Goal: Task Accomplishment & Management: Manage account settings

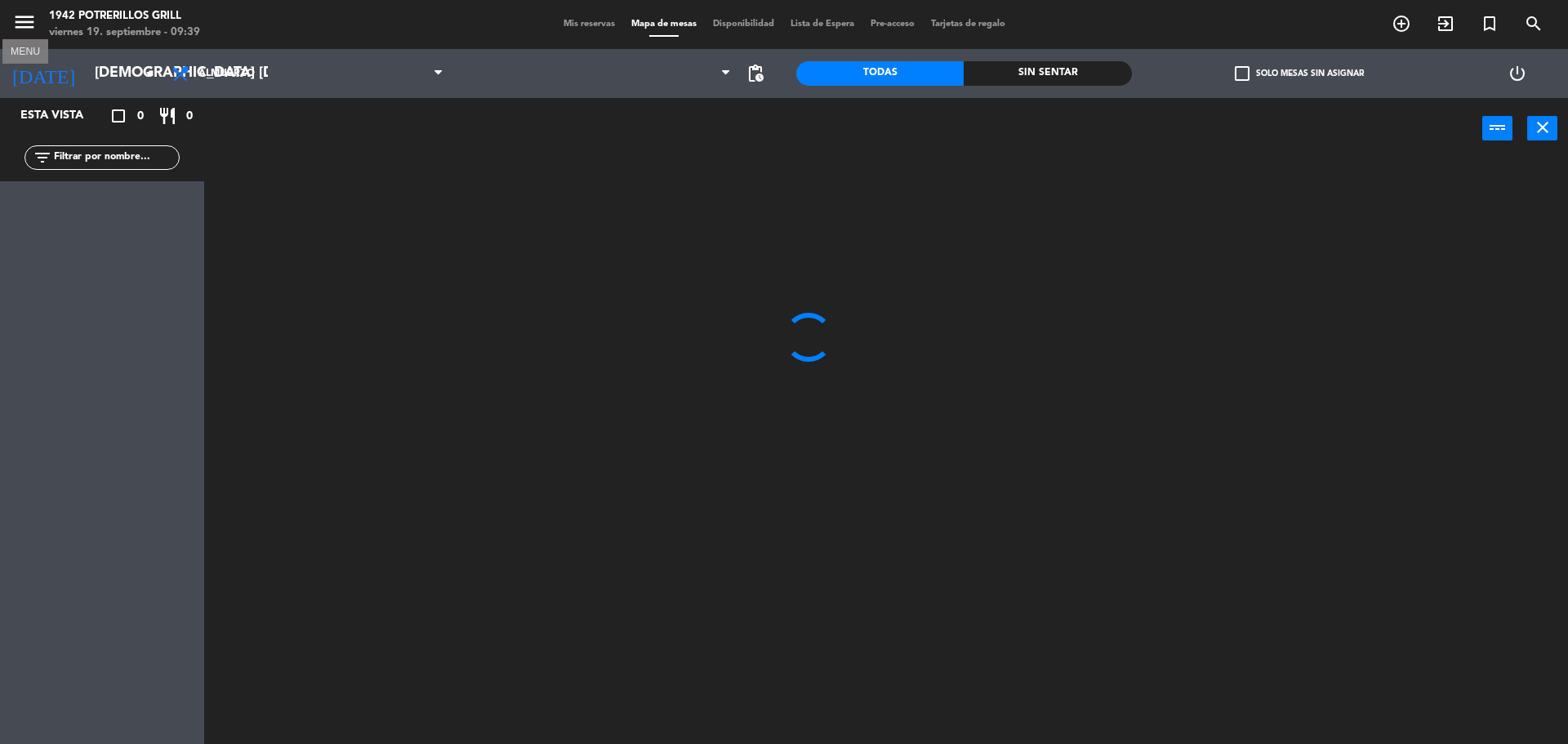
click at [14, 25] on icon "menu" at bounding box center [25, 22] width 25 height 25
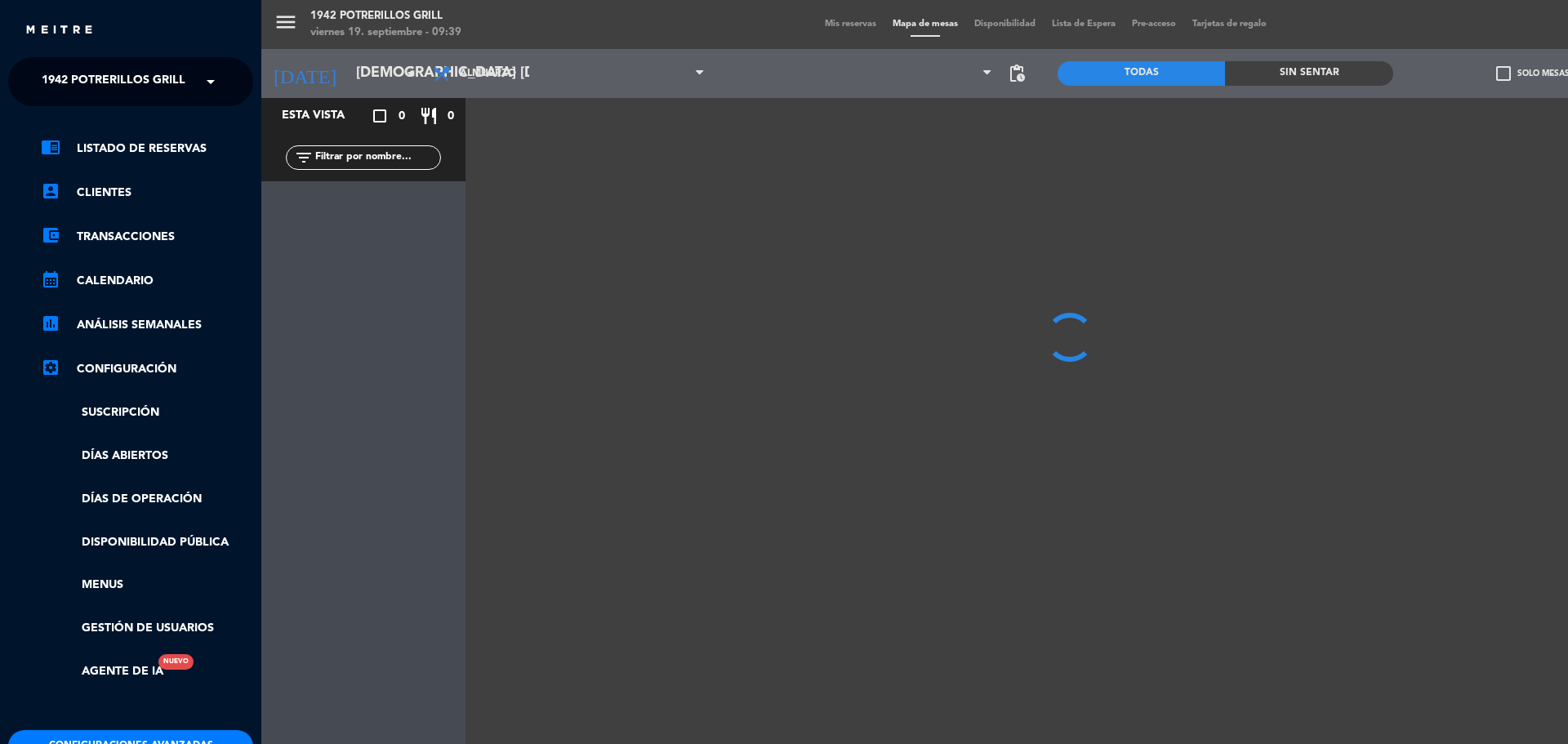
click at [195, 84] on div "× 1942 Potrerillos Grill" at bounding box center [118, 82] width 166 height 34
drag, startPoint x: 145, startPoint y: 140, endPoint x: 153, endPoint y: 134, distance: 10.0
click at [145, 140] on div "Restaurante Principal" at bounding box center [130, 150] width 243 height 25
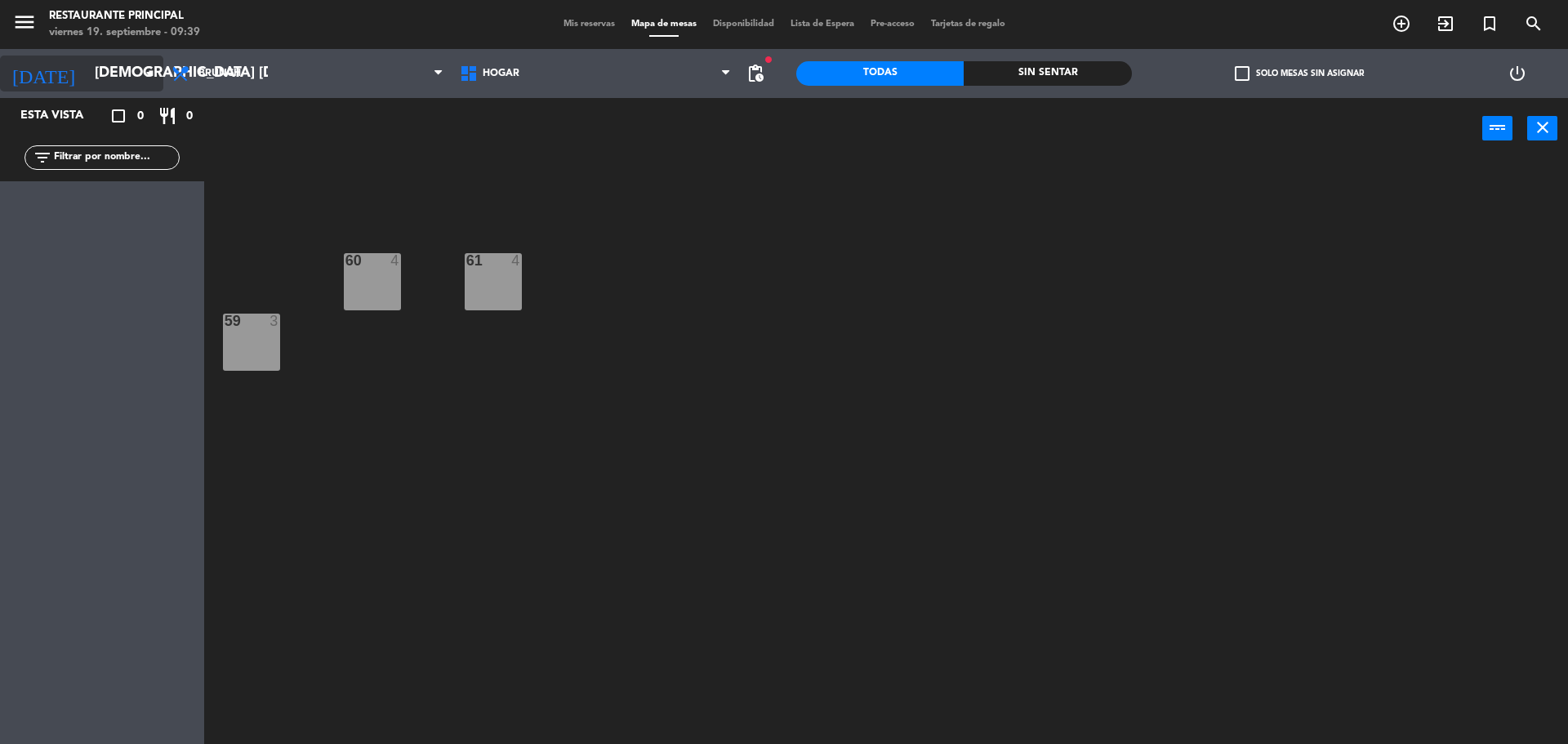
click at [139, 86] on input "[DEMOGRAPHIC_DATA] [DATE]" at bounding box center [182, 73] width 190 height 32
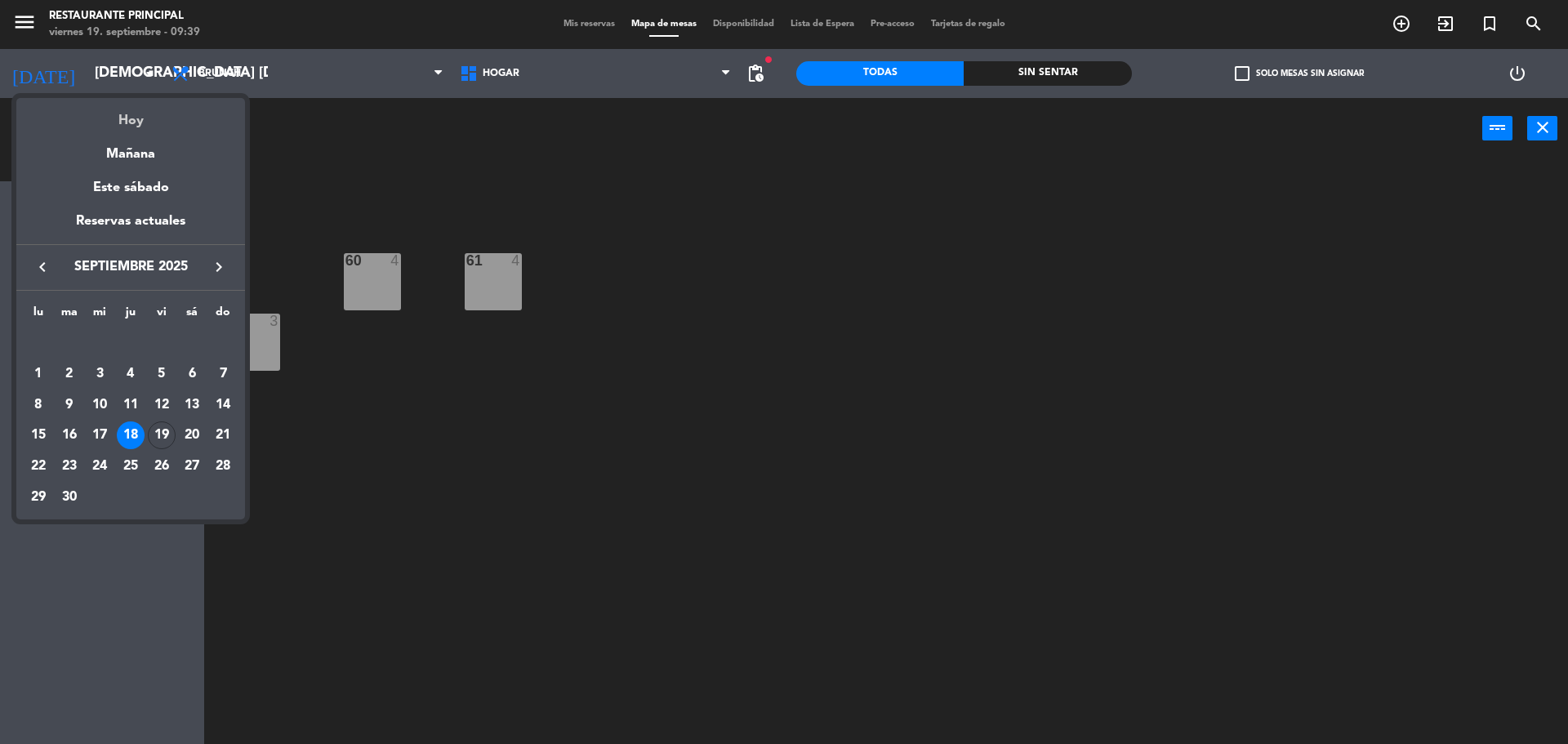
click at [142, 124] on div "Hoy" at bounding box center [131, 115] width 229 height 33
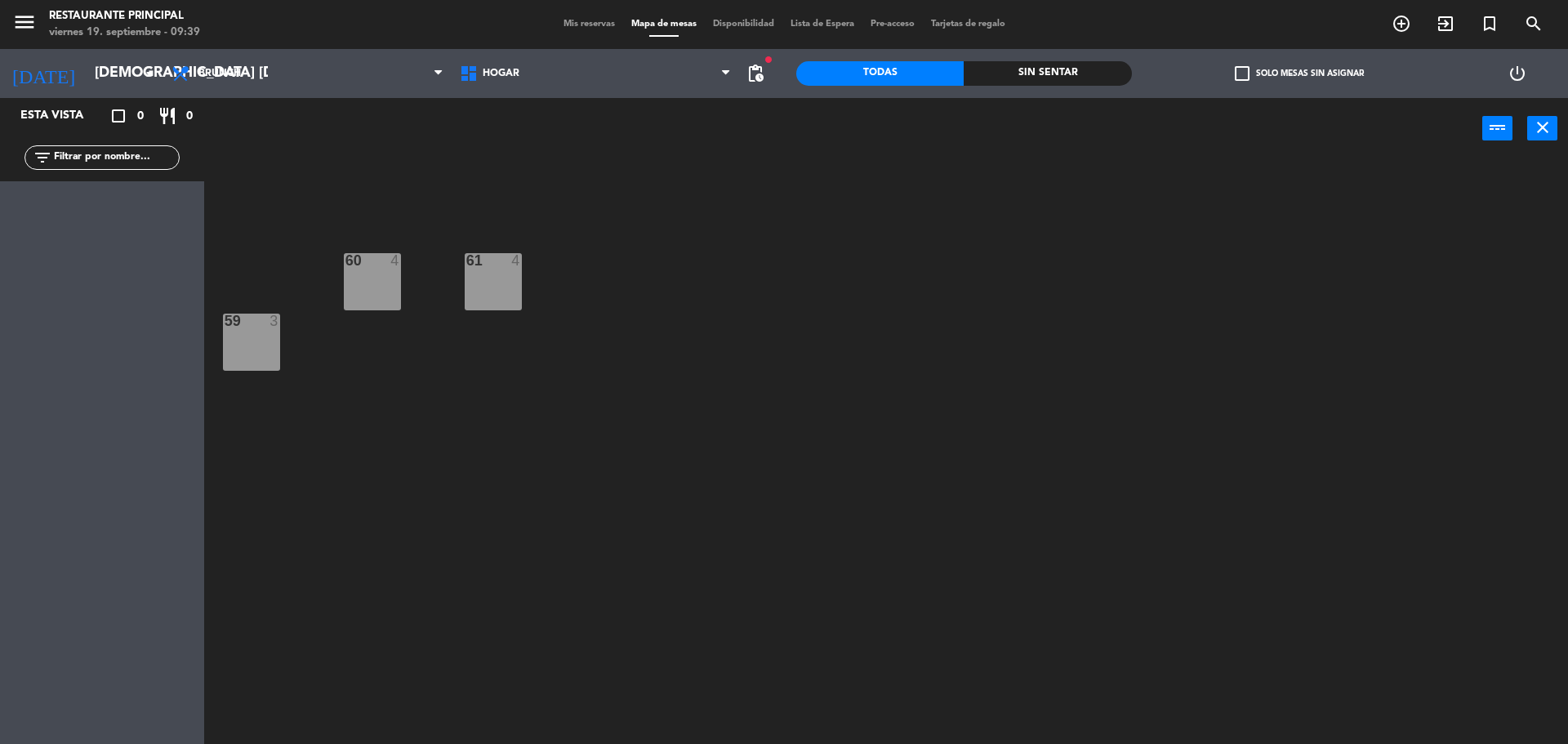
type input "vie. [DATE]"
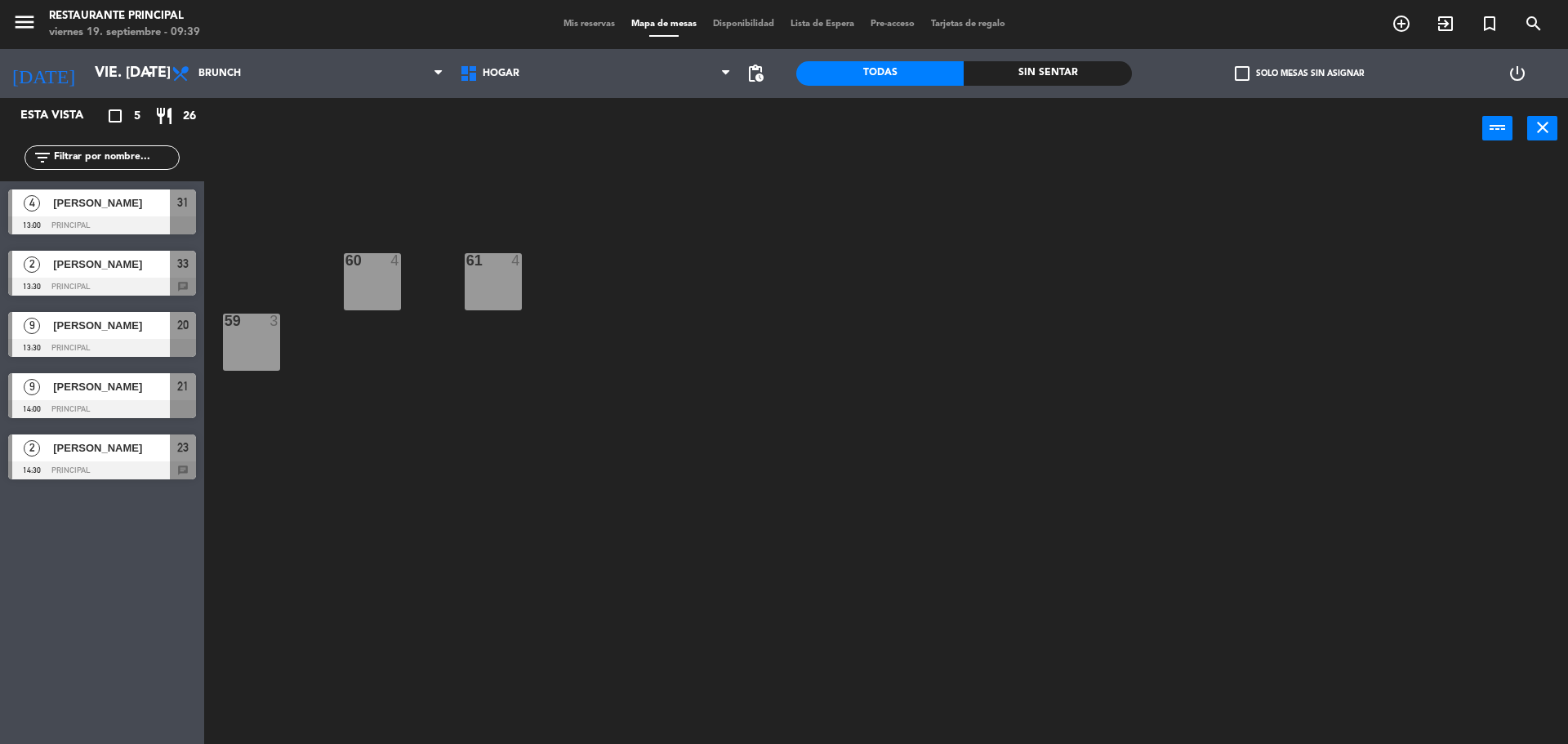
click at [580, 20] on span "Mis reservas" at bounding box center [589, 24] width 68 height 9
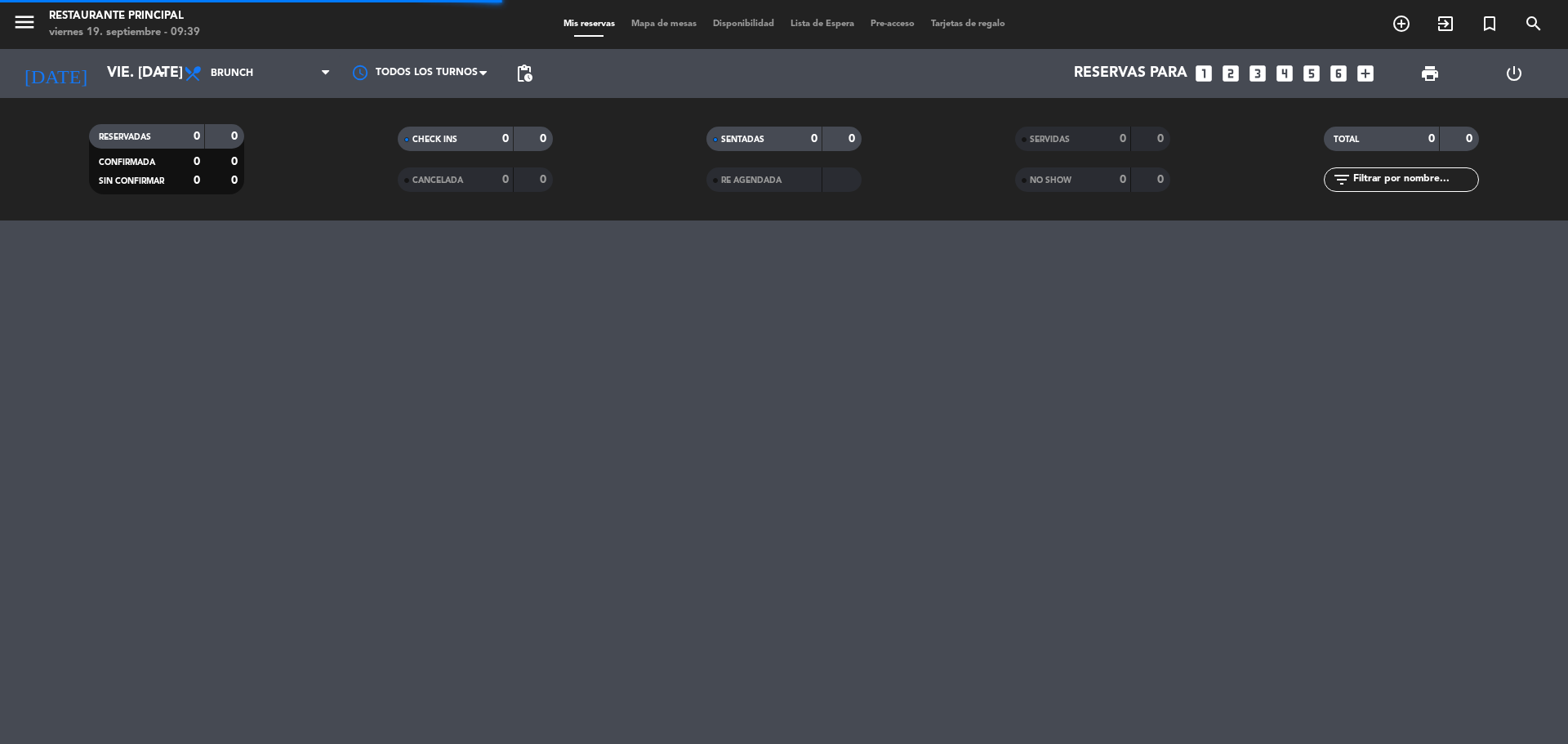
click at [267, 54] on div "Todos los servicios Desayuno Brunch Almuerzo Cena Brunch Todos los servicios De…" at bounding box center [257, 74] width 163 height 49
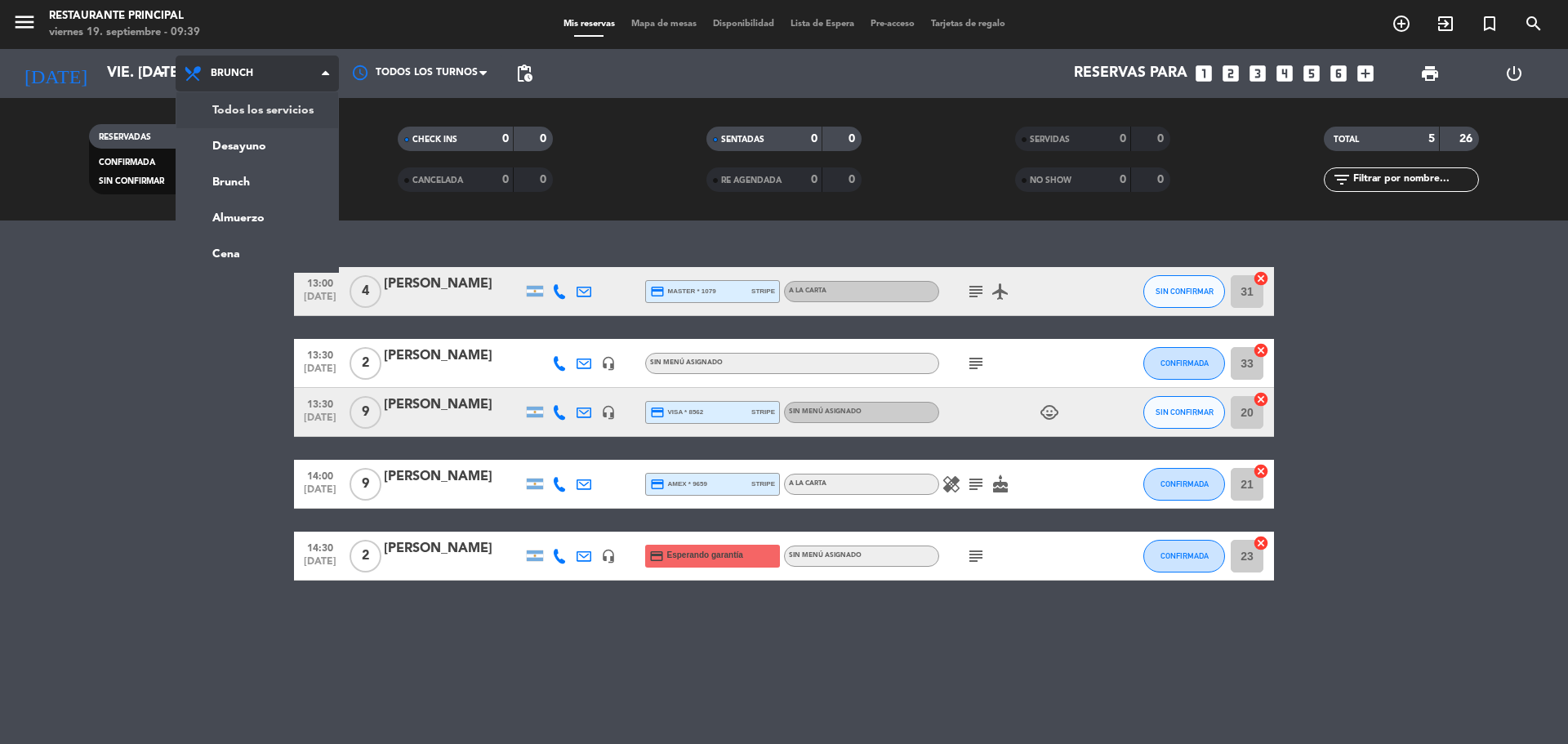
click at [269, 108] on div "menu Restaurante Principal viernes 19. septiembre - 09:39 Mis reservas Mapa de …" at bounding box center [784, 110] width 1568 height 220
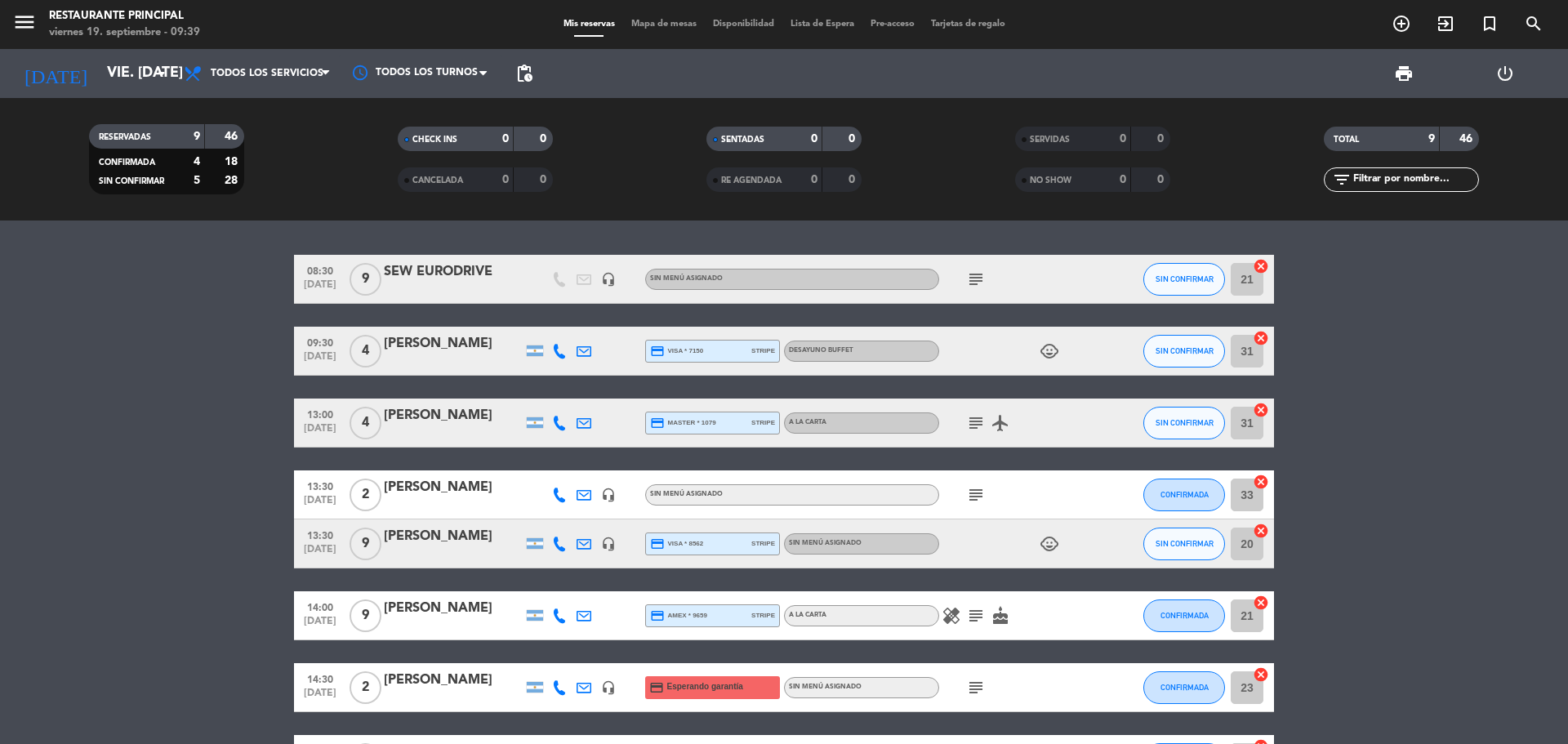
click at [973, 287] on icon "subject" at bounding box center [976, 279] width 19 height 19
click at [1555, 281] on bookings-row "08:30 [DATE] 9 SEW EURODRIVE headset_mic Sin menú asignado subject PEDIDO POR […" at bounding box center [784, 554] width 1568 height 601
click at [185, 446] on bookings-row "08:30 [DATE] 9 SEW EURODRIVE headset_mic Sin menú asignado subject SIN CONFIRMA…" at bounding box center [784, 554] width 1568 height 601
click at [107, 408] on bookings-row "08:30 [DATE] 9 SEW EURODRIVE headset_mic Sin menú asignado subject SIN CONFIRMA…" at bounding box center [784, 554] width 1568 height 601
click at [960, 281] on div "subject" at bounding box center [1013, 278] width 147 height 48
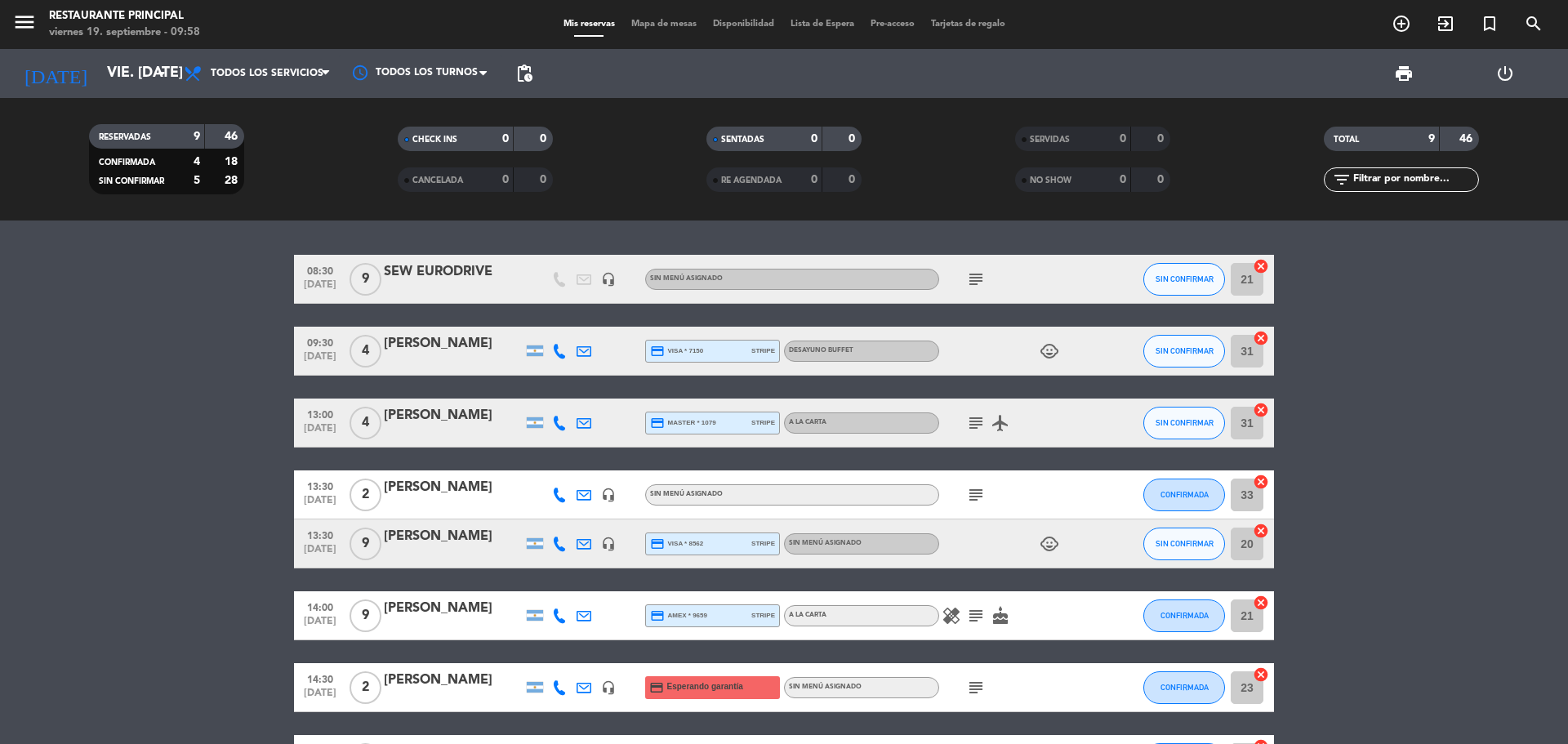
click at [970, 279] on icon "subject" at bounding box center [976, 279] width 19 height 19
click at [1054, 349] on icon "child_care" at bounding box center [1049, 351] width 19 height 19
click at [973, 418] on icon "subject" at bounding box center [976, 423] width 19 height 19
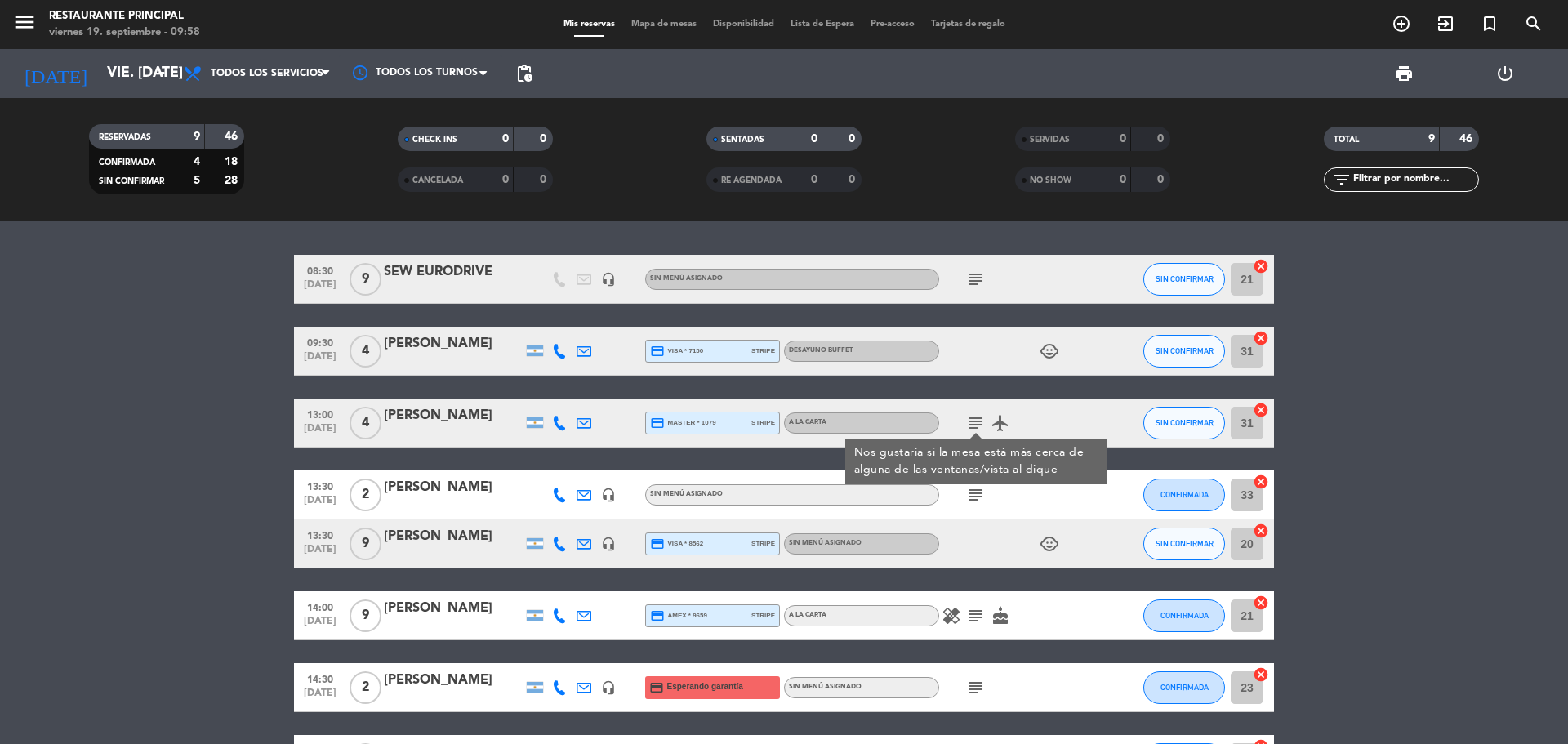
click at [995, 424] on icon "airplanemode_active" at bounding box center [1000, 423] width 19 height 19
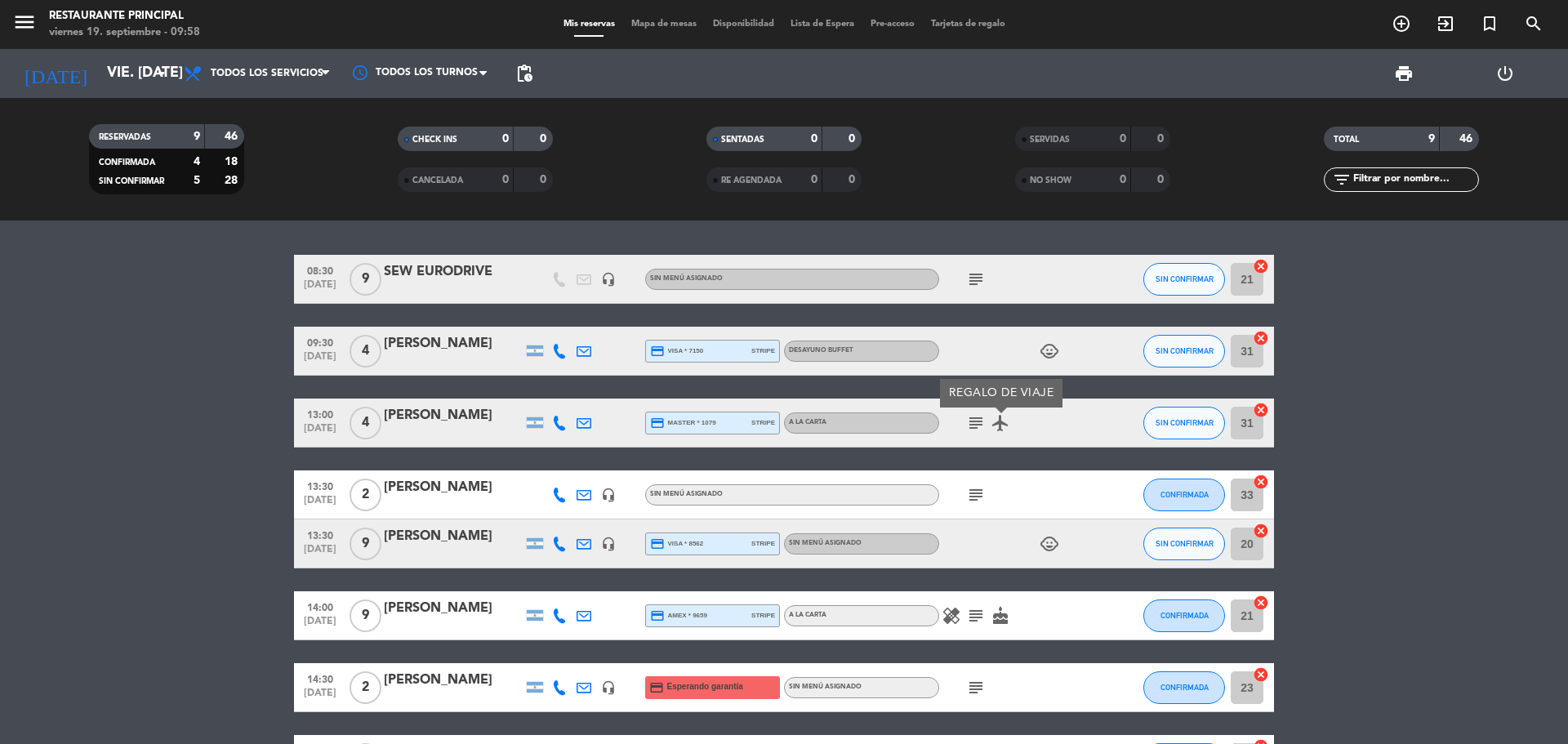
click at [978, 426] on icon "subject" at bounding box center [976, 423] width 19 height 19
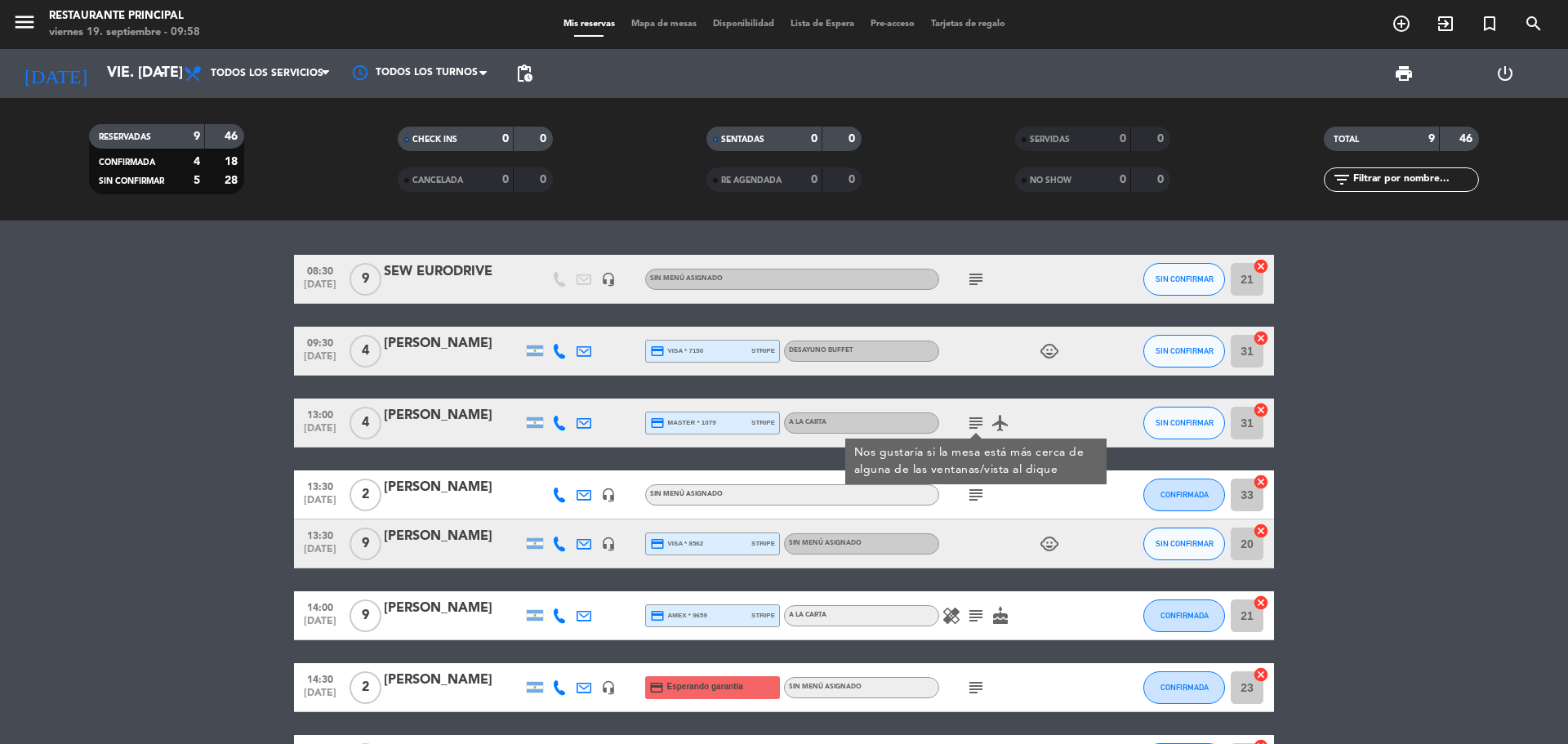
click at [977, 486] on icon "subject" at bounding box center [976, 495] width 19 height 19
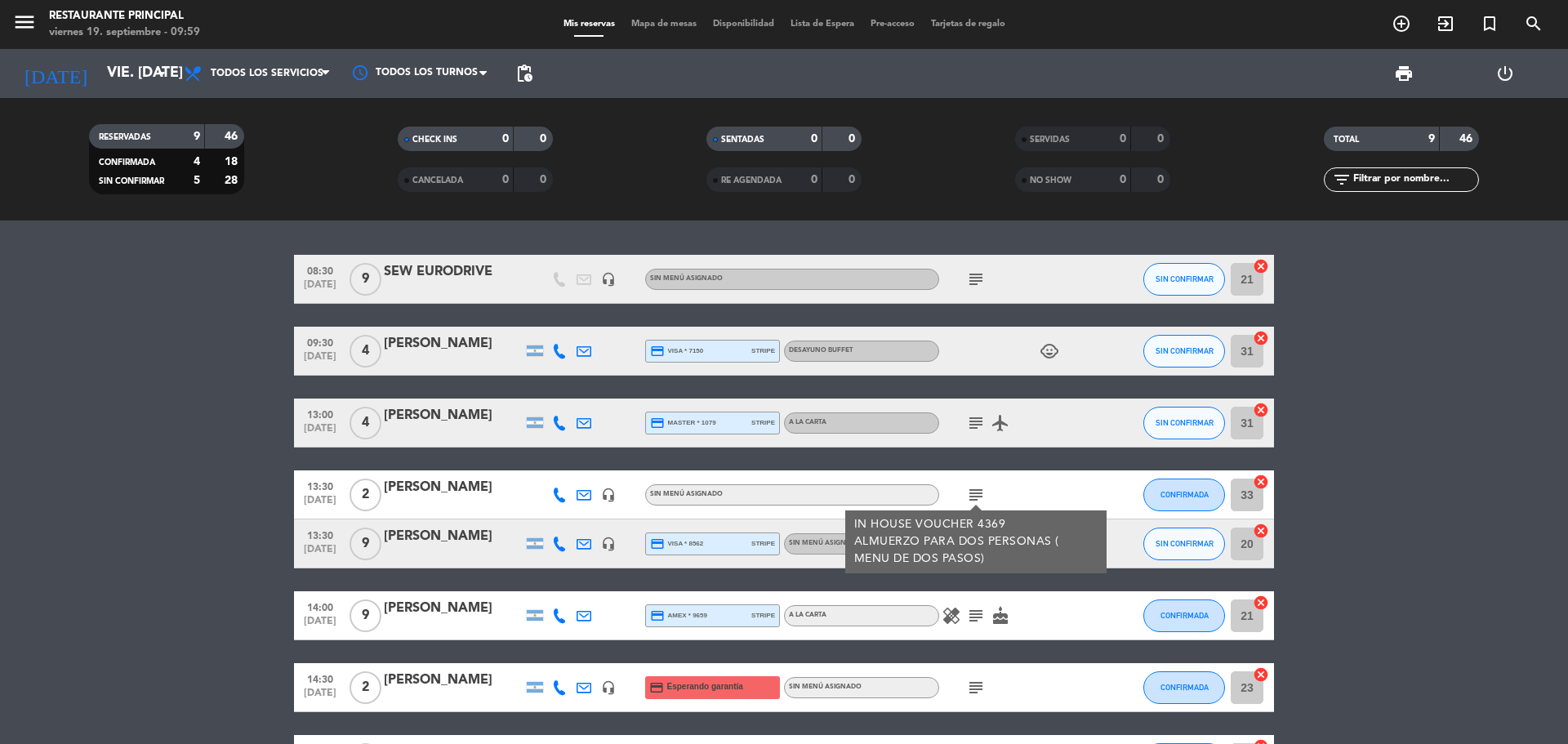
click at [1413, 409] on bookings-row "08:30 [DATE] 9 SEW EURODRIVE headset_mic Sin menú asignado subject SIN CONFIRMA…" at bounding box center [784, 554] width 1568 height 601
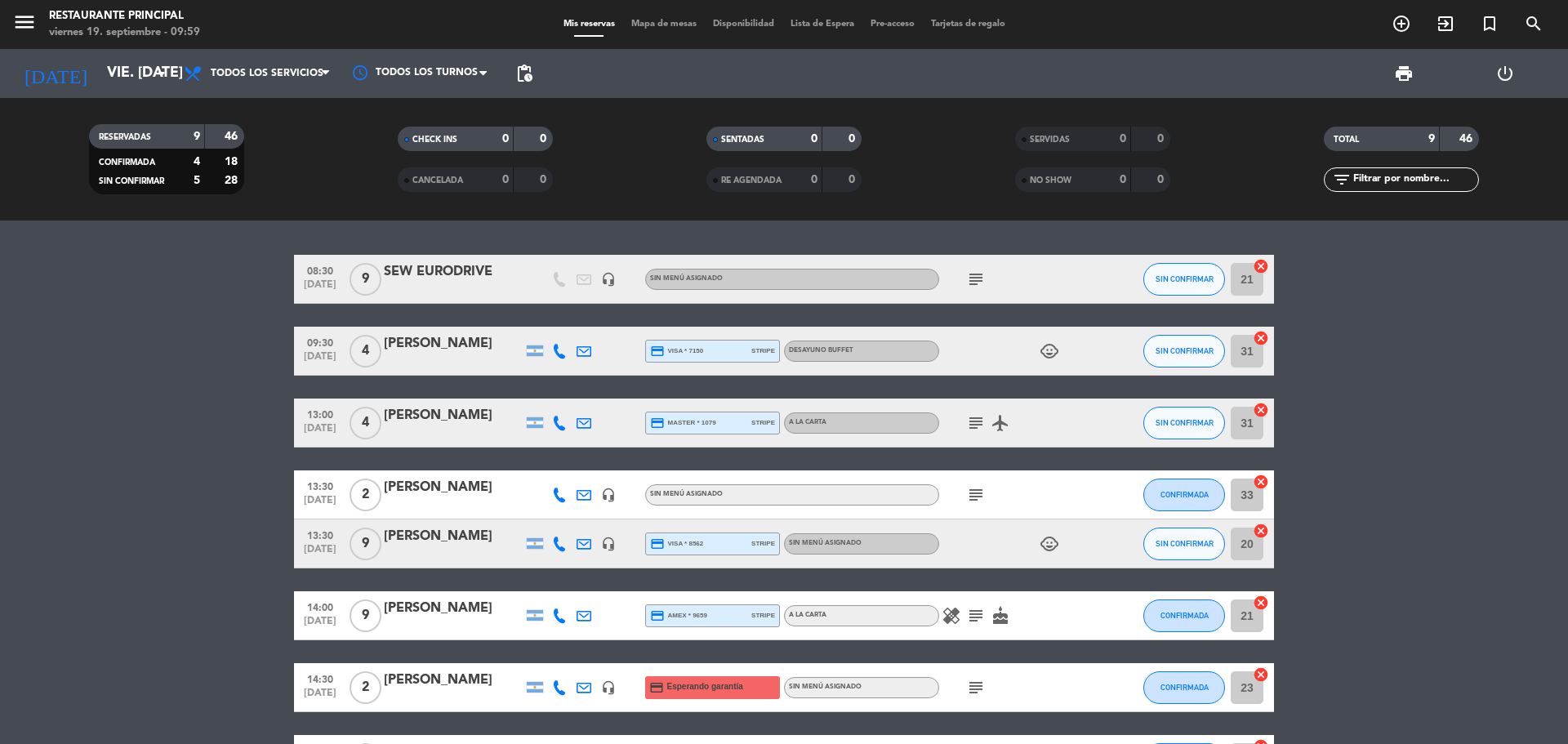
scroll to position [163, 0]
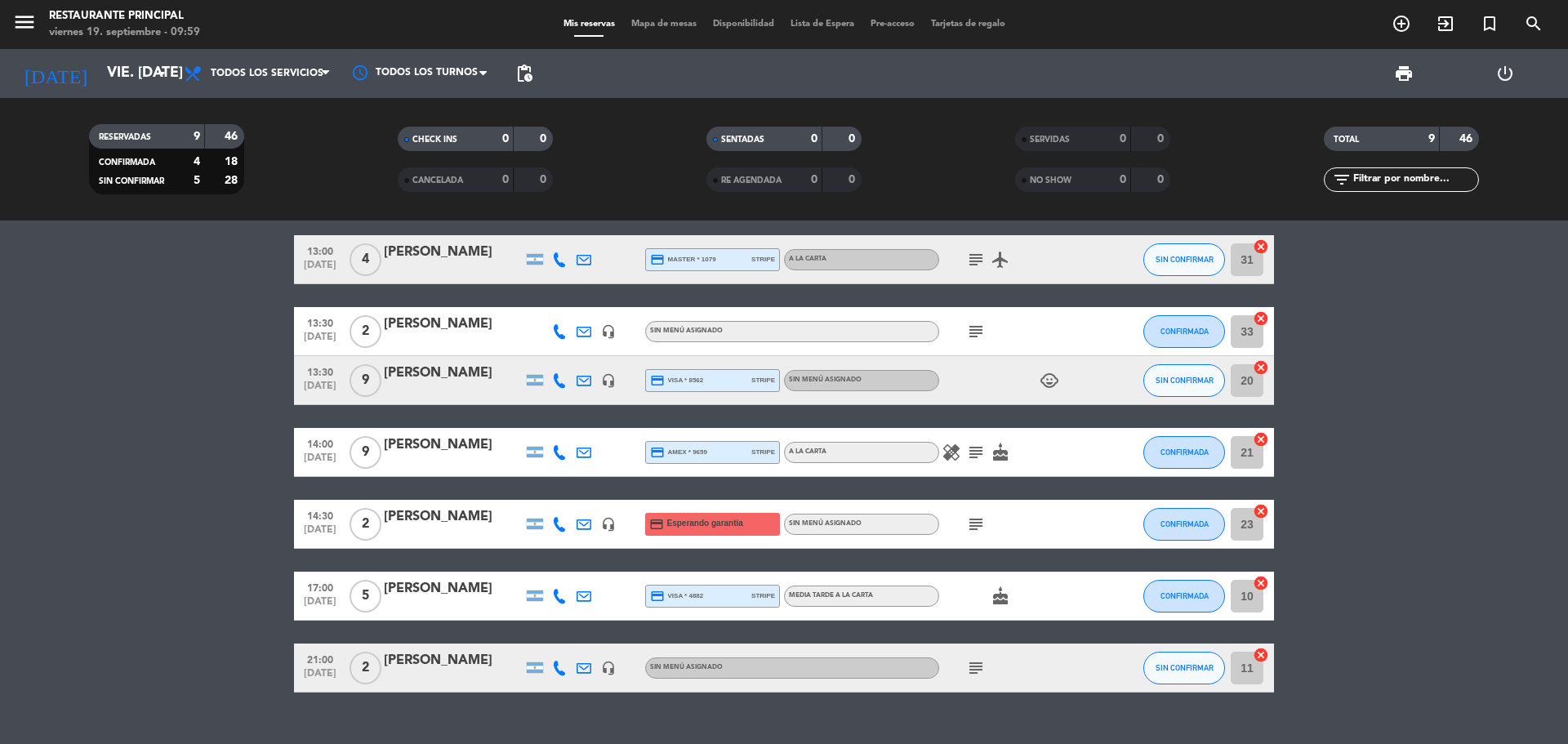
click at [112, 393] on bookings-row "08:30 [DATE] 9 SEW EURODRIVE headset_mic Sin menú asignado subject SIN CONFIRMA…" at bounding box center [784, 391] width 1568 height 601
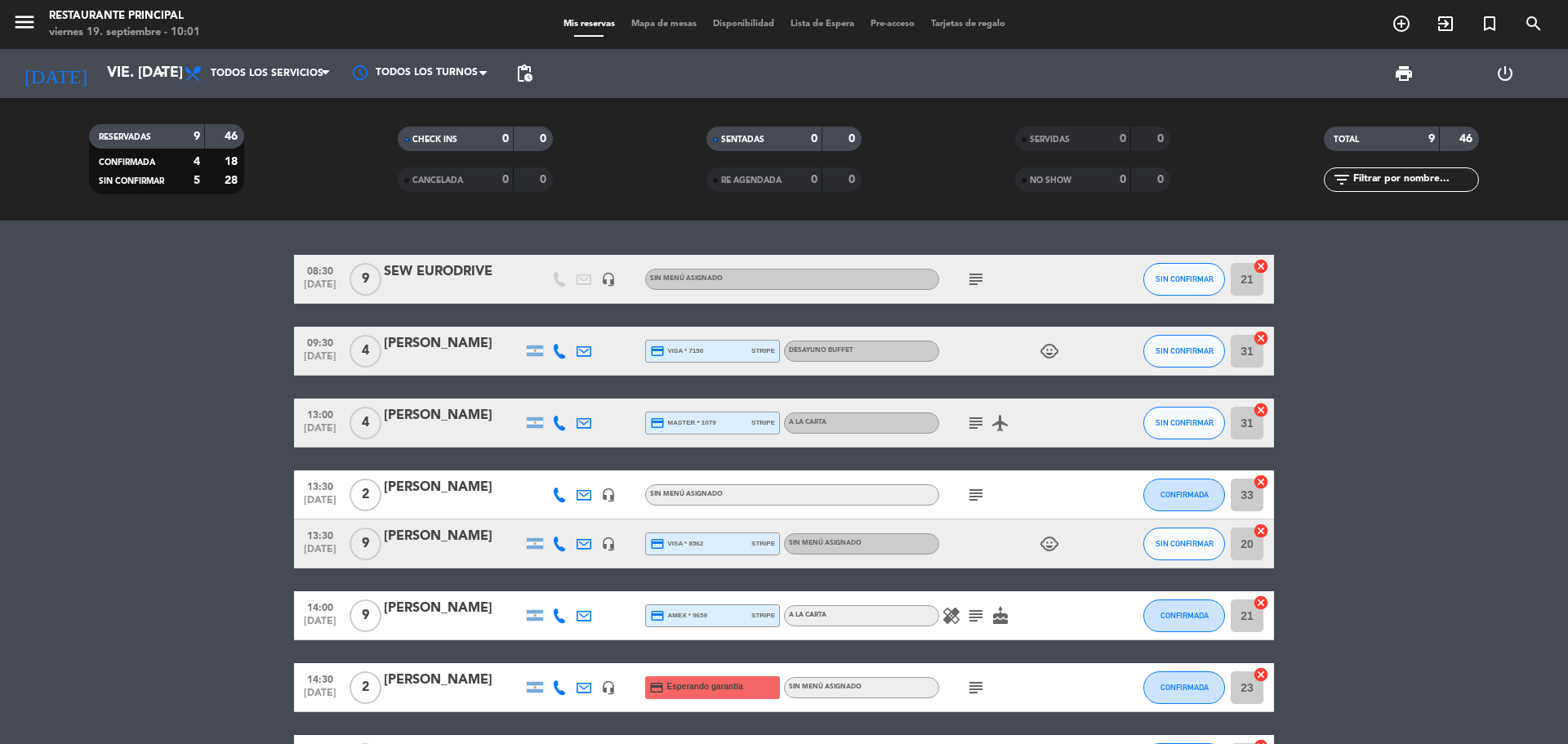
click at [94, 400] on bookings-row "08:30 [DATE] 9 SEW EURODRIVE headset_mic Sin menú asignado subject SIN CONFIRMA…" at bounding box center [784, 554] width 1568 height 601
click at [973, 272] on icon "subject" at bounding box center [976, 279] width 19 height 19
click at [1042, 353] on icon "child_care" at bounding box center [1049, 351] width 19 height 19
click at [1425, 349] on bookings-row "08:30 [DATE] 9 SEW EURODRIVE headset_mic Sin menú asignado subject SIN CONFIRMA…" at bounding box center [784, 554] width 1568 height 601
click at [973, 278] on icon "subject" at bounding box center [976, 279] width 19 height 19
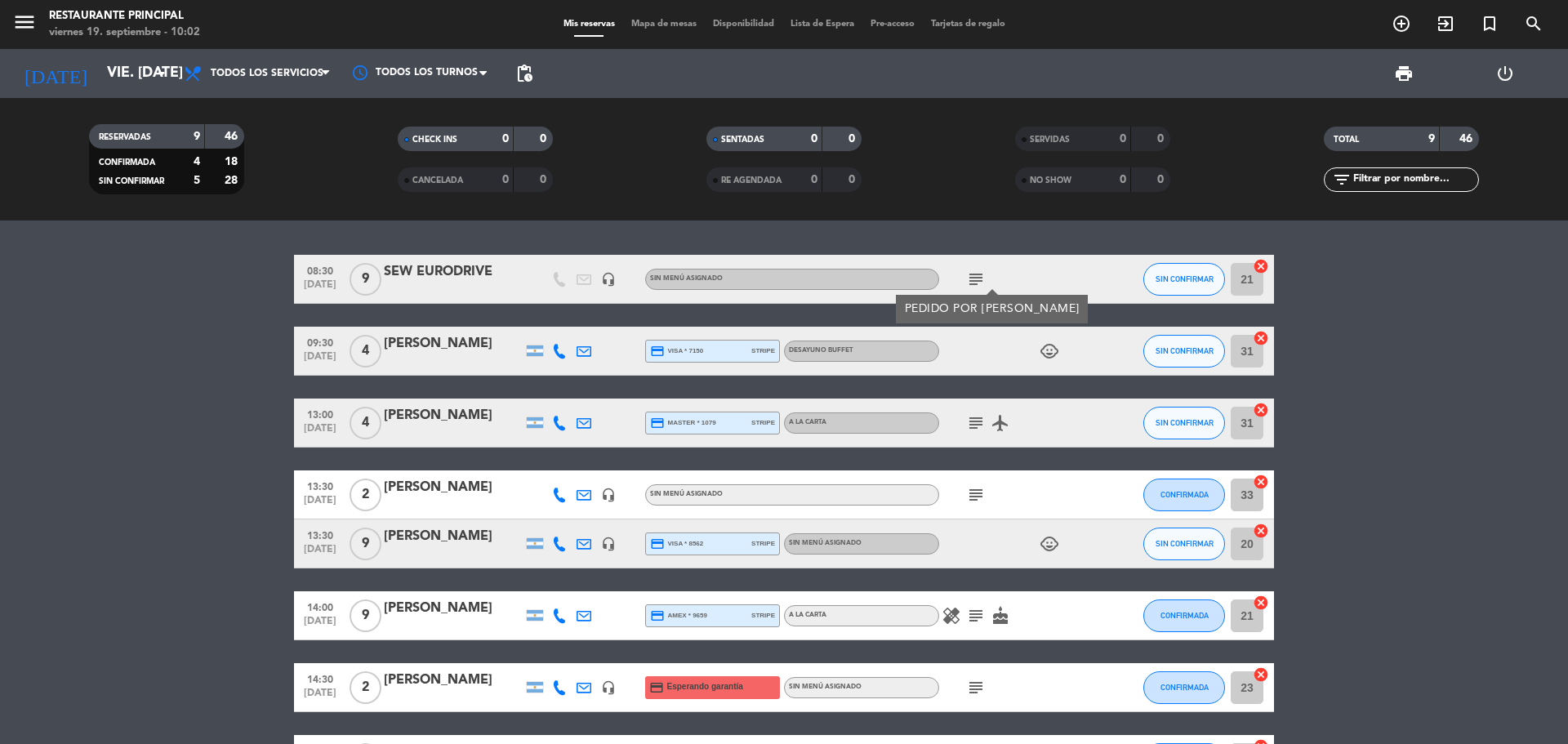
click at [156, 359] on bookings-row "08:30 [DATE] 9 SEW EURODRIVE headset_mic Sin menú asignado subject PEDIDO POR […" at bounding box center [784, 554] width 1568 height 601
click at [1202, 275] on span "SIN CONFIRMAR" at bounding box center [1185, 279] width 58 height 9
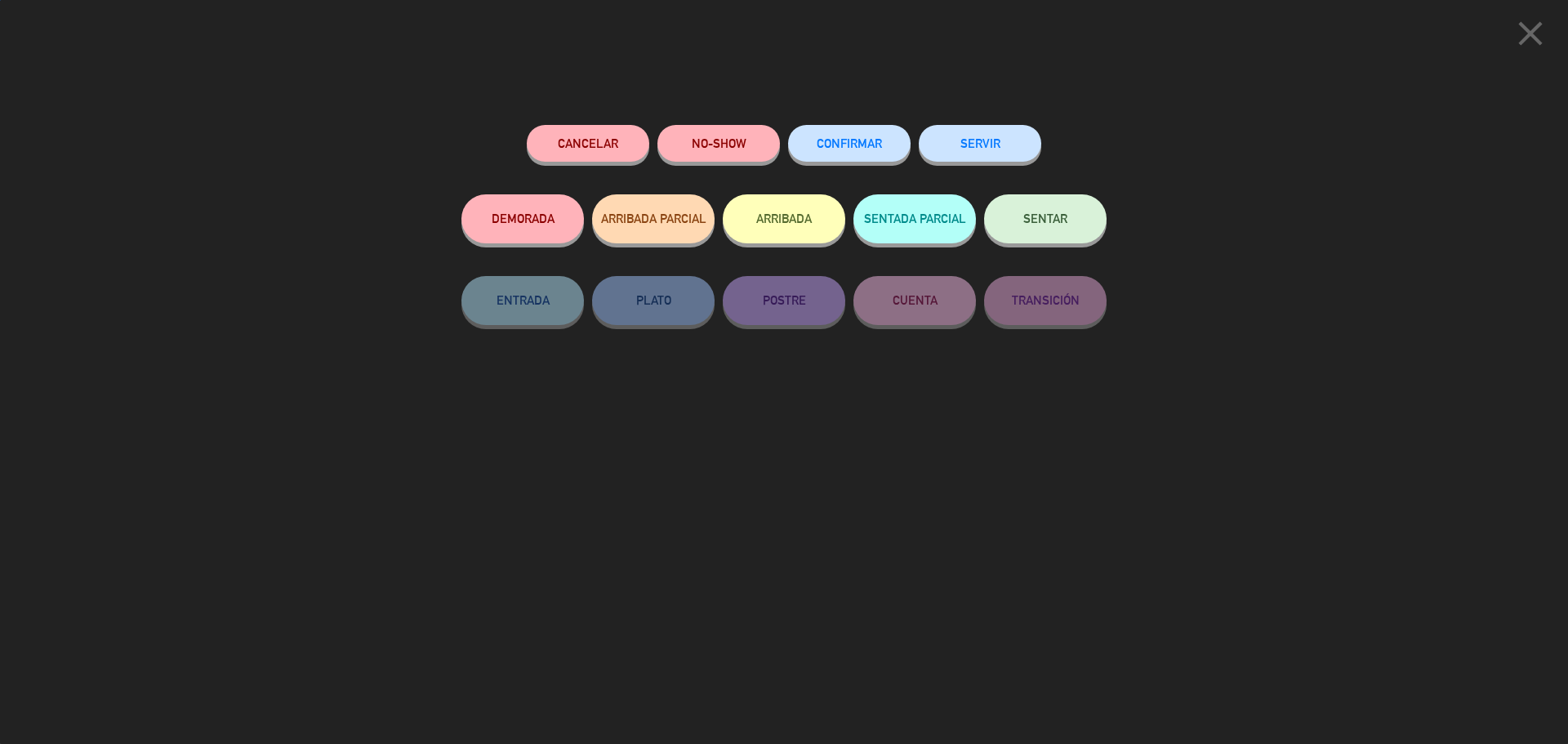
click at [988, 146] on button "SERVIR" at bounding box center [980, 143] width 123 height 37
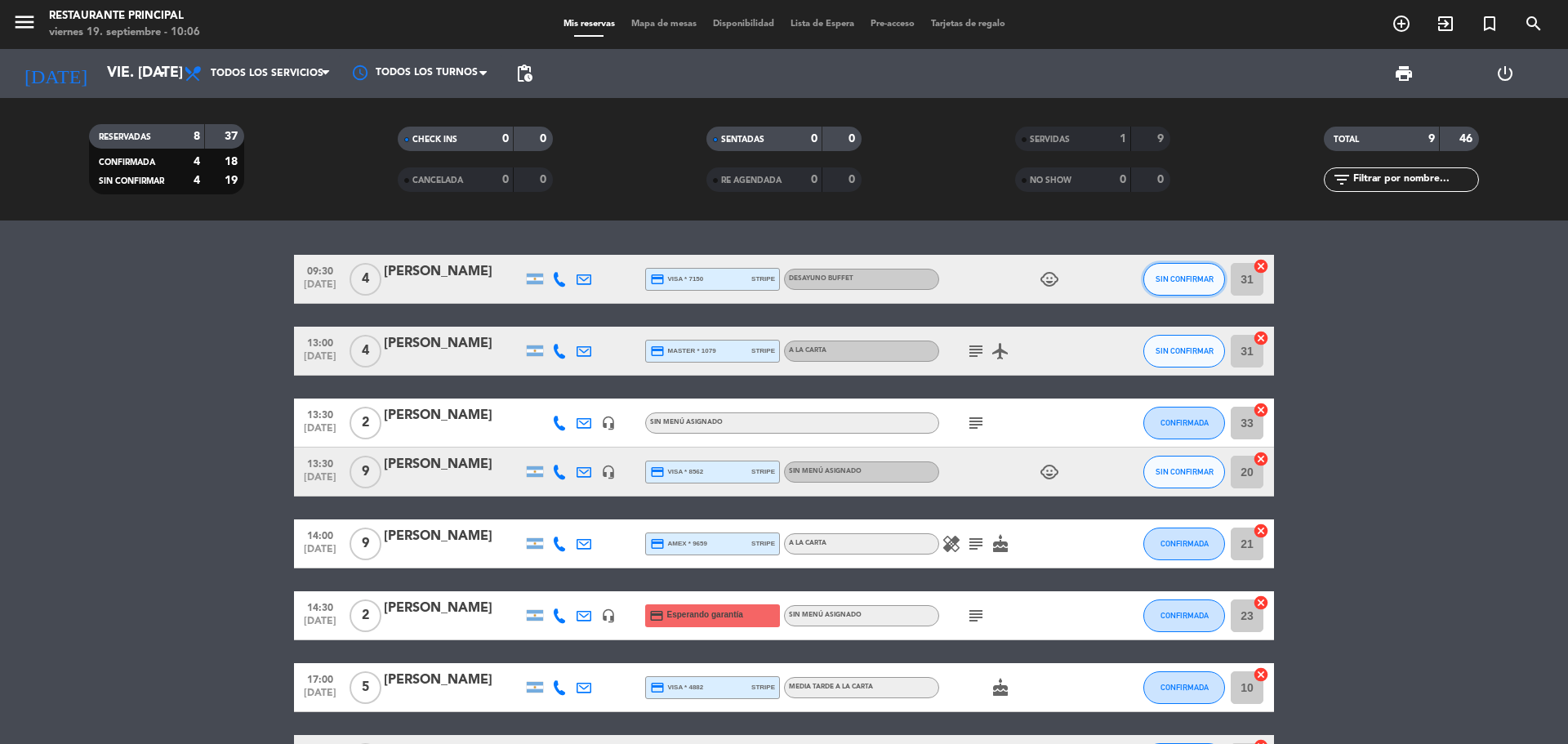
click at [1166, 268] on button "SIN CONFIRMAR" at bounding box center [1184, 279] width 82 height 32
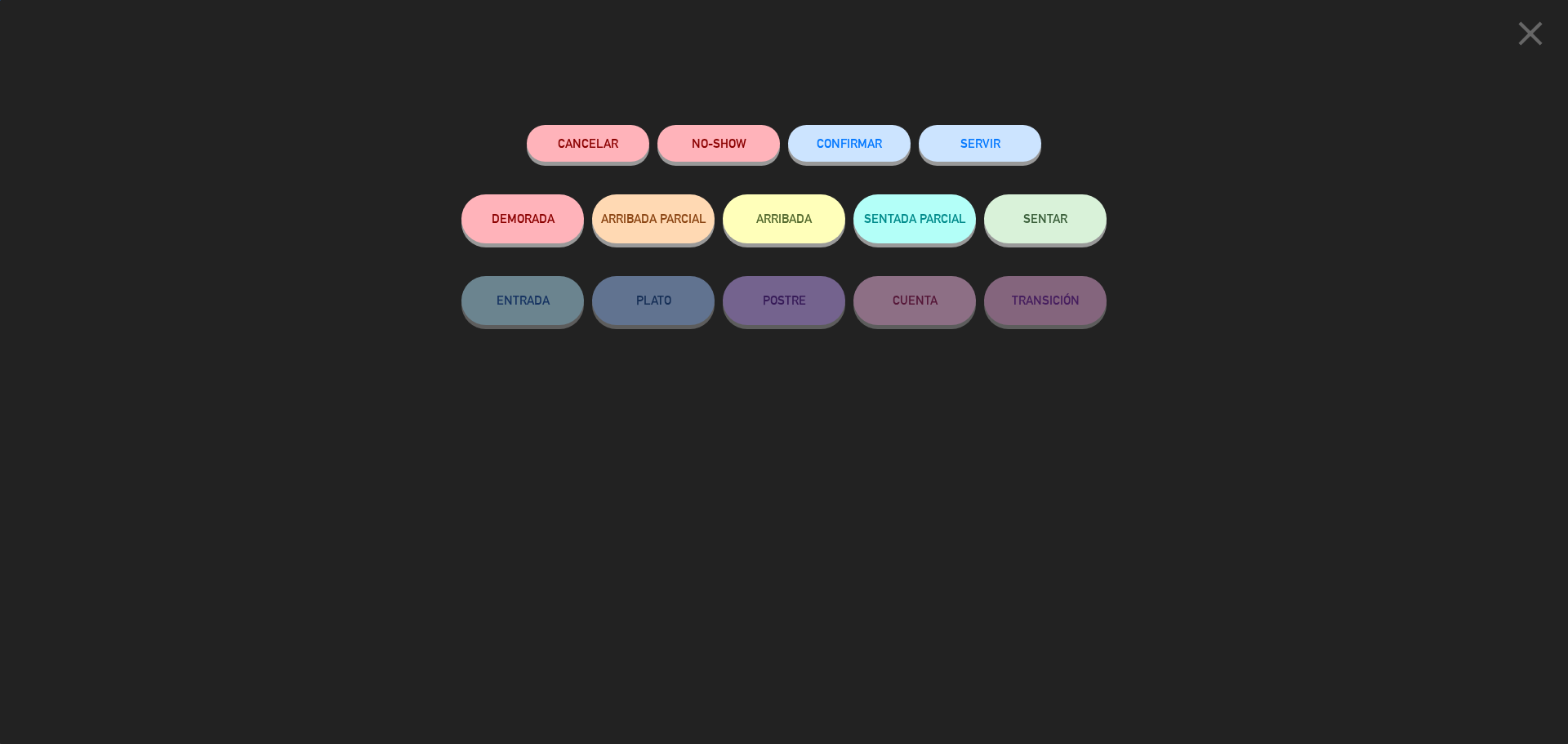
click at [960, 134] on button "SERVIR" at bounding box center [980, 143] width 123 height 37
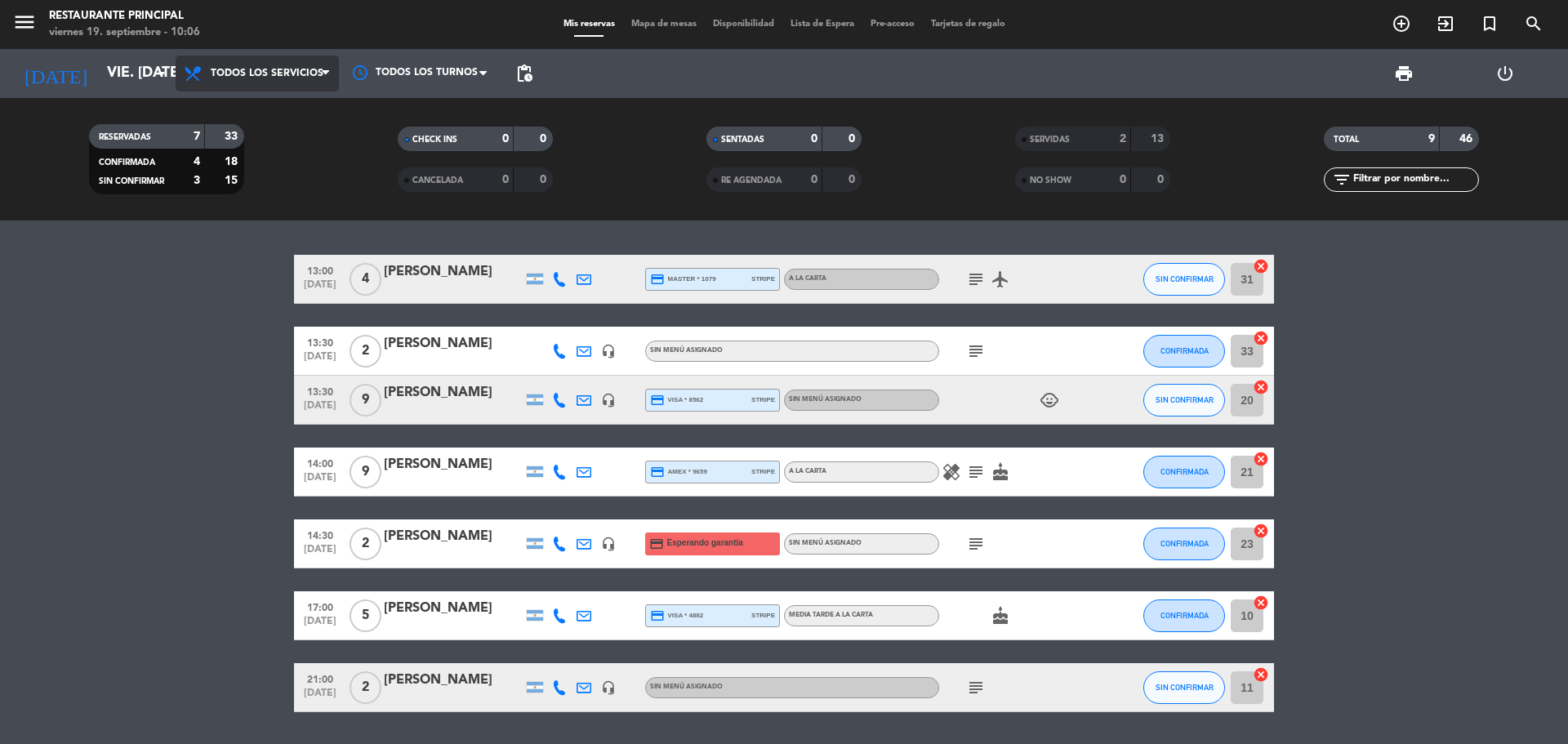
click at [282, 79] on span "Todos los servicios" at bounding box center [257, 73] width 163 height 36
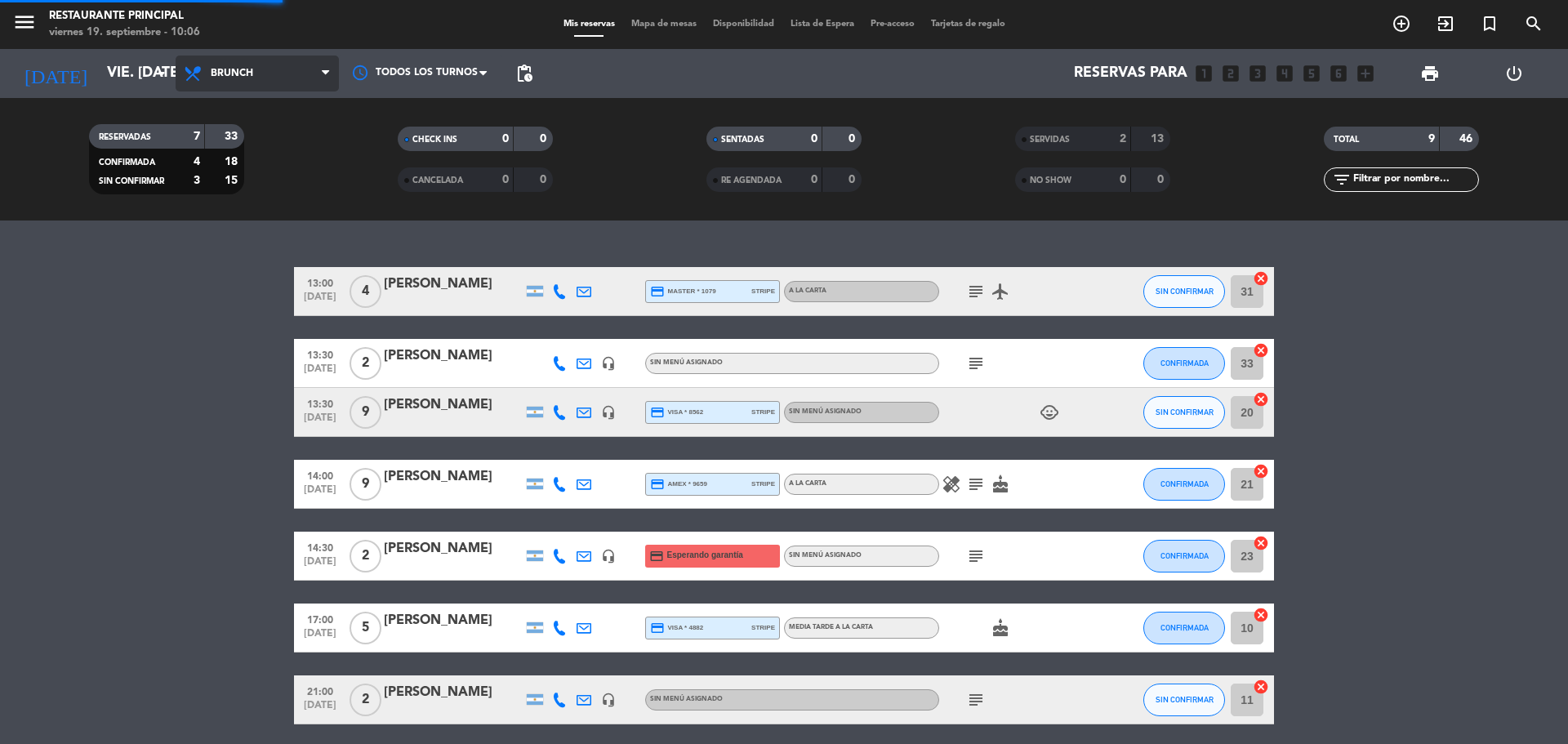
click at [261, 178] on div "menu Restaurante Principal viernes 19. septiembre - 10:06 Mis reservas Mapa de …" at bounding box center [784, 110] width 1568 height 220
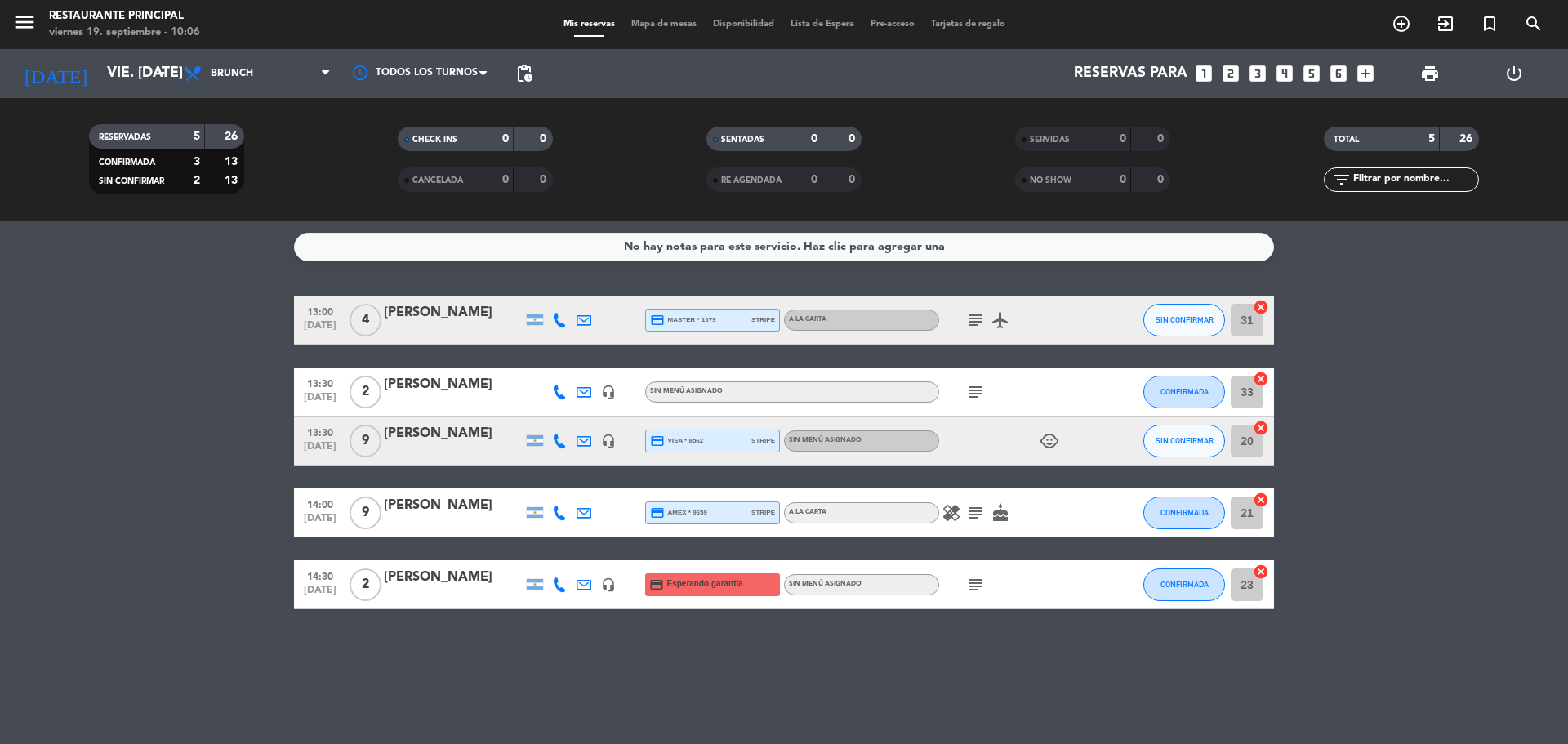
click at [954, 516] on icon "healing" at bounding box center [951, 512] width 19 height 19
click at [966, 515] on icon "subject" at bounding box center [976, 512] width 19 height 19
click at [1005, 515] on icon "cake" at bounding box center [1000, 512] width 19 height 19
click at [1044, 442] on icon "child_care" at bounding box center [1049, 440] width 19 height 19
click at [75, 338] on bookings-row "13:00 [DATE] 4 [PERSON_NAME] credit_card master * 1079 stripe A LA CARTA subjec…" at bounding box center [784, 452] width 1568 height 313
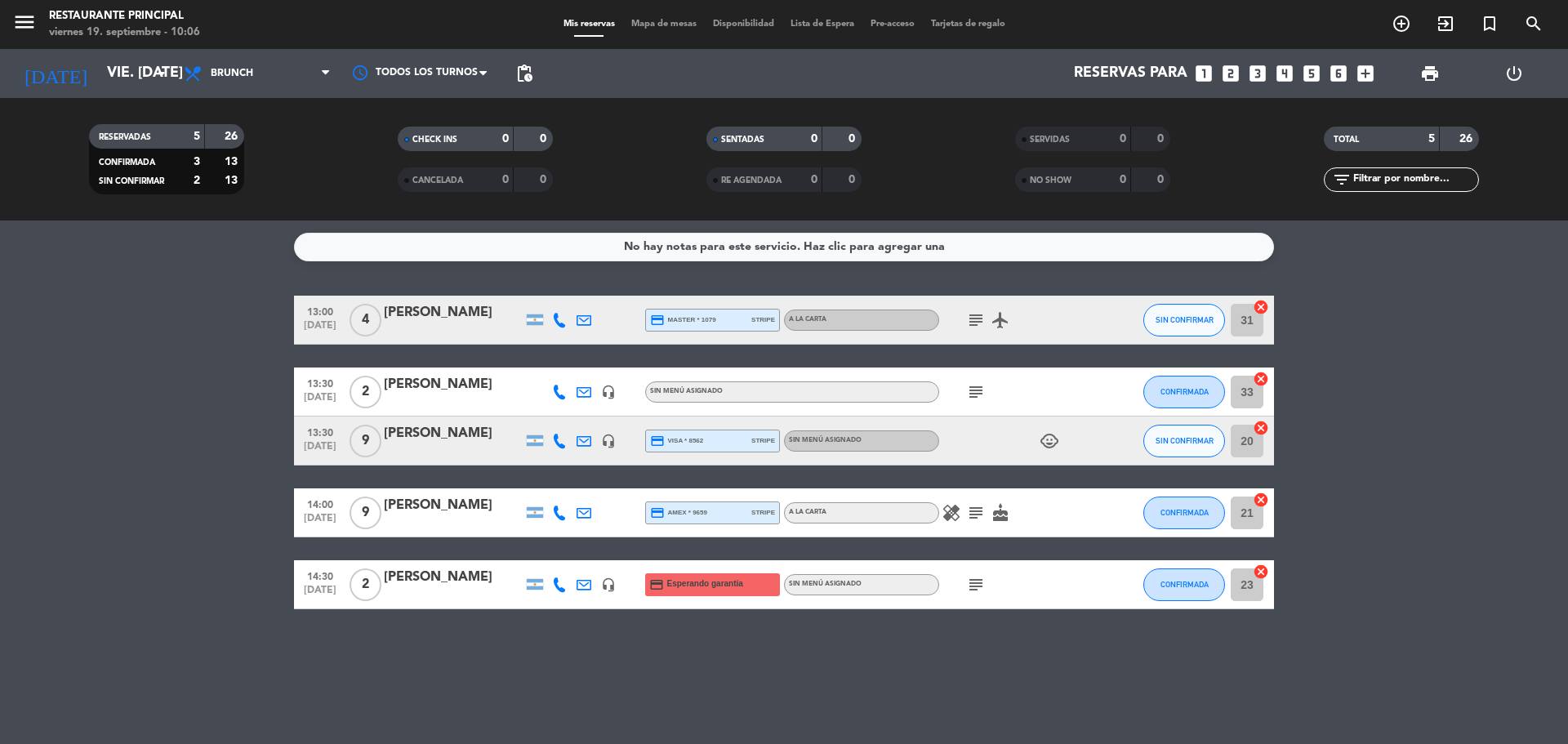
click at [983, 395] on icon "subject" at bounding box center [976, 392] width 19 height 19
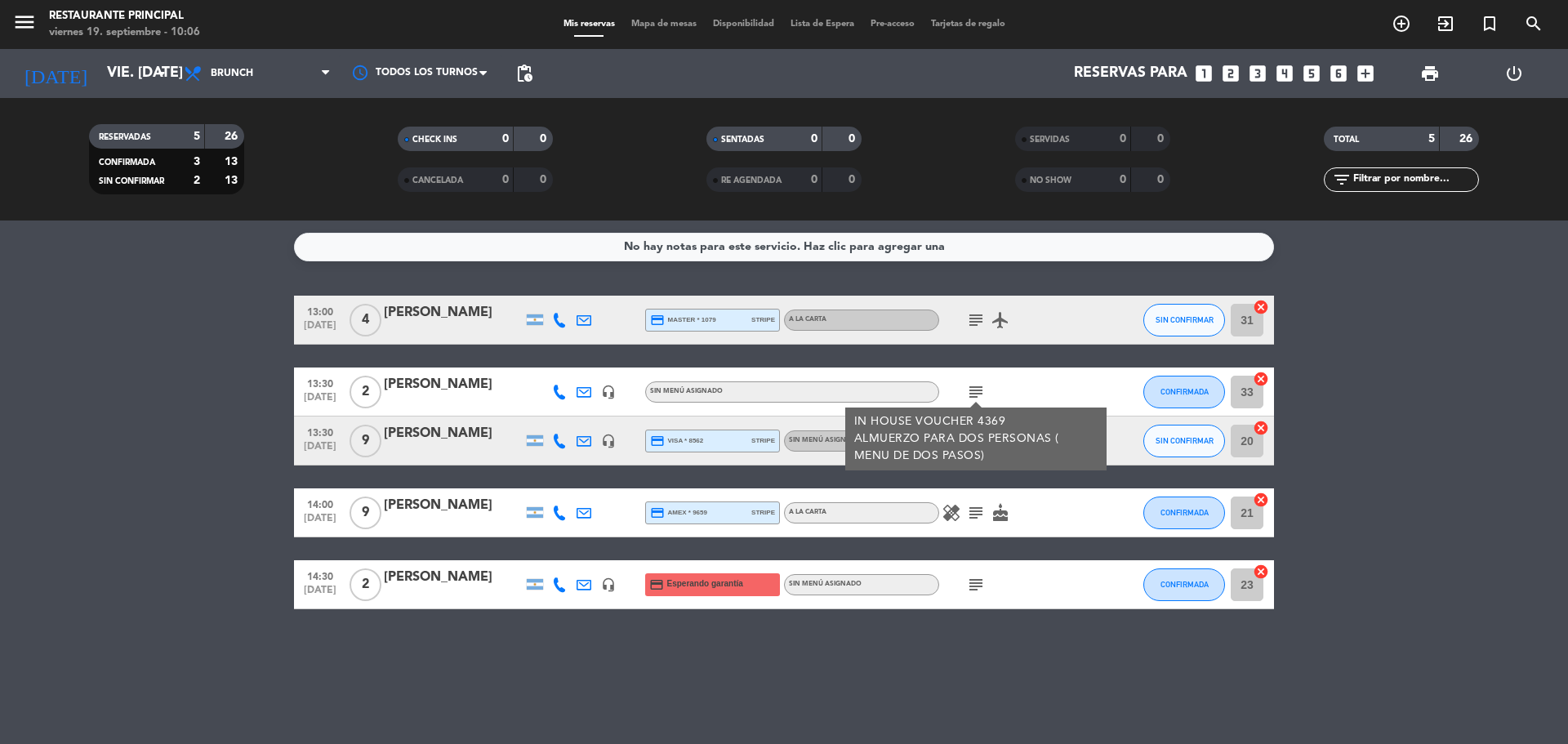
click at [963, 318] on span "subject" at bounding box center [976, 320] width 25 height 19
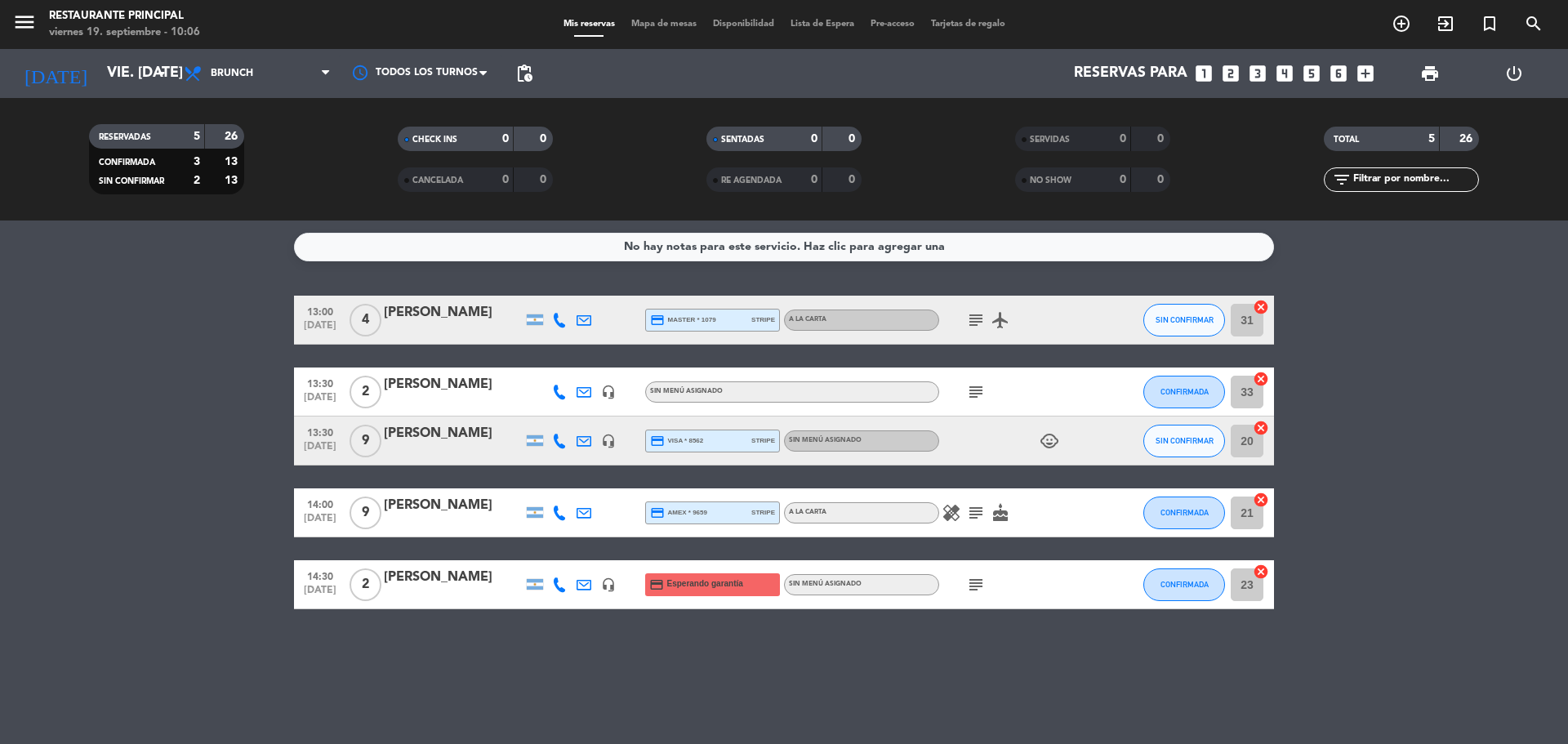
click at [974, 316] on icon "subject" at bounding box center [976, 320] width 19 height 19
click at [104, 362] on bookings-row "13:00 [DATE] 4 [PERSON_NAME] credit_card master * 1079 stripe A LA CARTA subjec…" at bounding box center [784, 452] width 1568 height 313
click at [539, 742] on div "No hay notas para este servicio. Haz clic para agregar una 13:00 [DATE] 4 [PERS…" at bounding box center [784, 482] width 1568 height 524
click at [876, 689] on div "No hay notas para este servicio. Haz clic para agregar una 13:00 [DATE] 4 [PERS…" at bounding box center [784, 482] width 1568 height 524
click at [1401, 22] on icon "add_circle_outline" at bounding box center [1401, 24] width 19 height 19
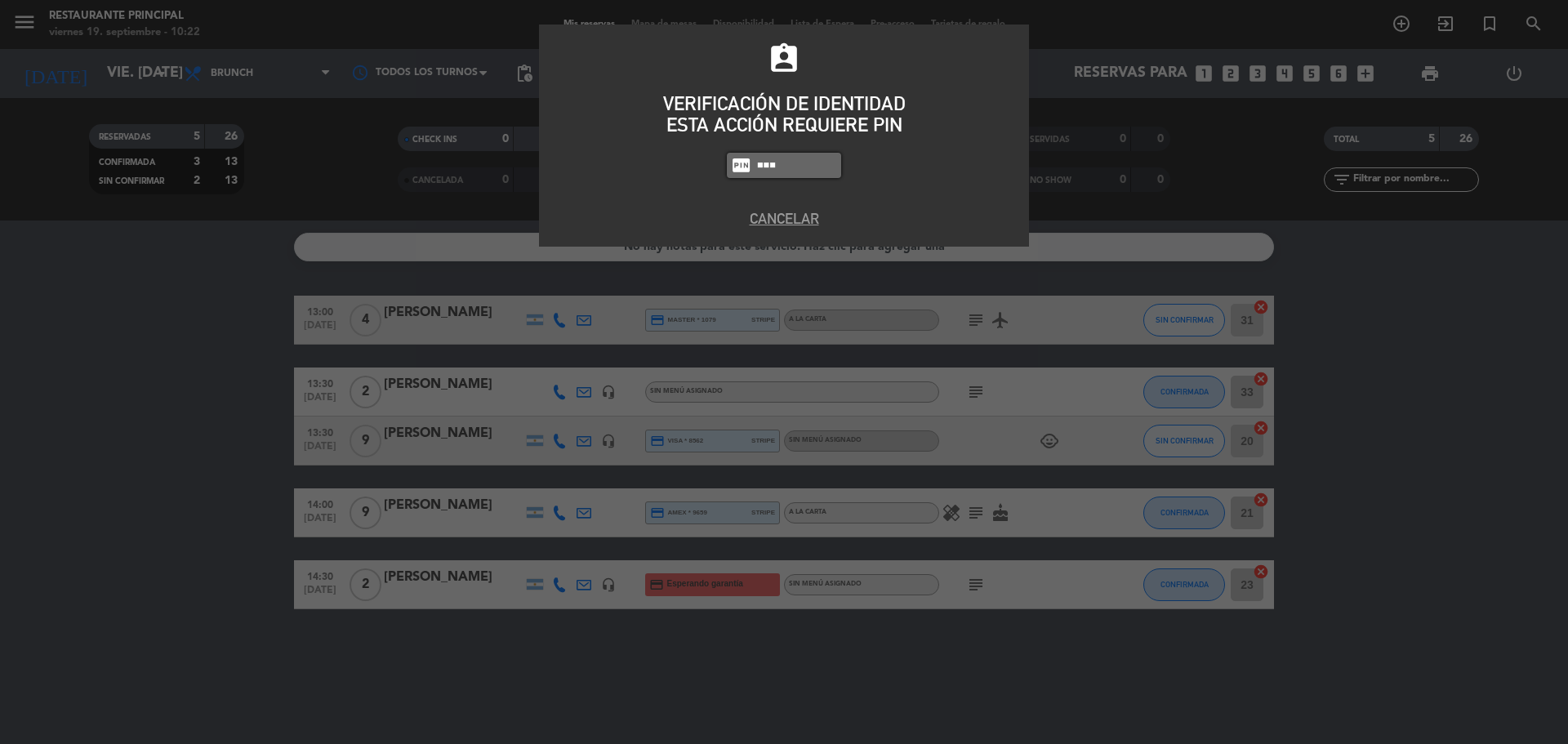
type input "8184"
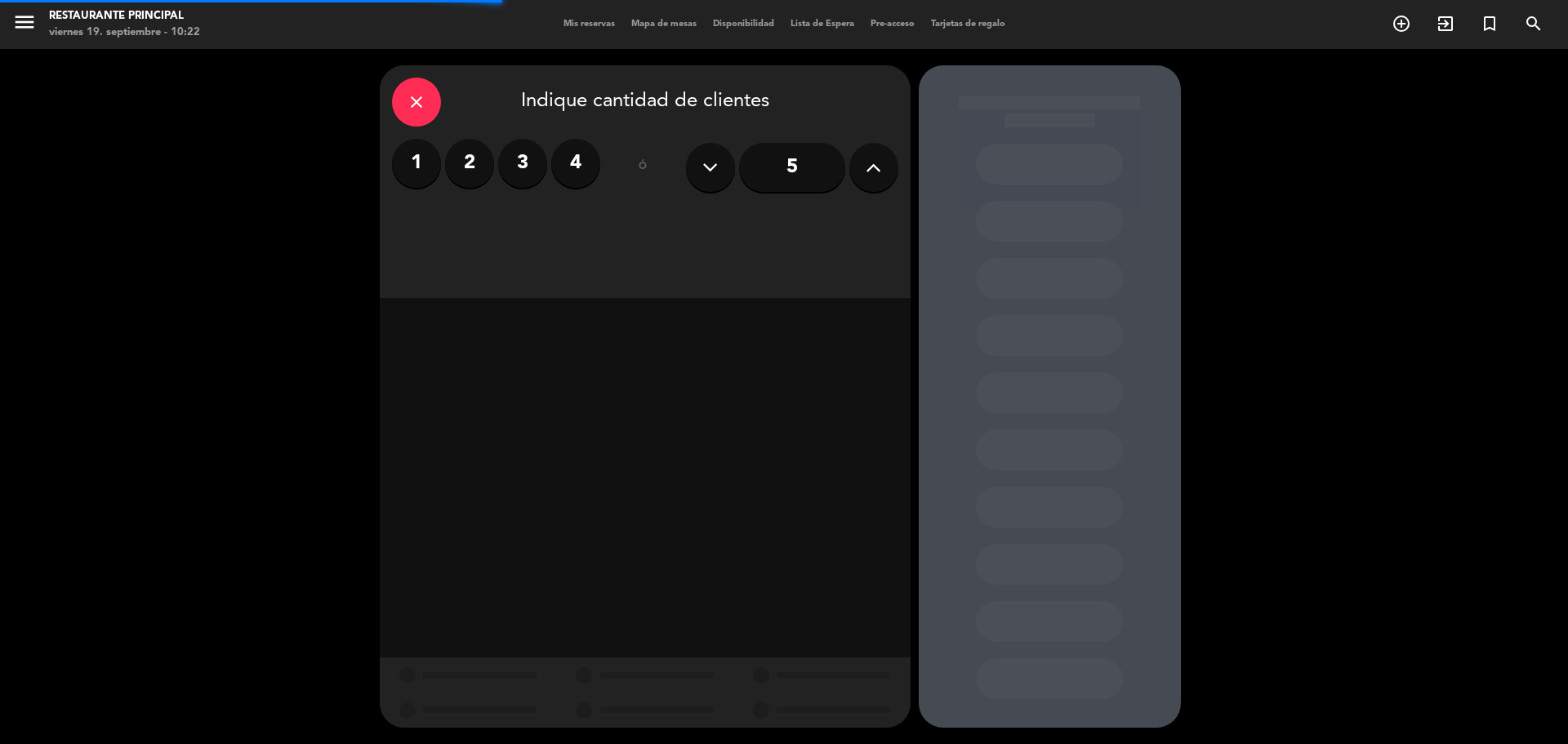
click at [415, 171] on label "1" at bounding box center [417, 163] width 49 height 49
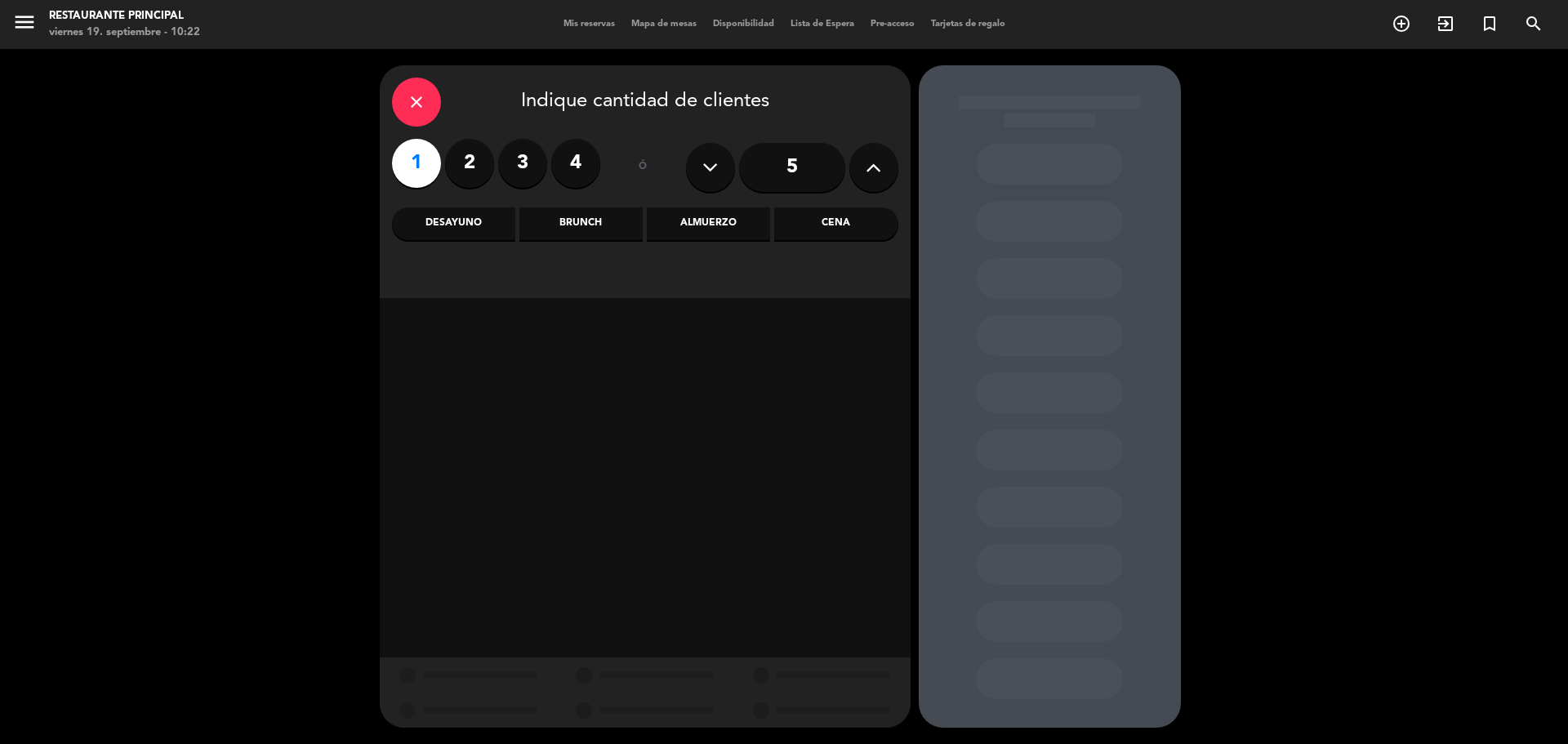
click at [603, 218] on div "Brunch" at bounding box center [581, 223] width 124 height 32
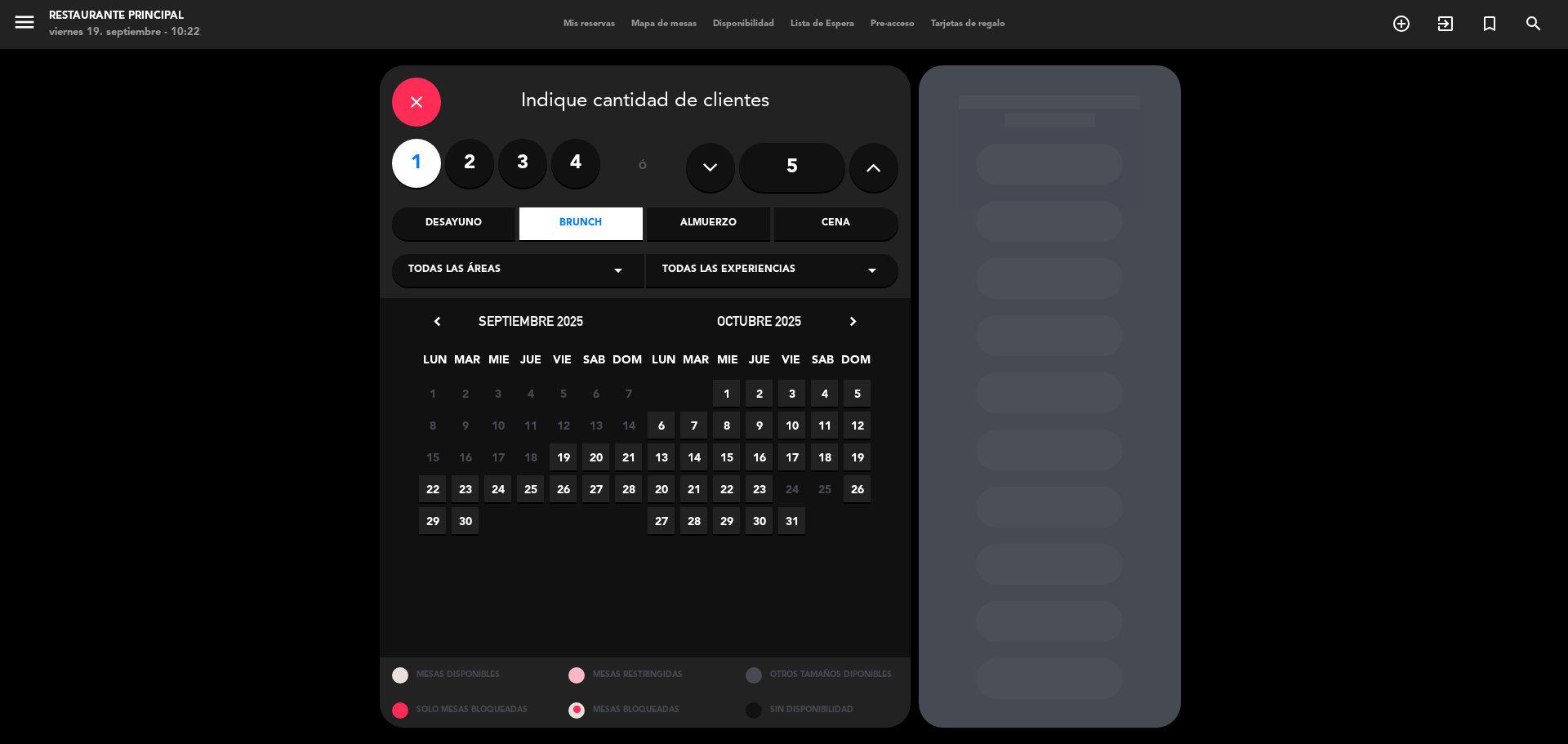
click at [571, 458] on span "19" at bounding box center [562, 456] width 27 height 27
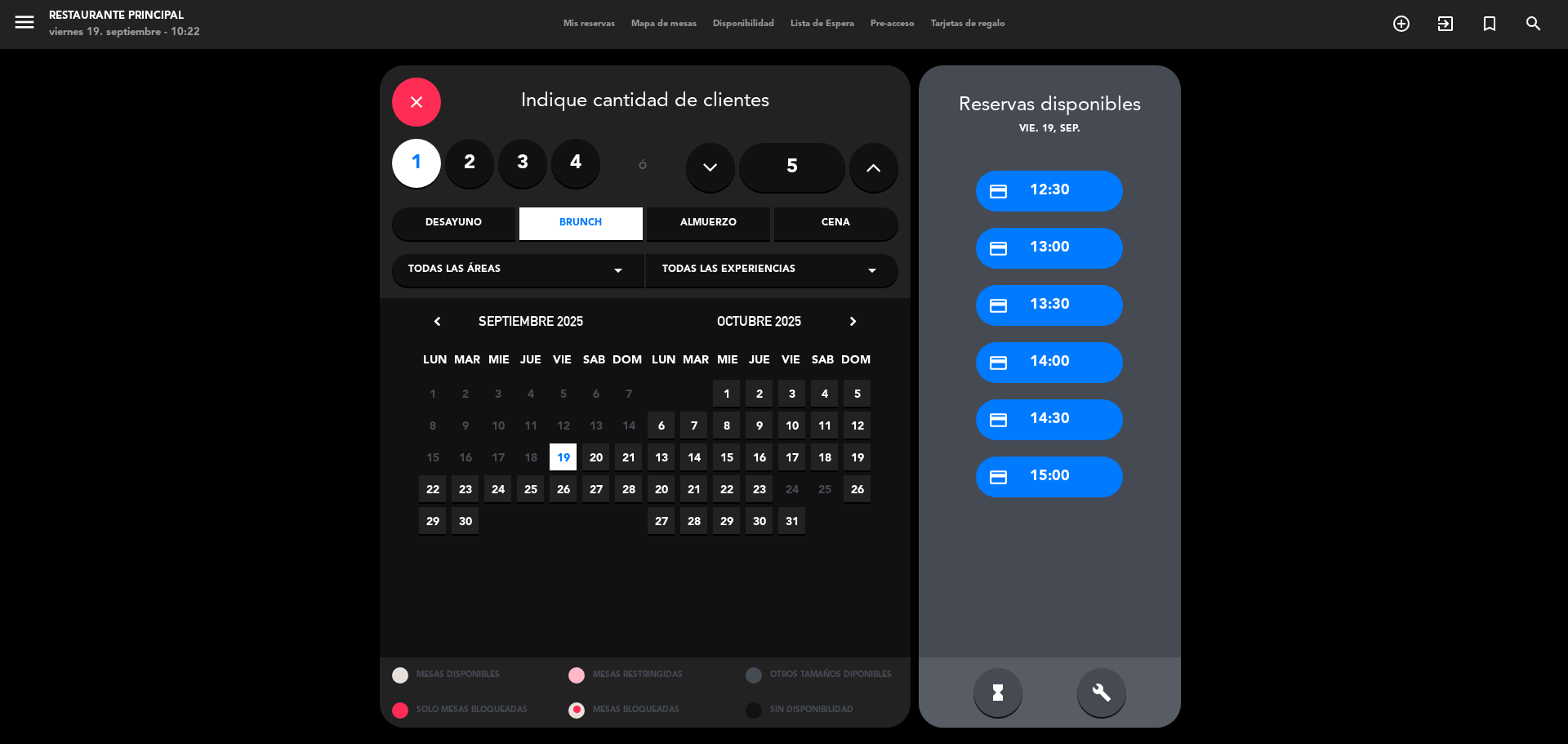
click at [1023, 254] on div "credit_card 13:00" at bounding box center [1049, 248] width 147 height 41
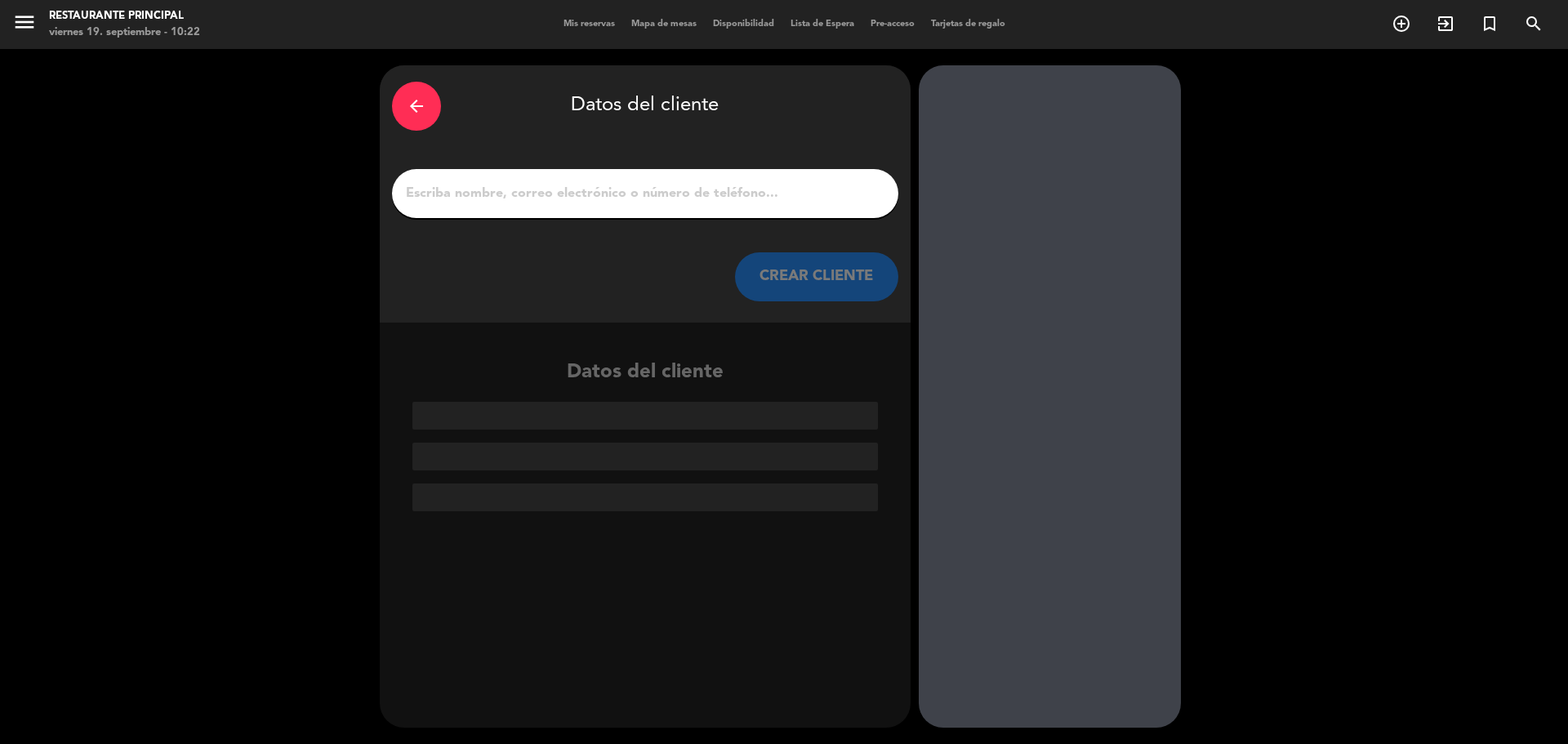
click at [543, 204] on input "1" at bounding box center [645, 194] width 482 height 23
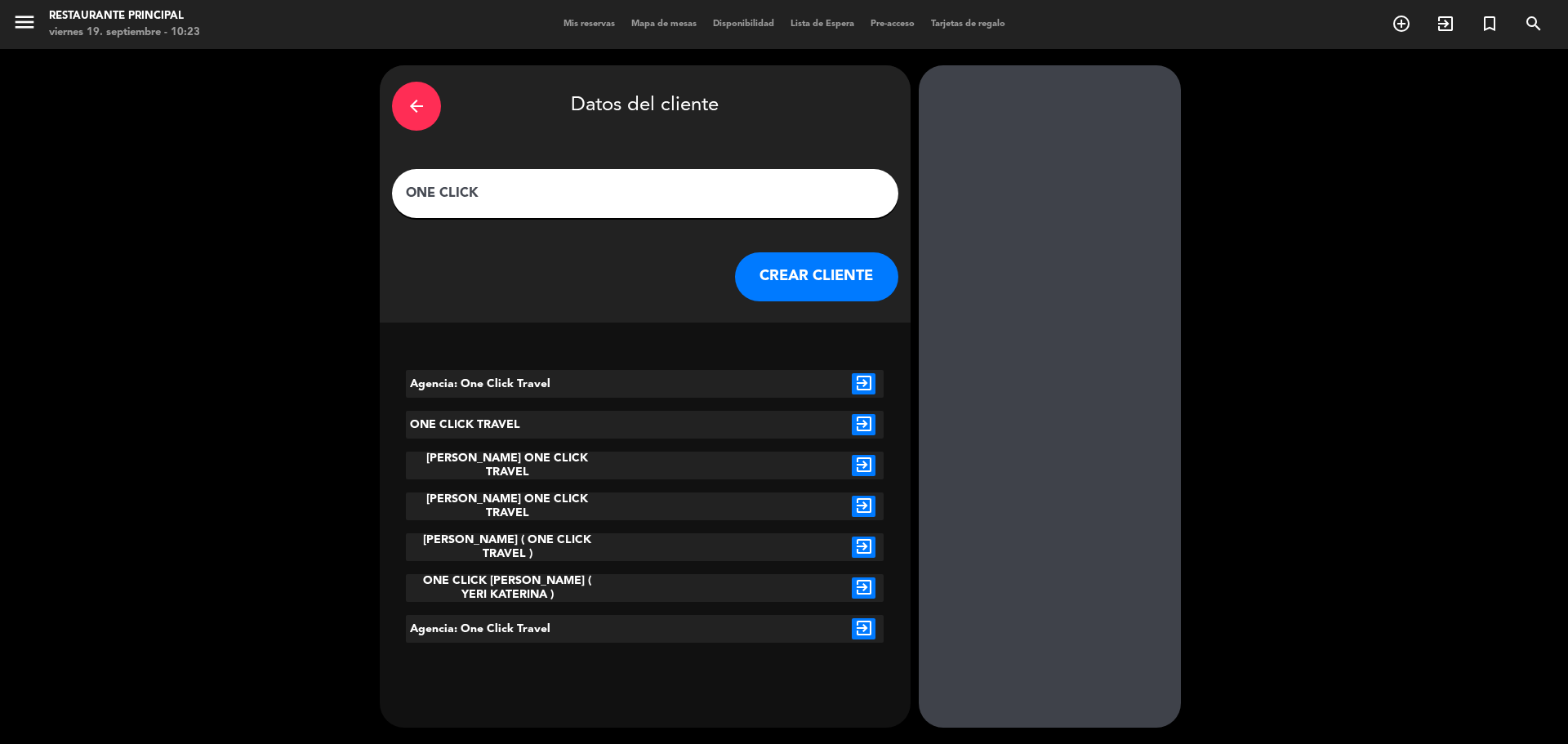
type input "ONE CLICK"
click at [861, 461] on icon "exit_to_app" at bounding box center [863, 465] width 24 height 21
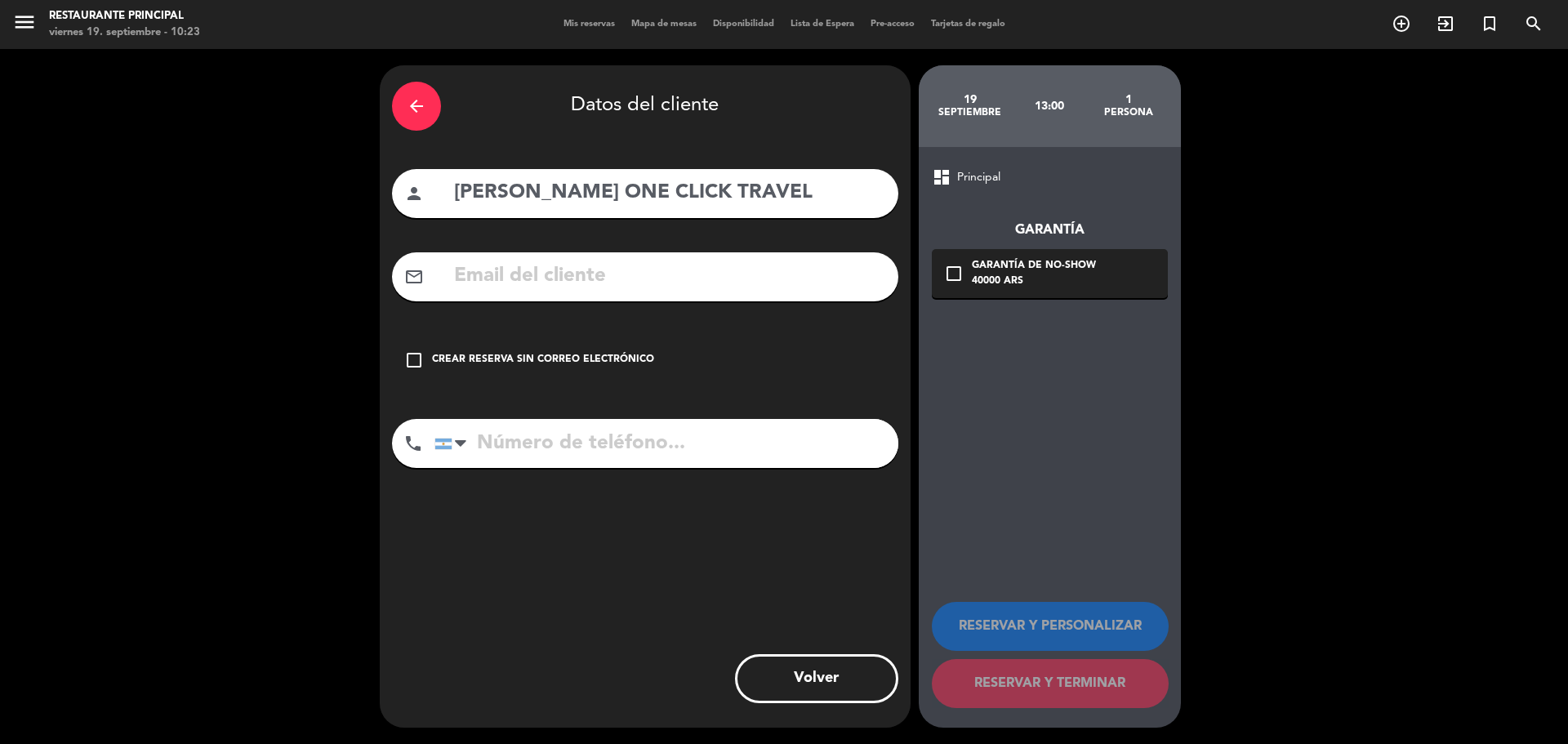
click at [424, 360] on div "check_box_outline_blank Crear reserva sin correo electrónico" at bounding box center [645, 361] width 506 height 49
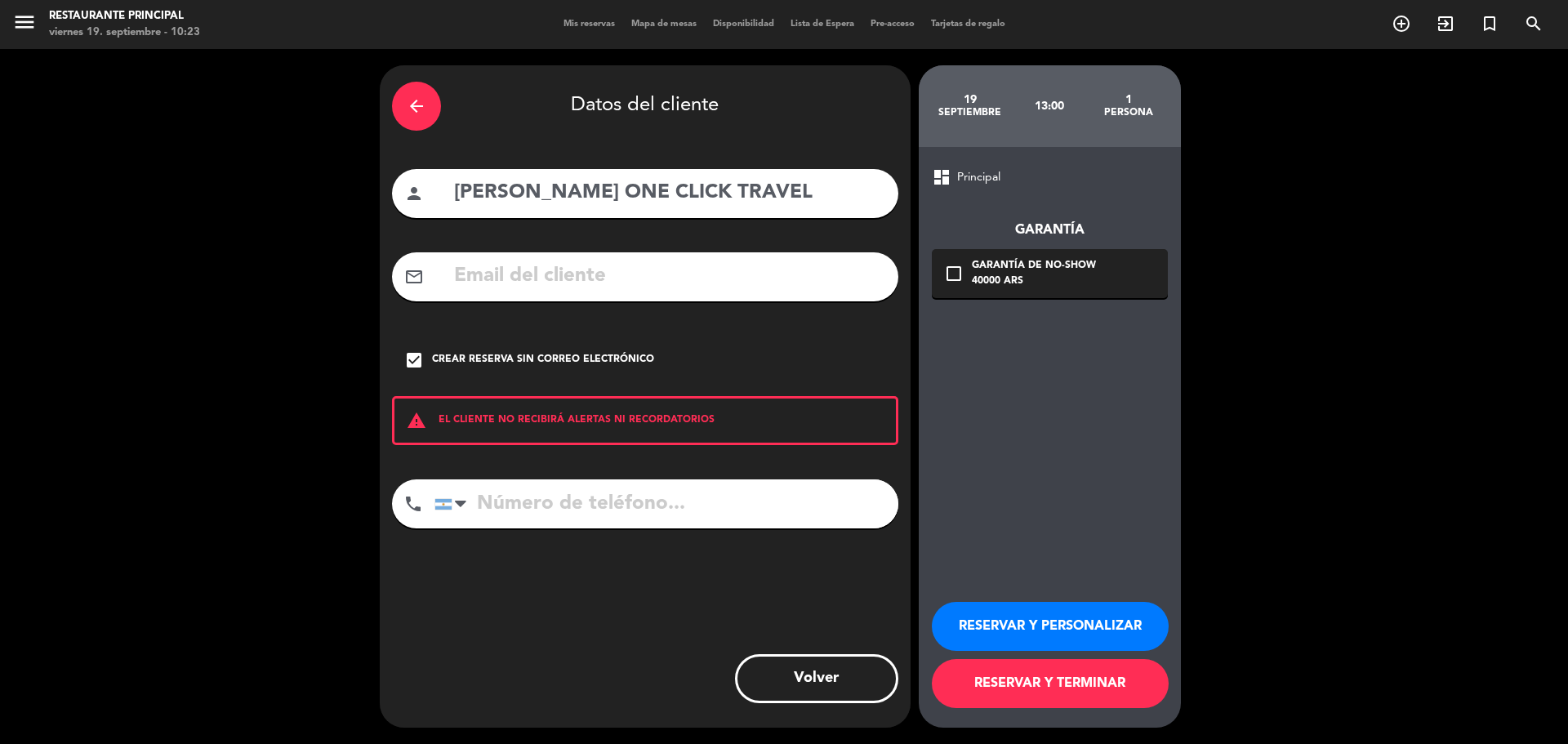
click at [1044, 621] on button "RESERVAR Y PERSONALIZAR" at bounding box center [1050, 626] width 237 height 49
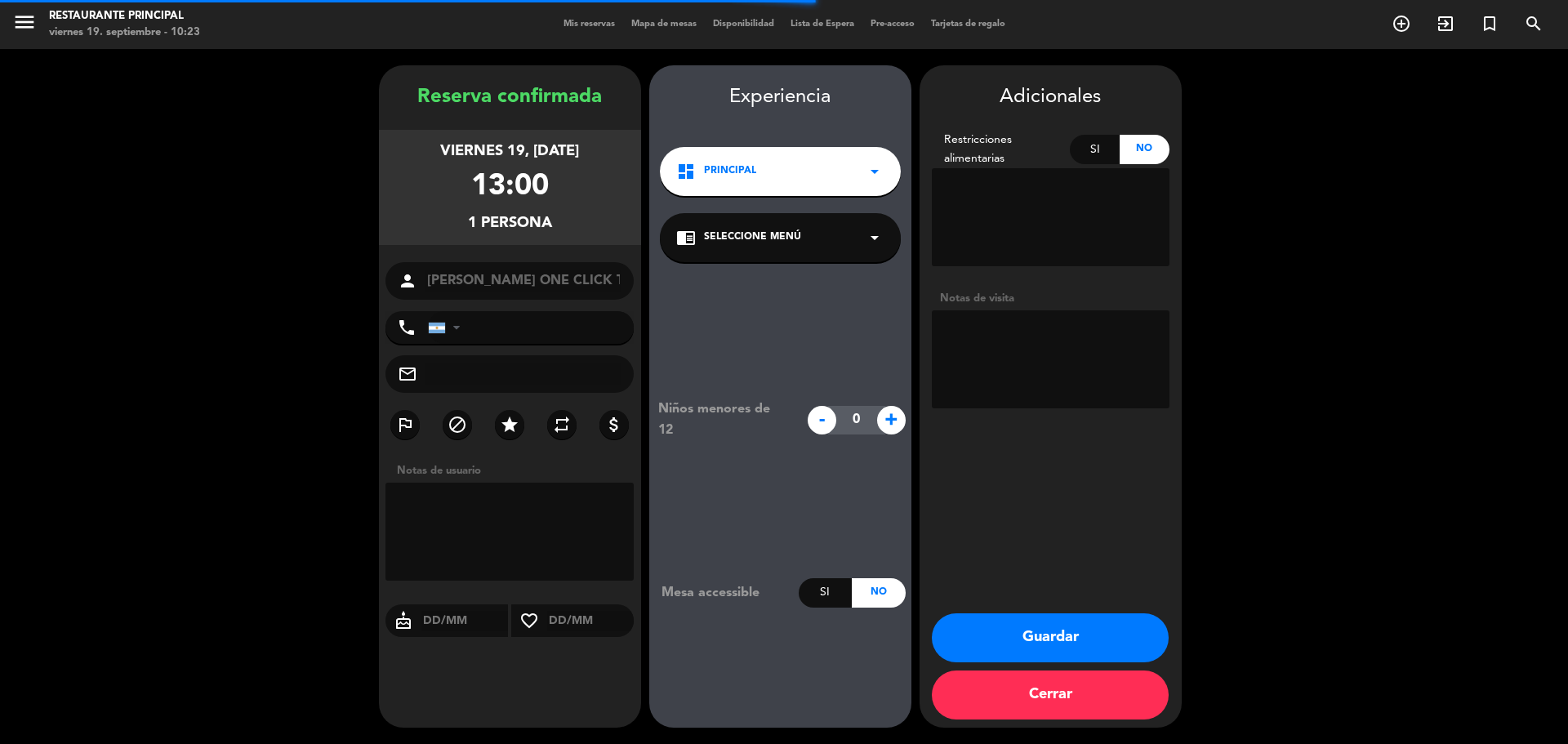
click at [745, 230] on span "Seleccione Menú" at bounding box center [752, 238] width 97 height 17
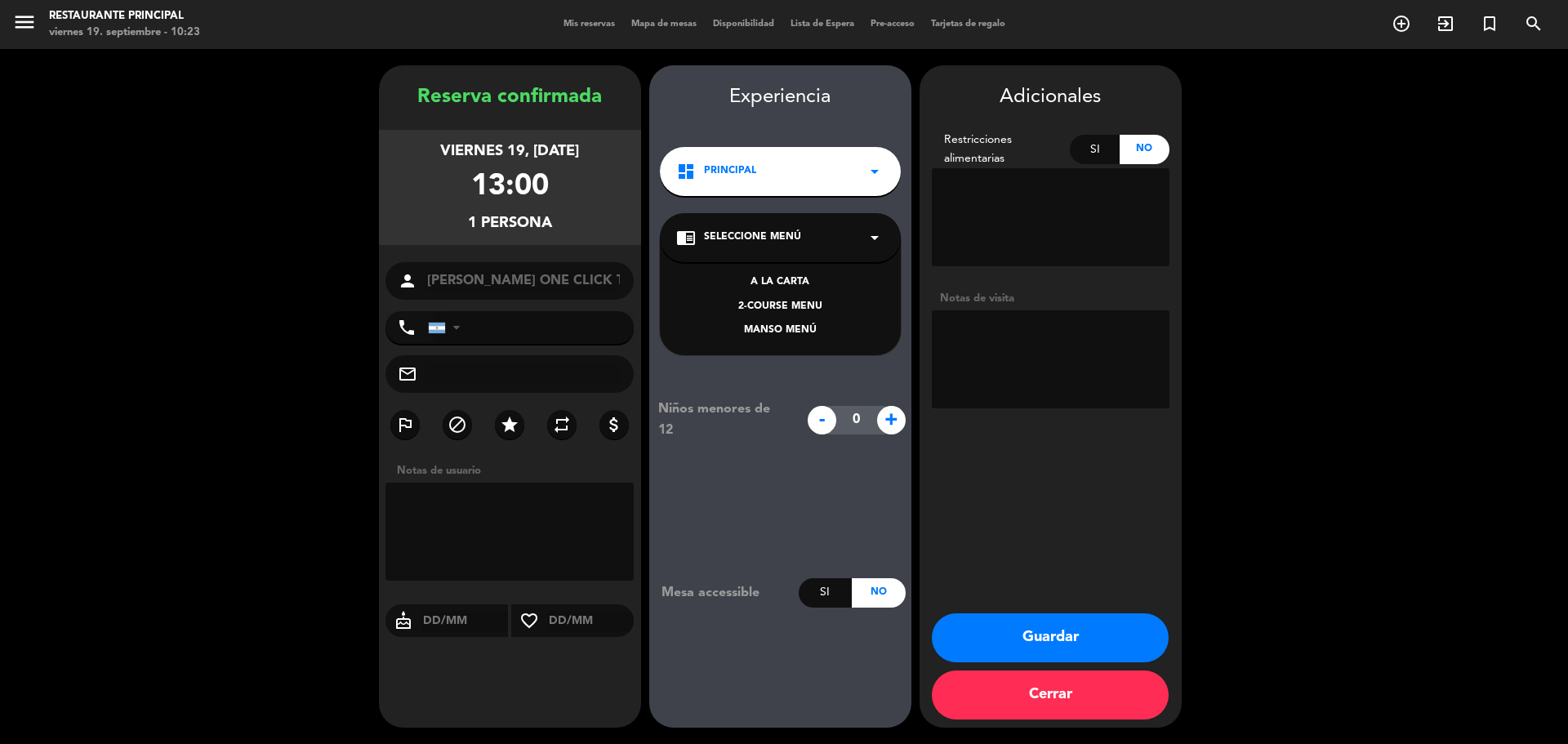
click at [791, 330] on div "MANSO MENÚ" at bounding box center [780, 331] width 208 height 17
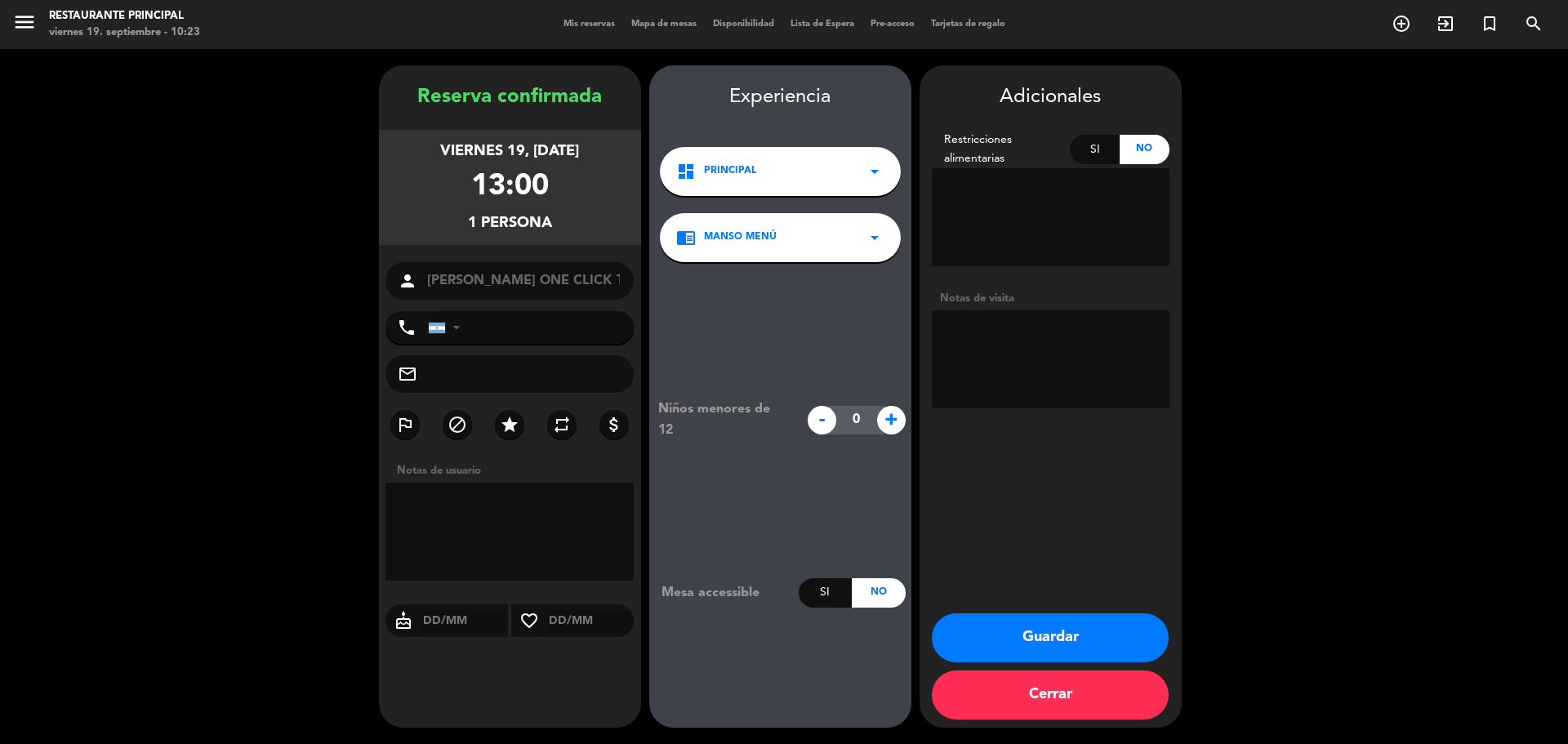
click at [1062, 625] on button "Guardar" at bounding box center [1050, 638] width 237 height 49
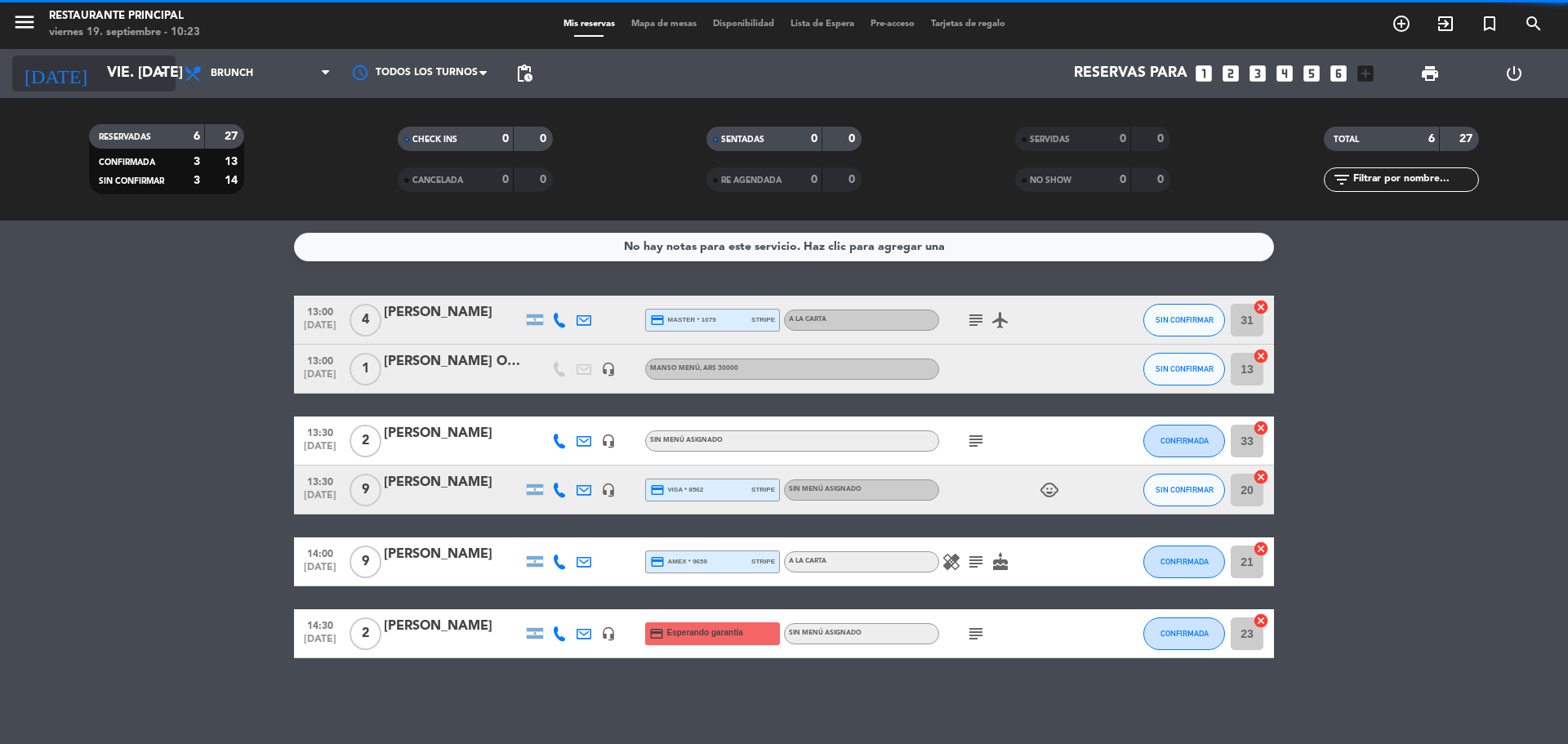
click at [132, 80] on input "vie. [DATE]" at bounding box center [194, 73] width 190 height 32
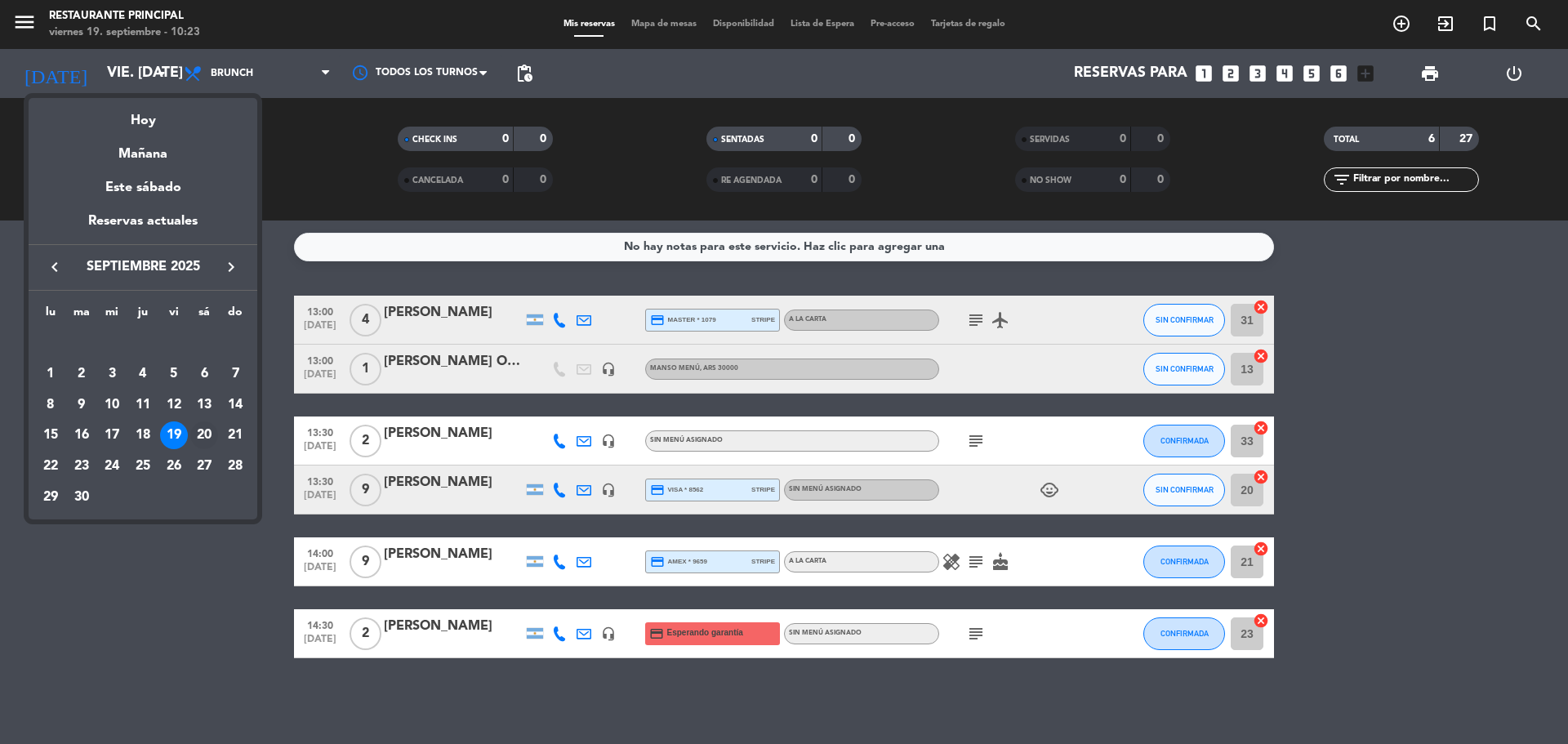
click at [202, 439] on div "20" at bounding box center [204, 435] width 28 height 28
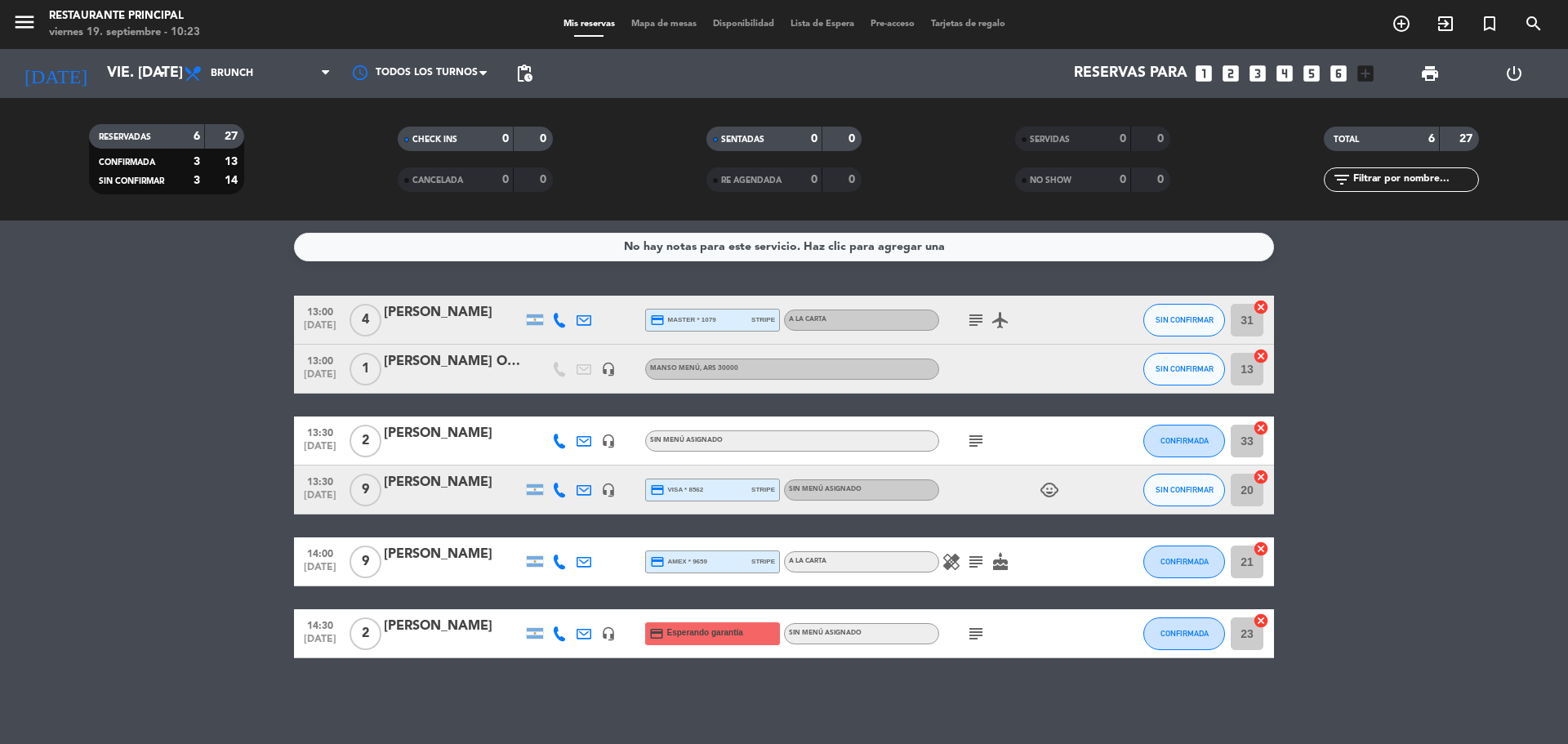
type input "sáb. [DATE]"
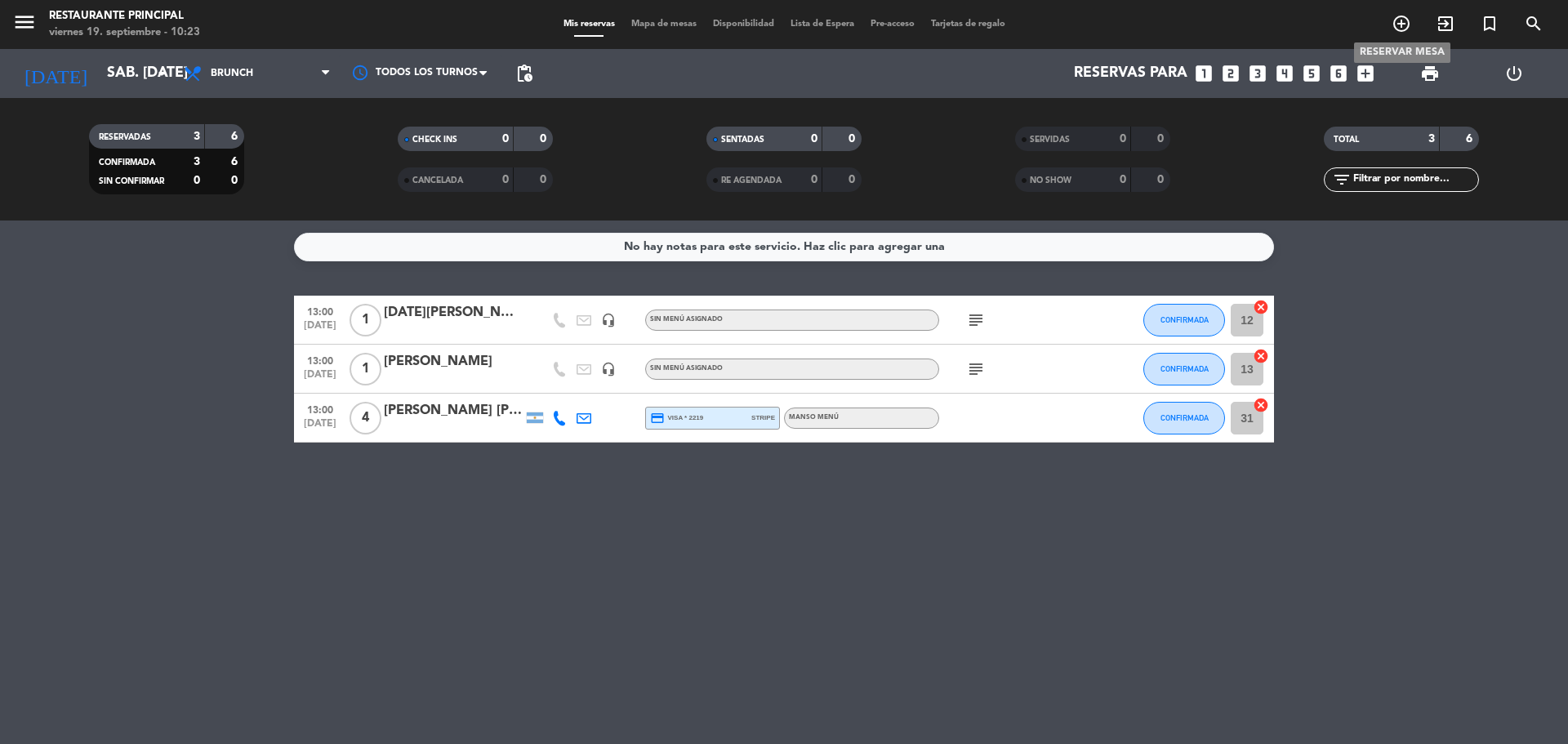
click at [1407, 27] on icon "add_circle_outline" at bounding box center [1401, 24] width 19 height 19
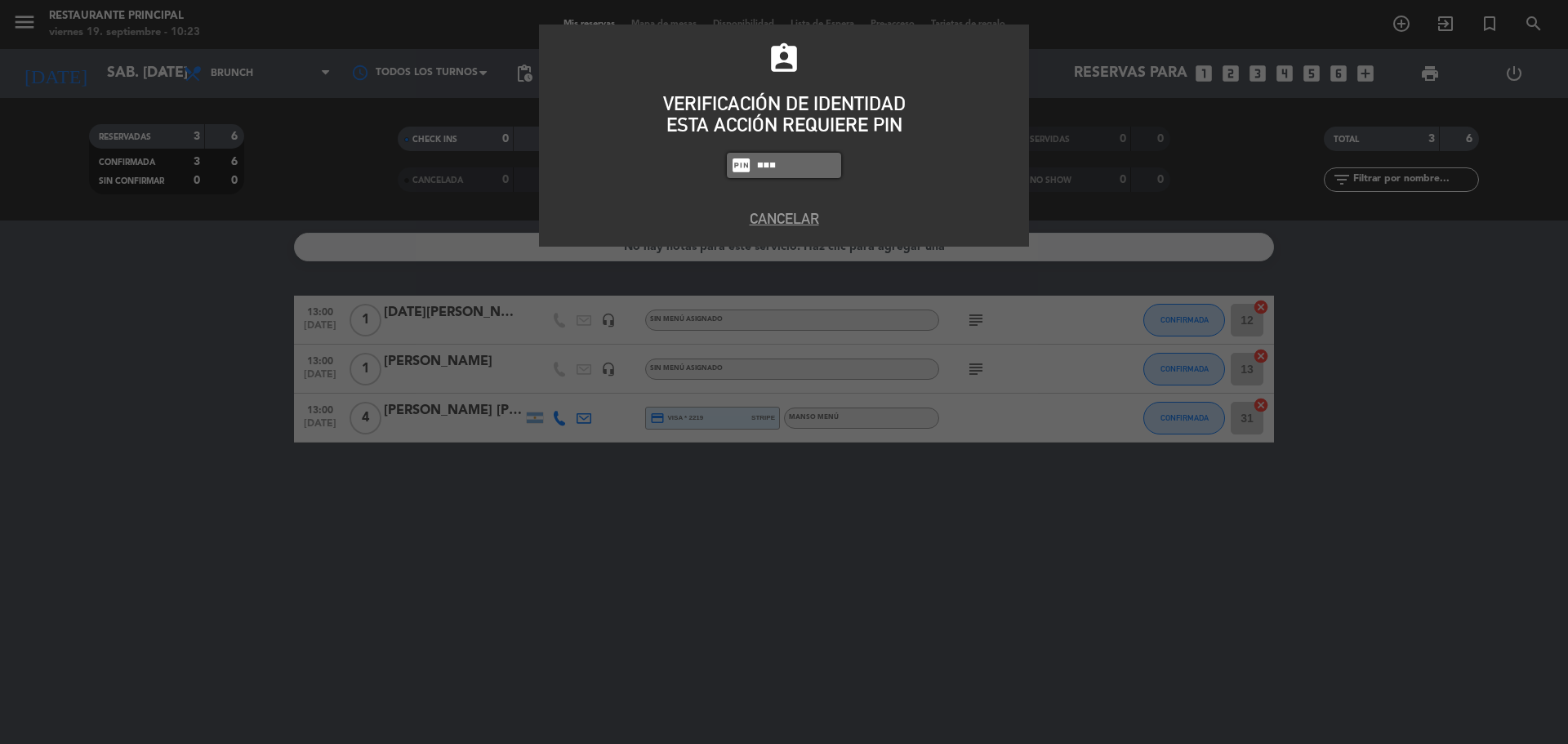
type input "8184"
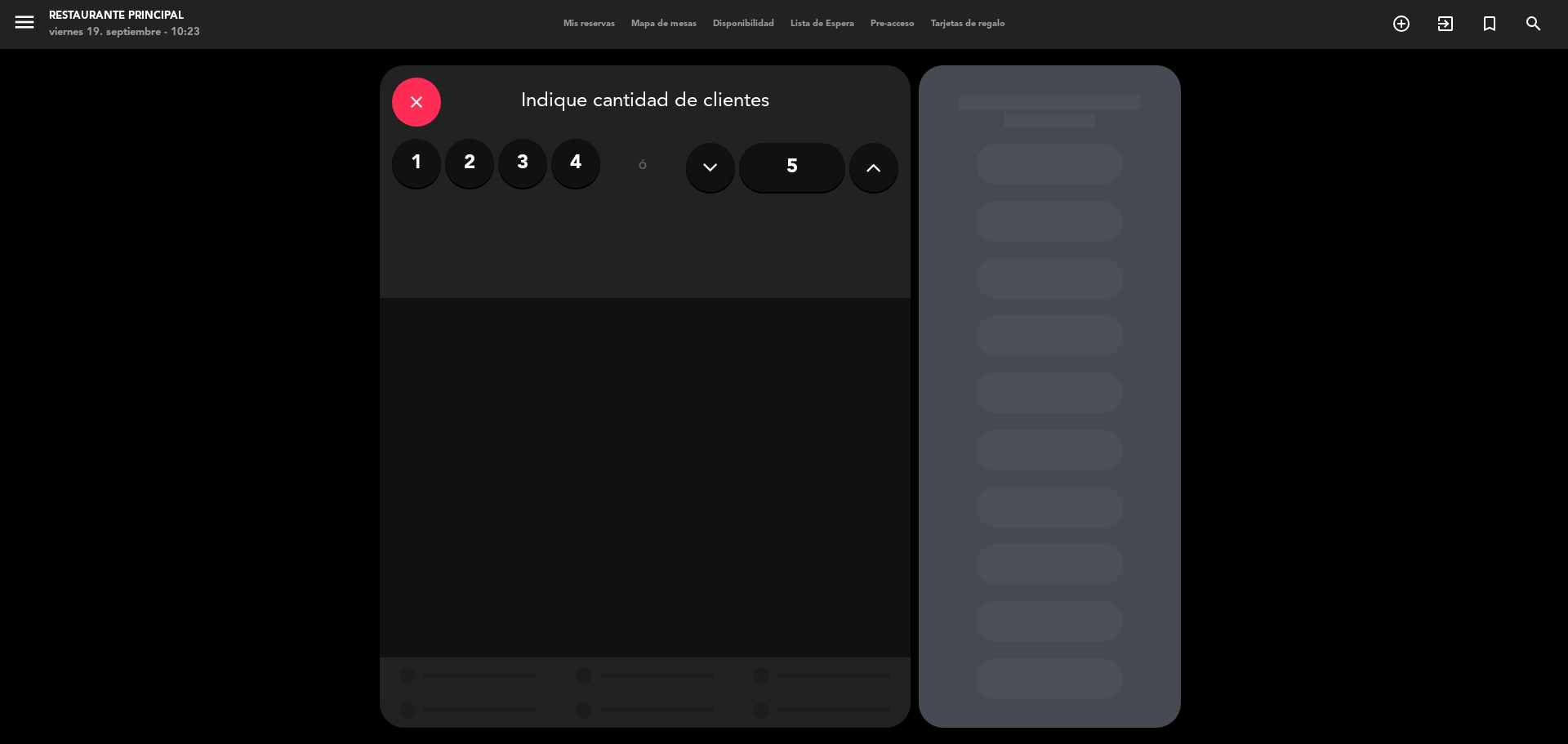
click at [877, 178] on icon at bounding box center [874, 168] width 16 height 25
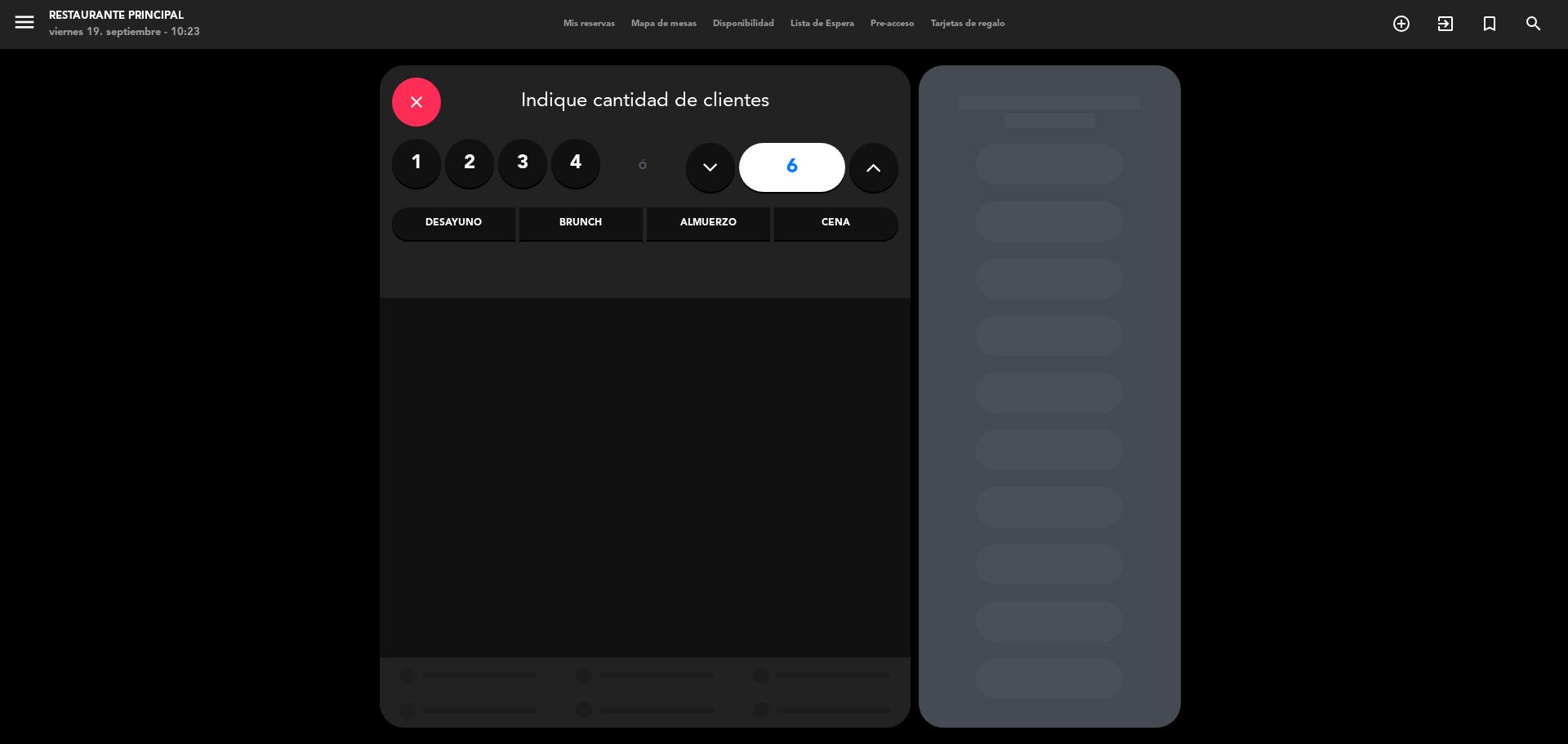
click at [872, 175] on icon at bounding box center [874, 168] width 16 height 25
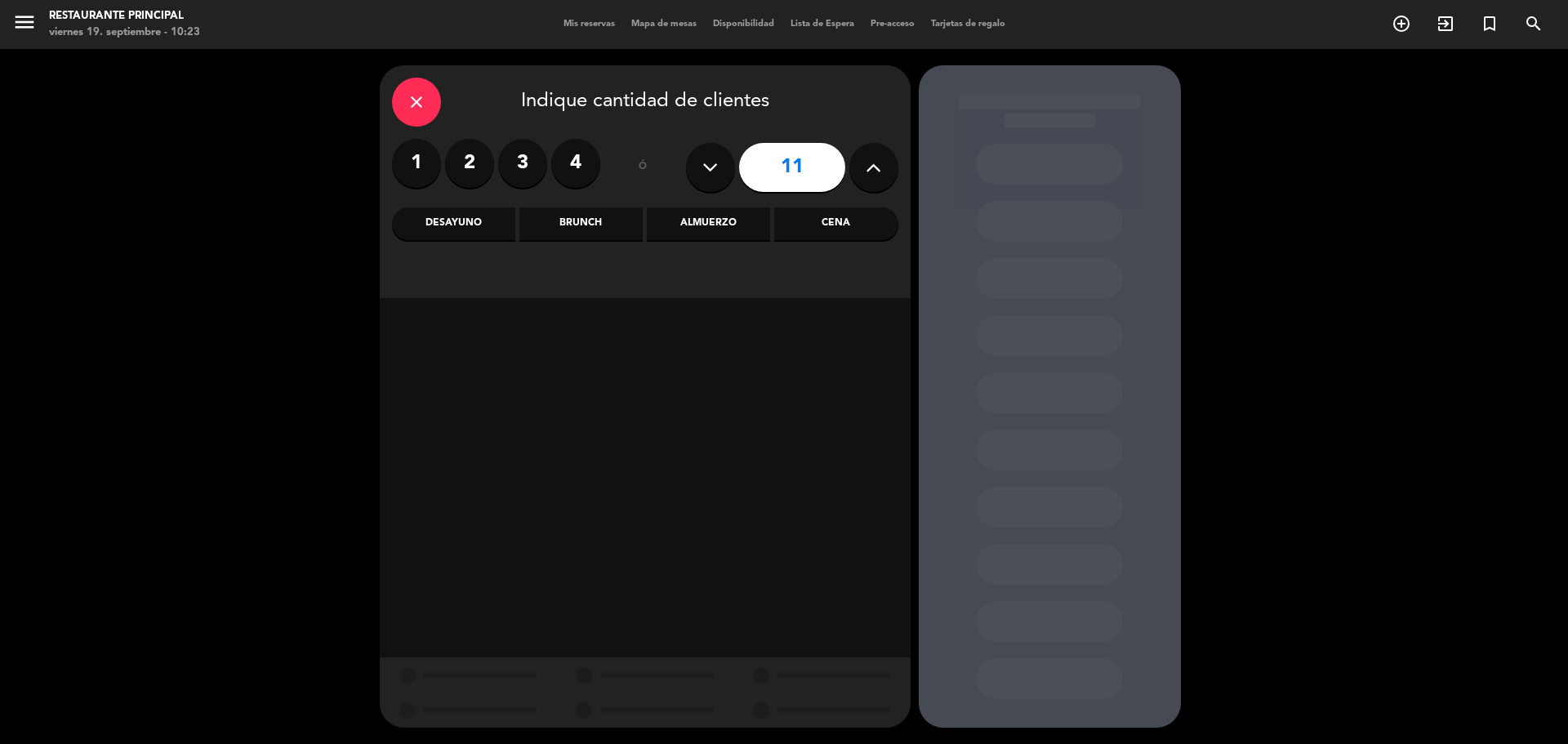
click at [872, 175] on icon at bounding box center [874, 168] width 16 height 25
type input "12"
click at [626, 232] on div "Brunch" at bounding box center [581, 223] width 124 height 32
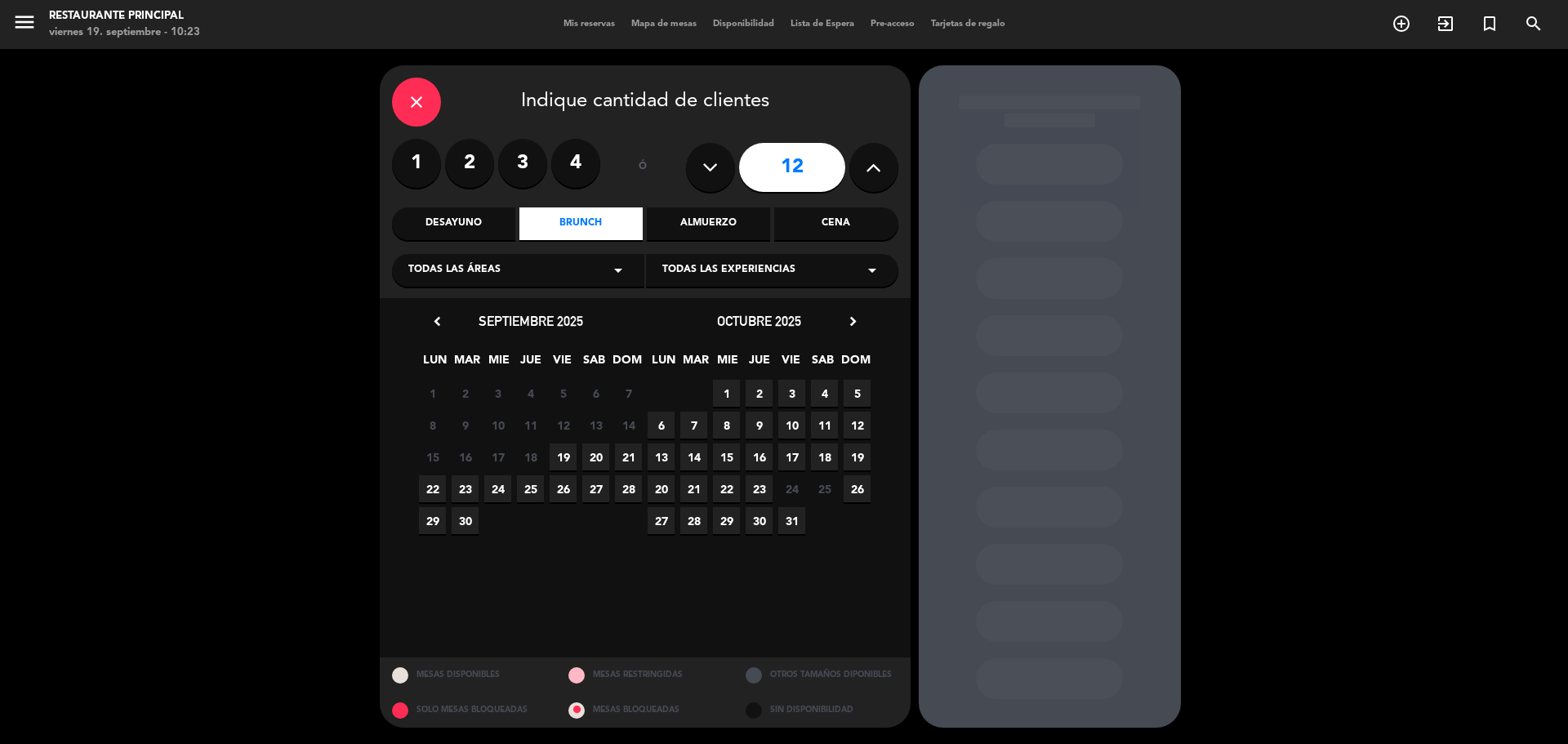
click at [600, 459] on span "20" at bounding box center [596, 456] width 27 height 27
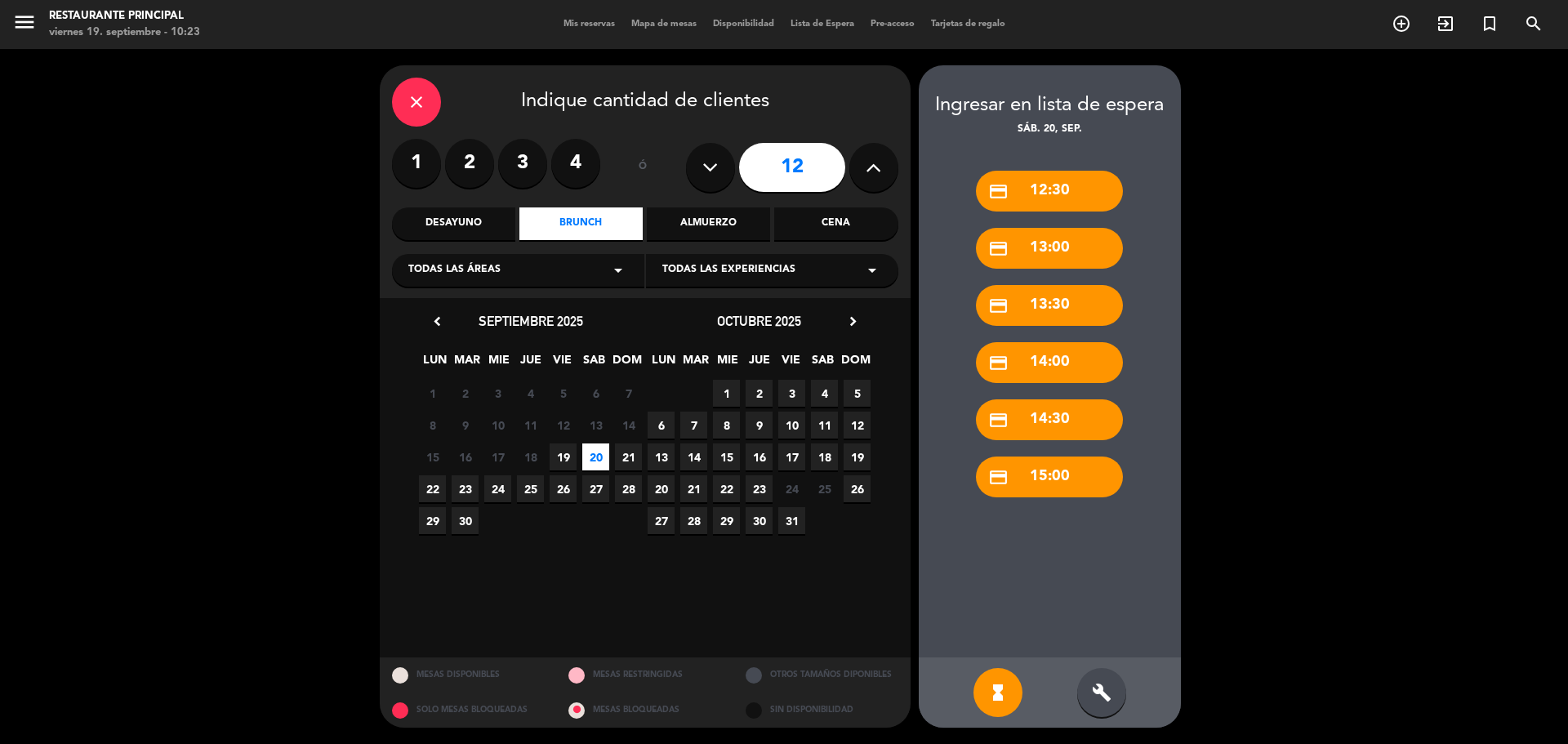
click at [1046, 242] on div "credit_card 13:00" at bounding box center [1049, 248] width 147 height 41
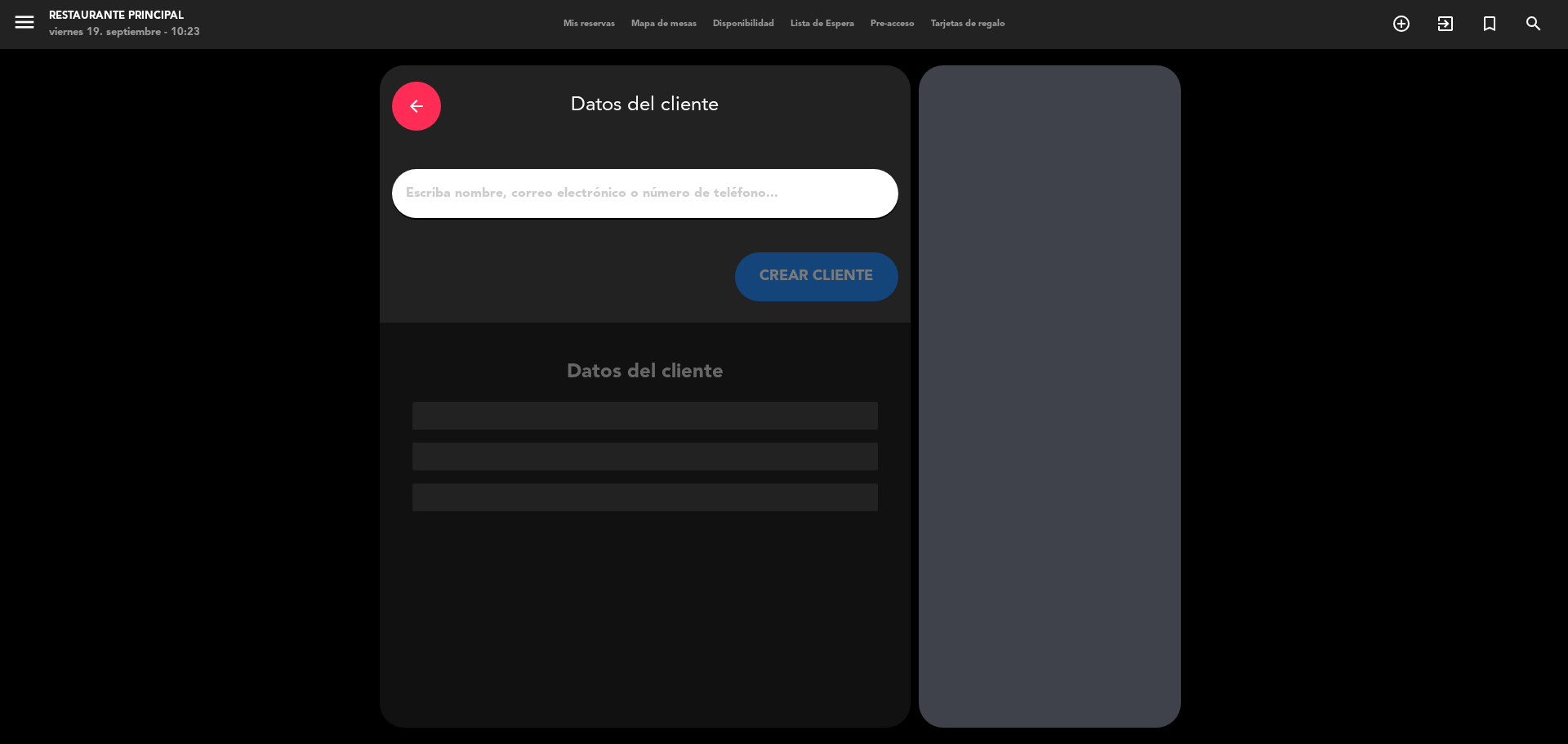
click at [411, 112] on icon "arrow_back" at bounding box center [417, 106] width 19 height 19
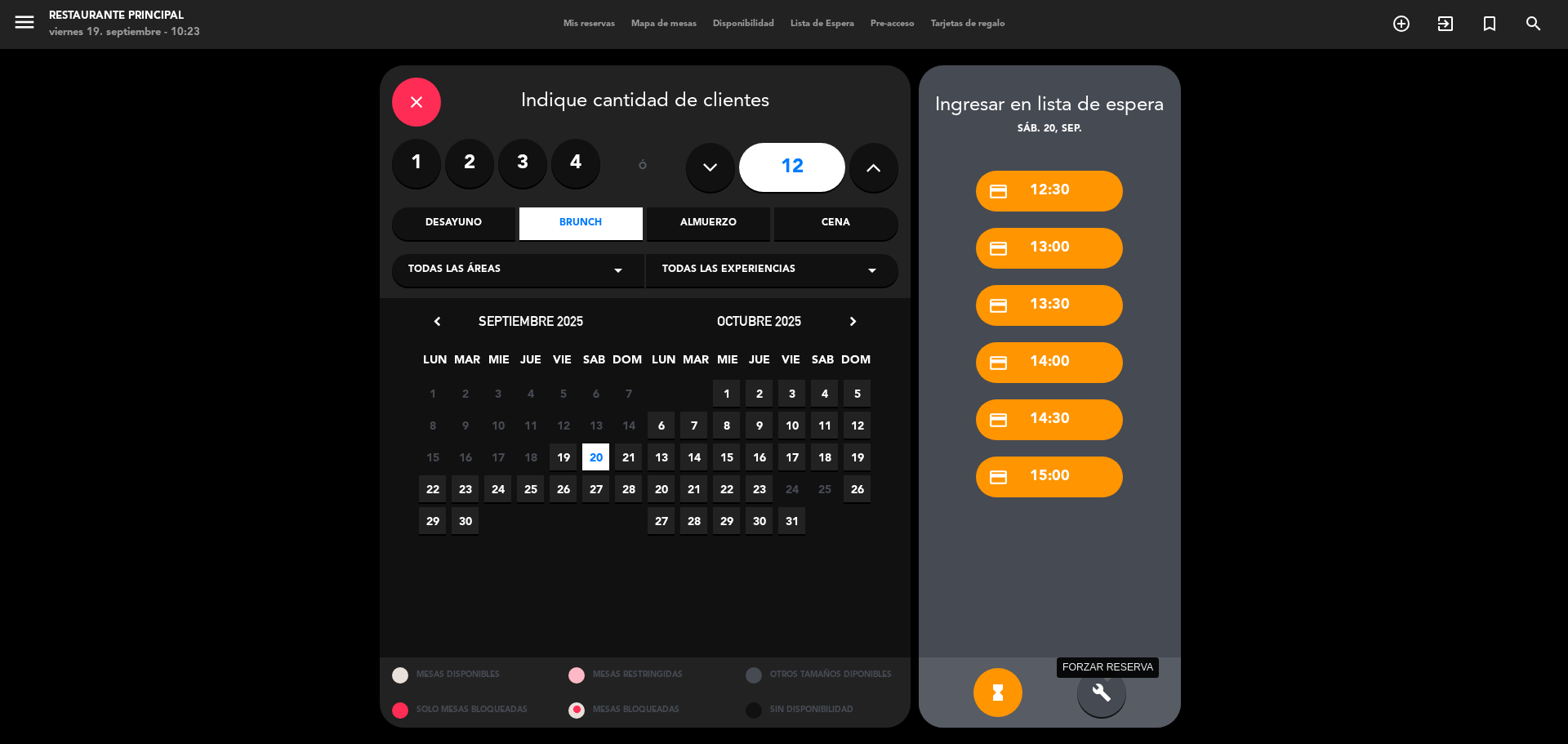
click at [1099, 693] on icon "build" at bounding box center [1101, 692] width 19 height 19
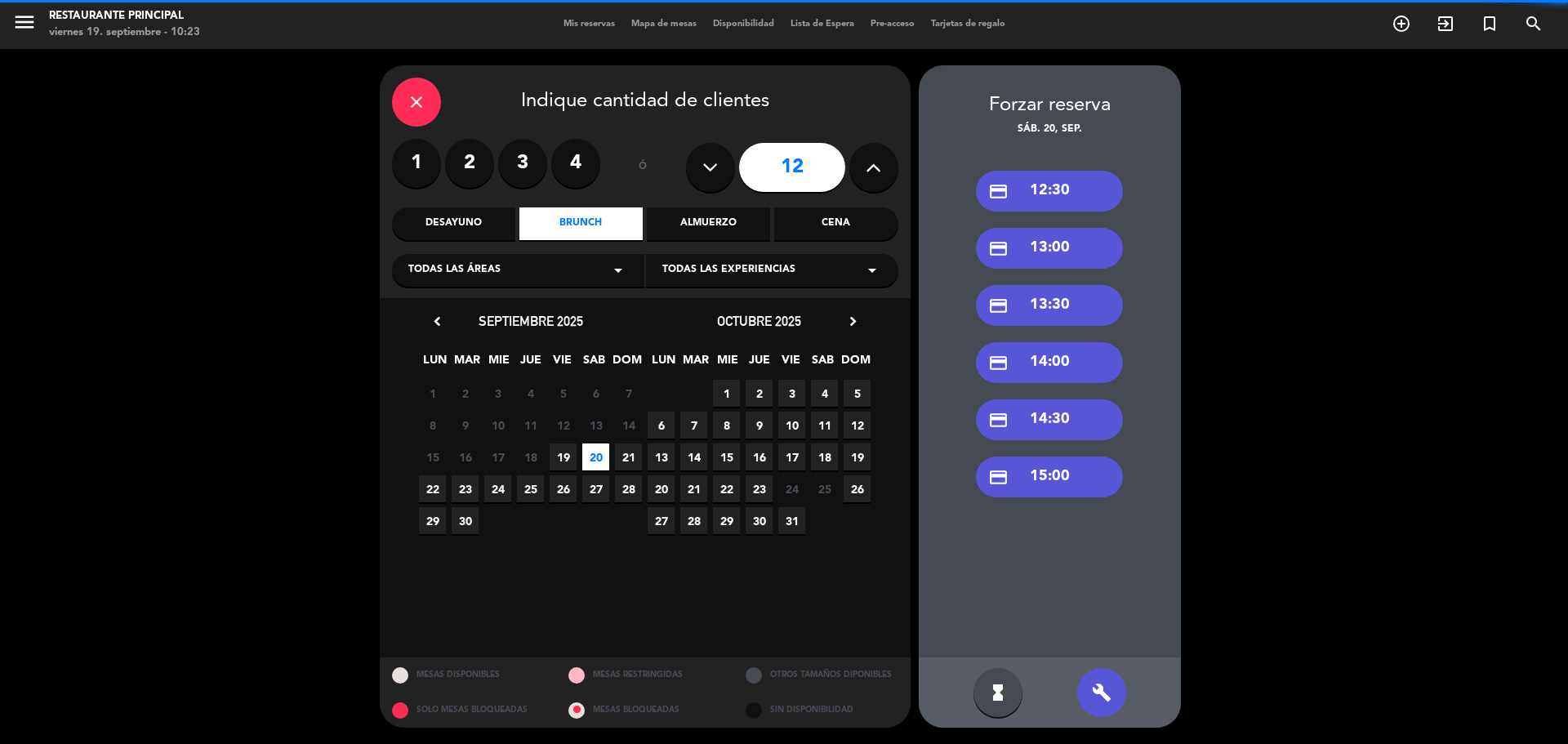
click at [1042, 238] on div "credit_card 13:00" at bounding box center [1049, 248] width 147 height 41
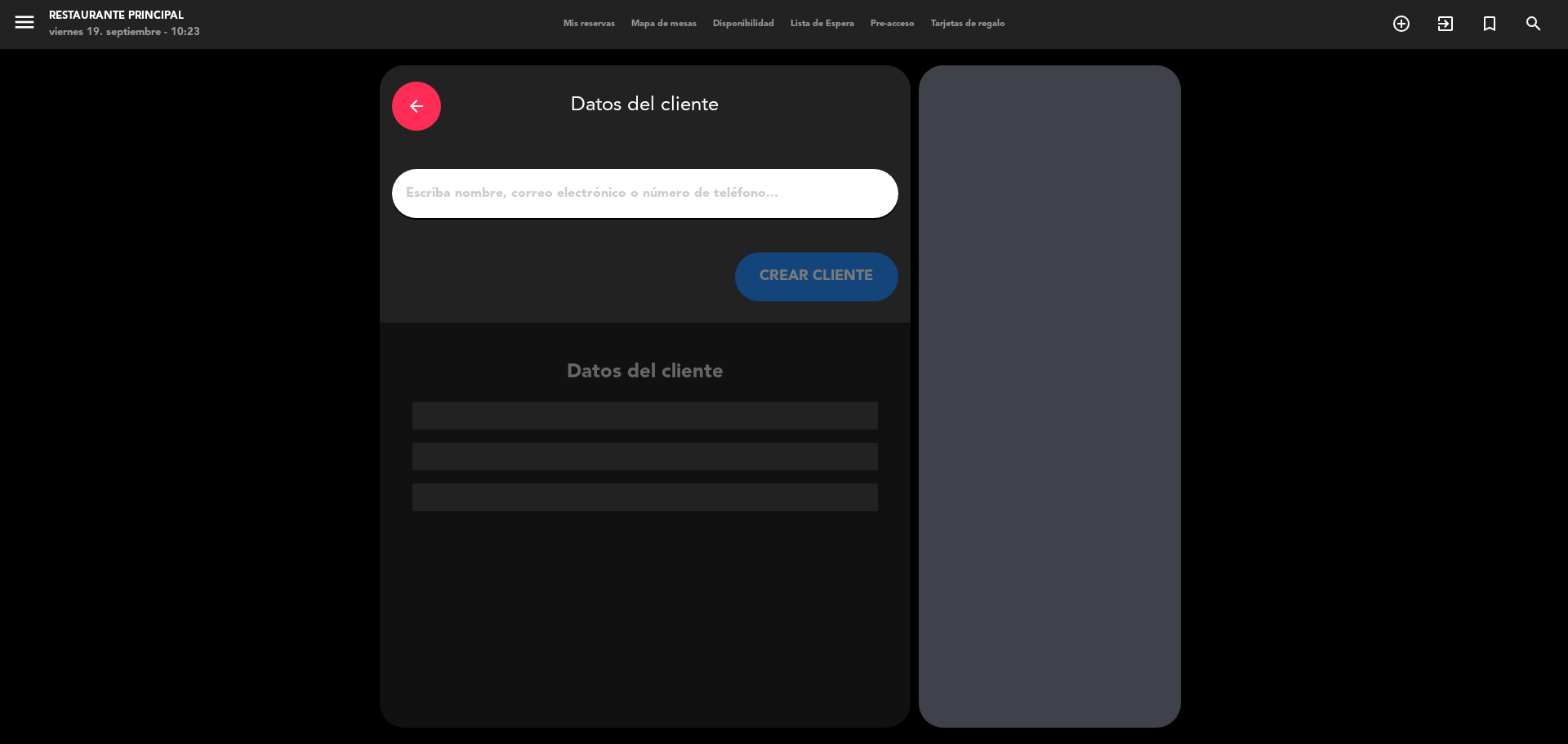
click at [445, 200] on input "1" at bounding box center [645, 194] width 482 height 23
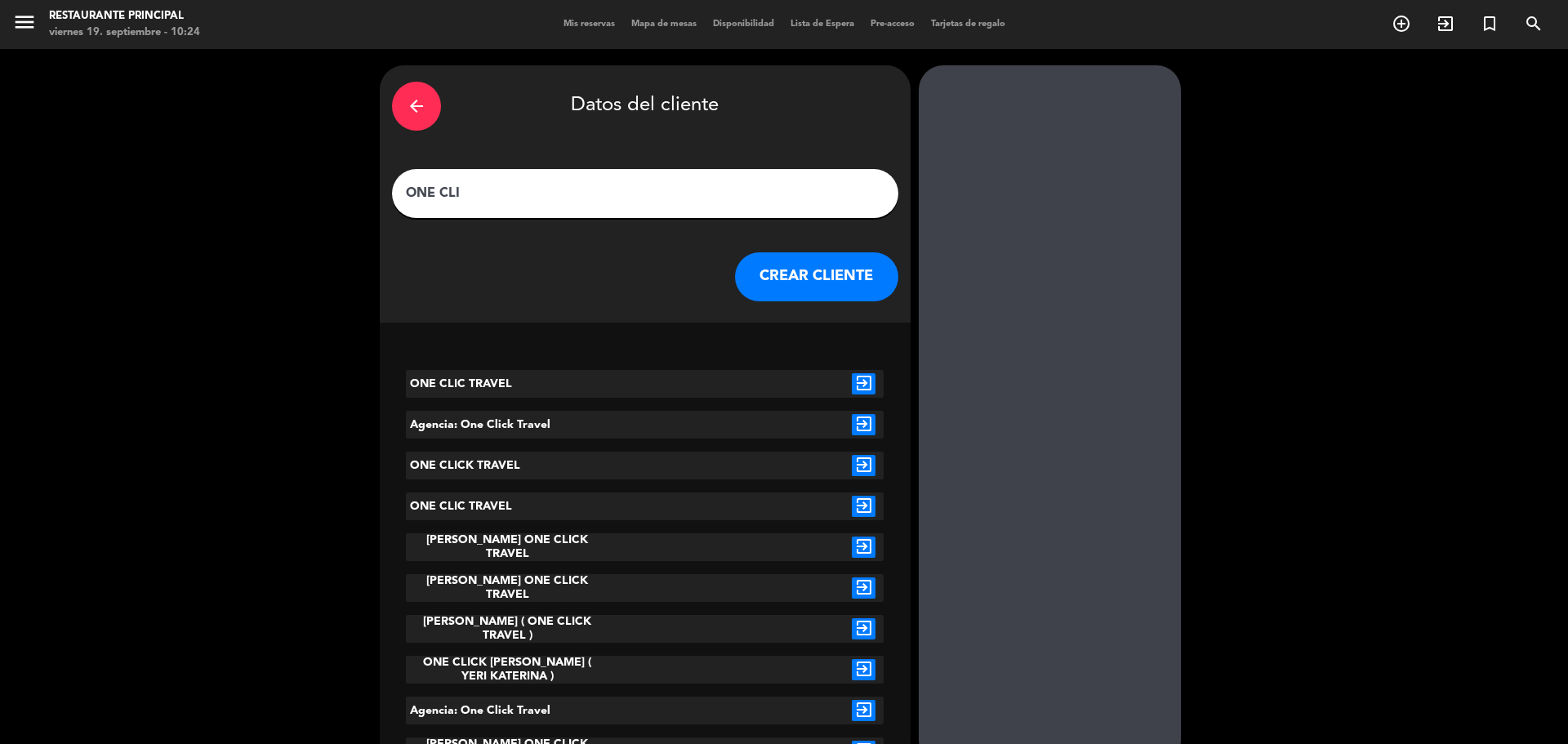
scroll to position [38, 0]
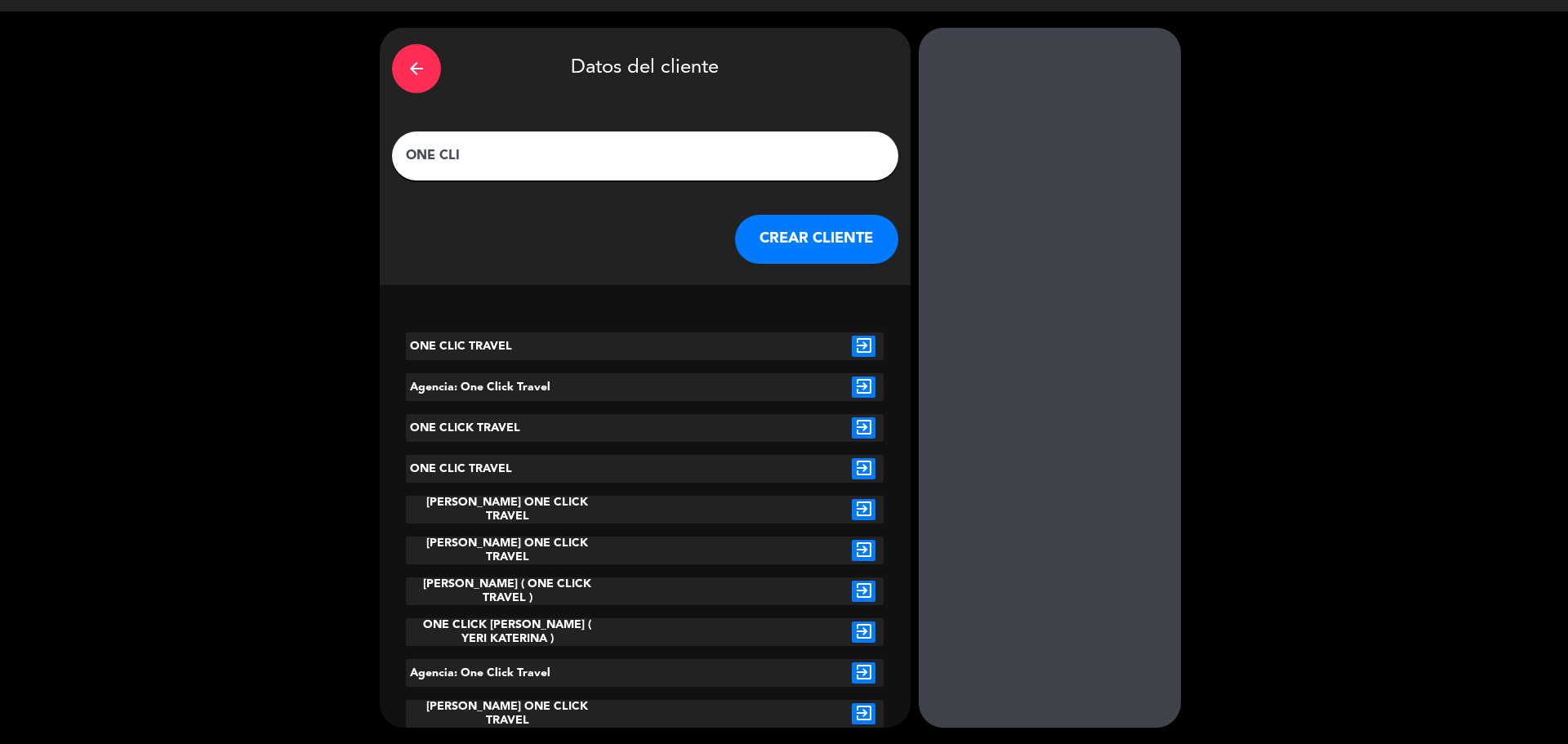
type input "ONE CLI"
click at [863, 390] on icon "exit_to_app" at bounding box center [863, 387] width 24 height 21
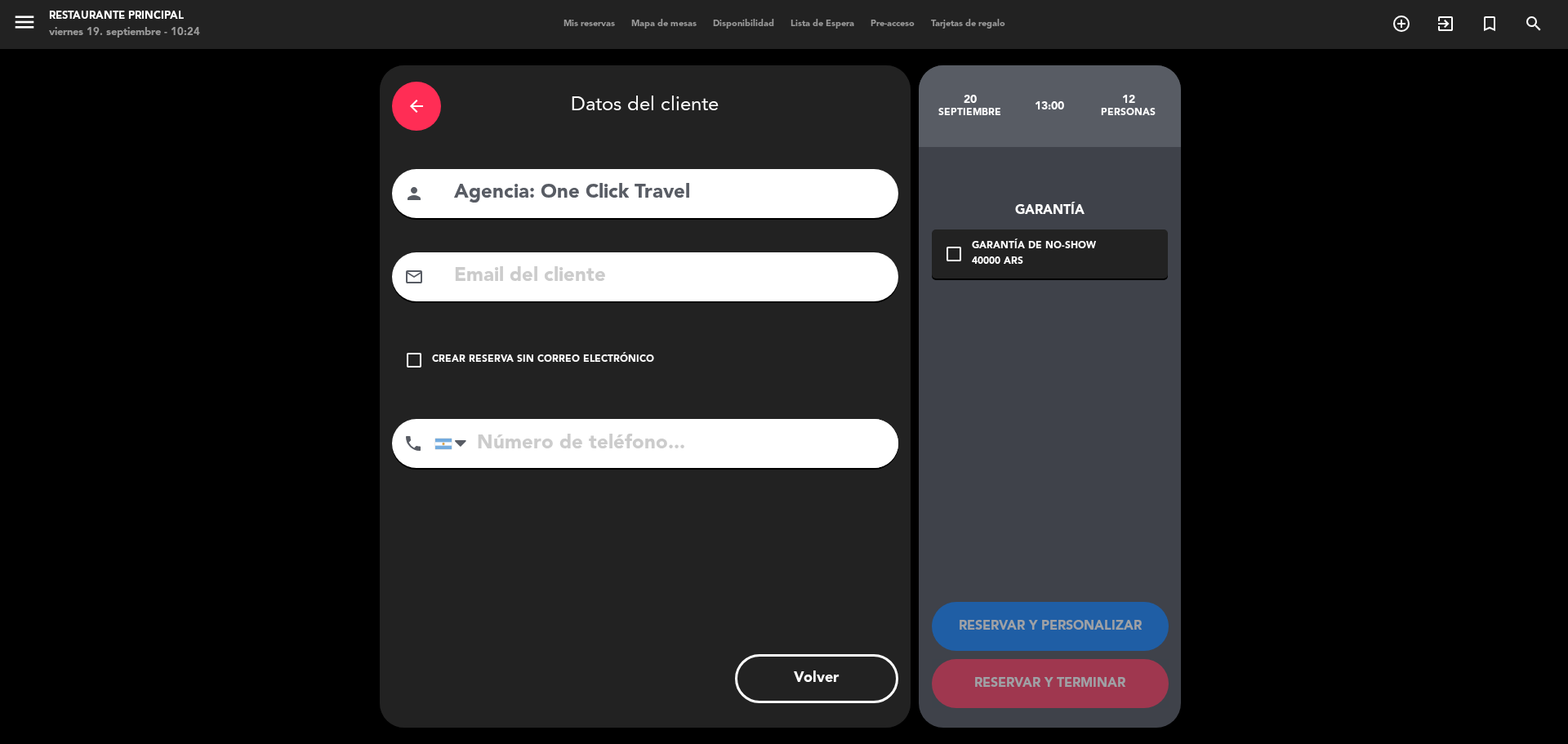
scroll to position [0, 0]
click at [418, 360] on icon "check_box_outline_blank" at bounding box center [414, 360] width 19 height 19
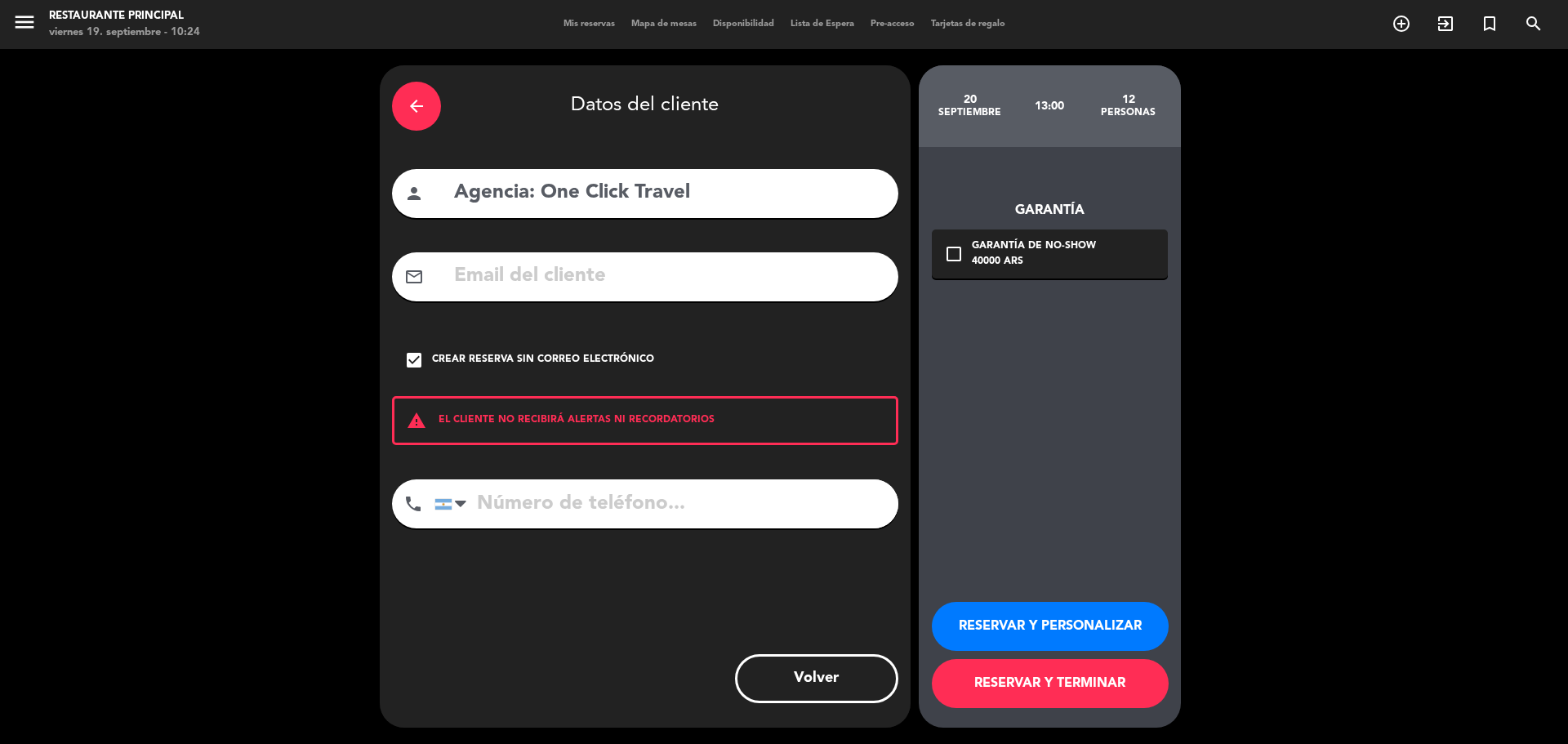
click at [1042, 643] on button "RESERVAR Y PERSONALIZAR" at bounding box center [1050, 626] width 237 height 49
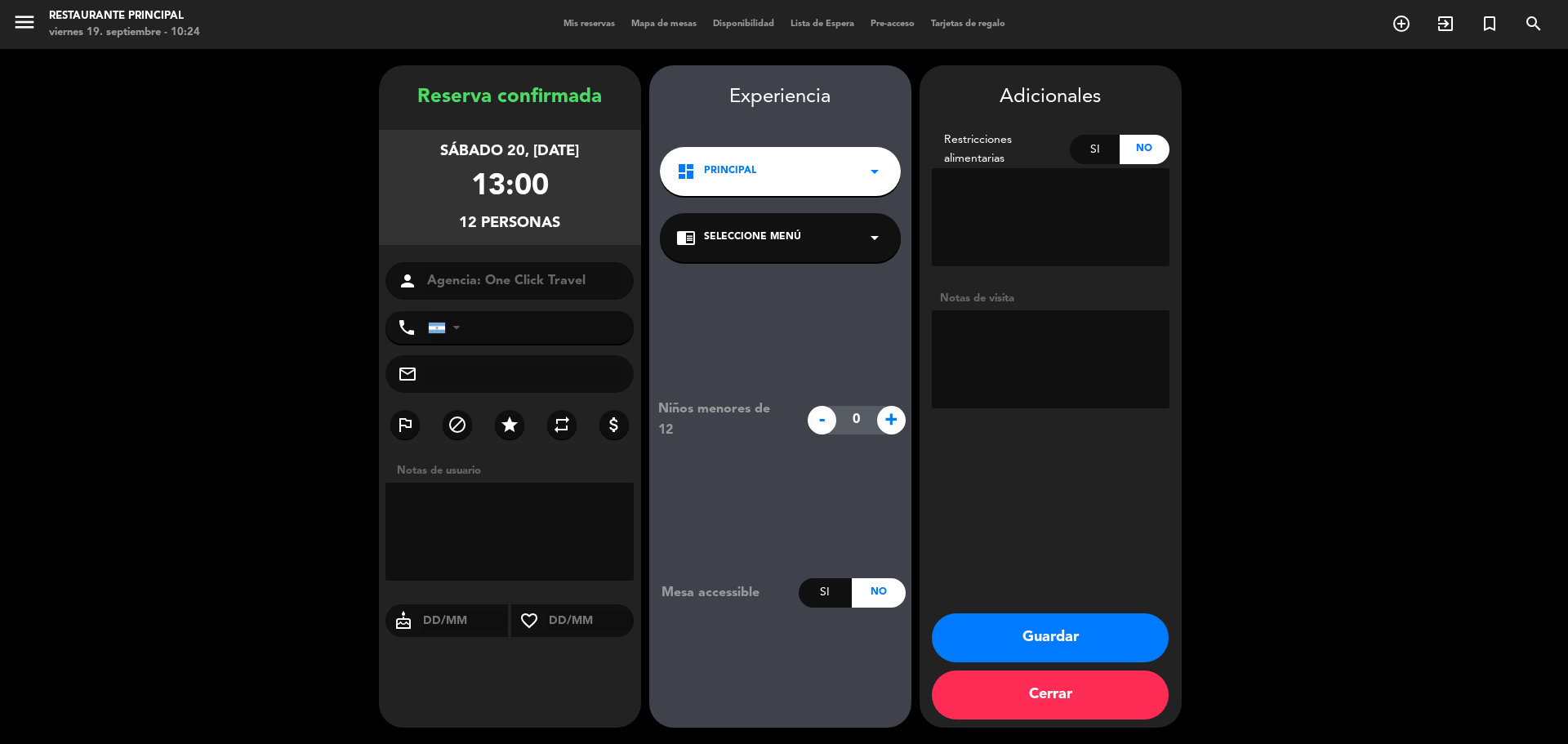
click at [1041, 349] on textarea at bounding box center [1050, 360] width 238 height 98
click at [992, 640] on button "Guardar" at bounding box center [1050, 638] width 237 height 49
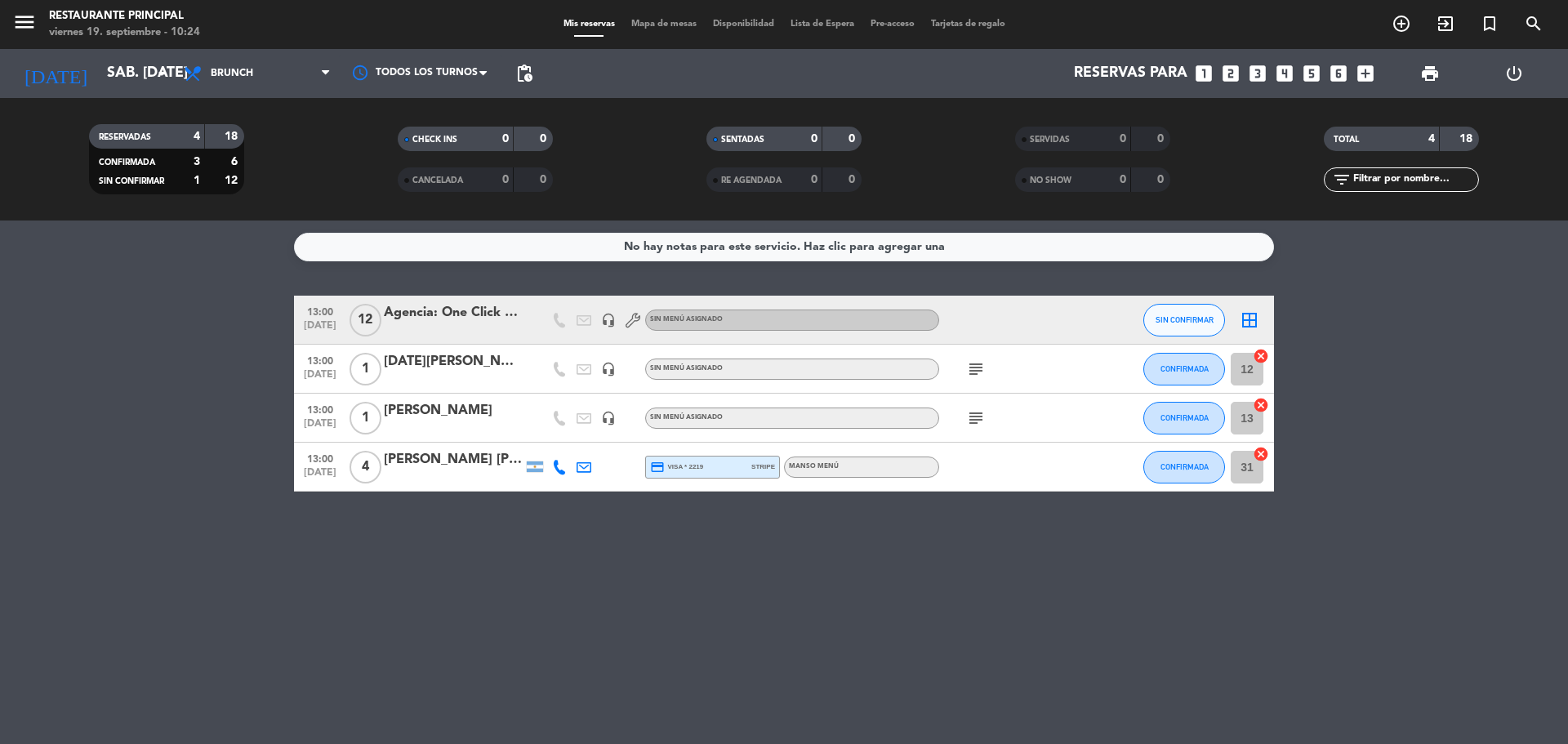
click at [691, 588] on div "No hay notas para este servicio. Haz clic para agregar una 13:00 [DATE] Agencia…" at bounding box center [784, 482] width 1568 height 524
click at [977, 371] on icon "subject" at bounding box center [976, 369] width 19 height 19
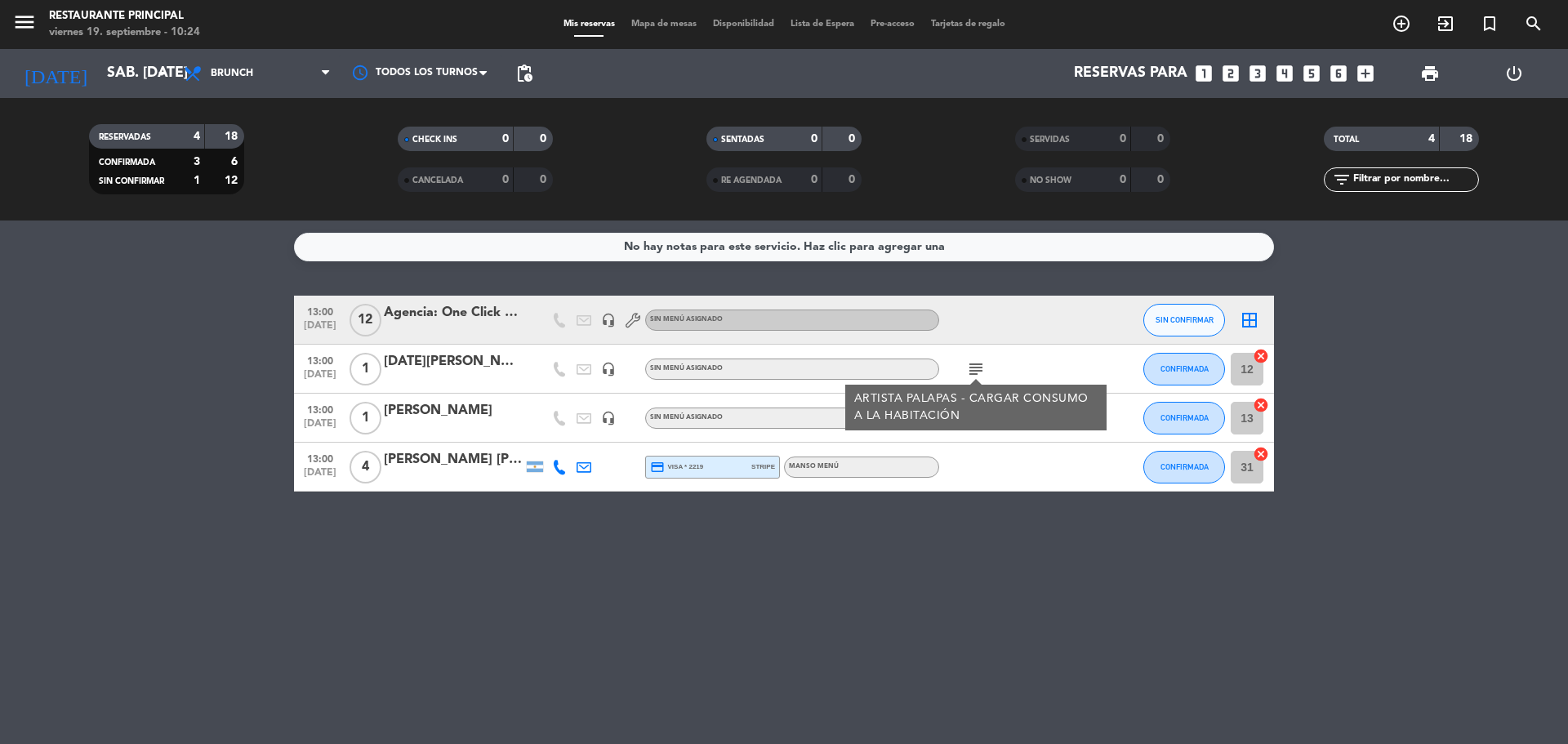
click at [1007, 577] on div "No hay notas para este servicio. Haz clic para agregar una 13:00 [DATE] Agencia…" at bounding box center [784, 482] width 1568 height 524
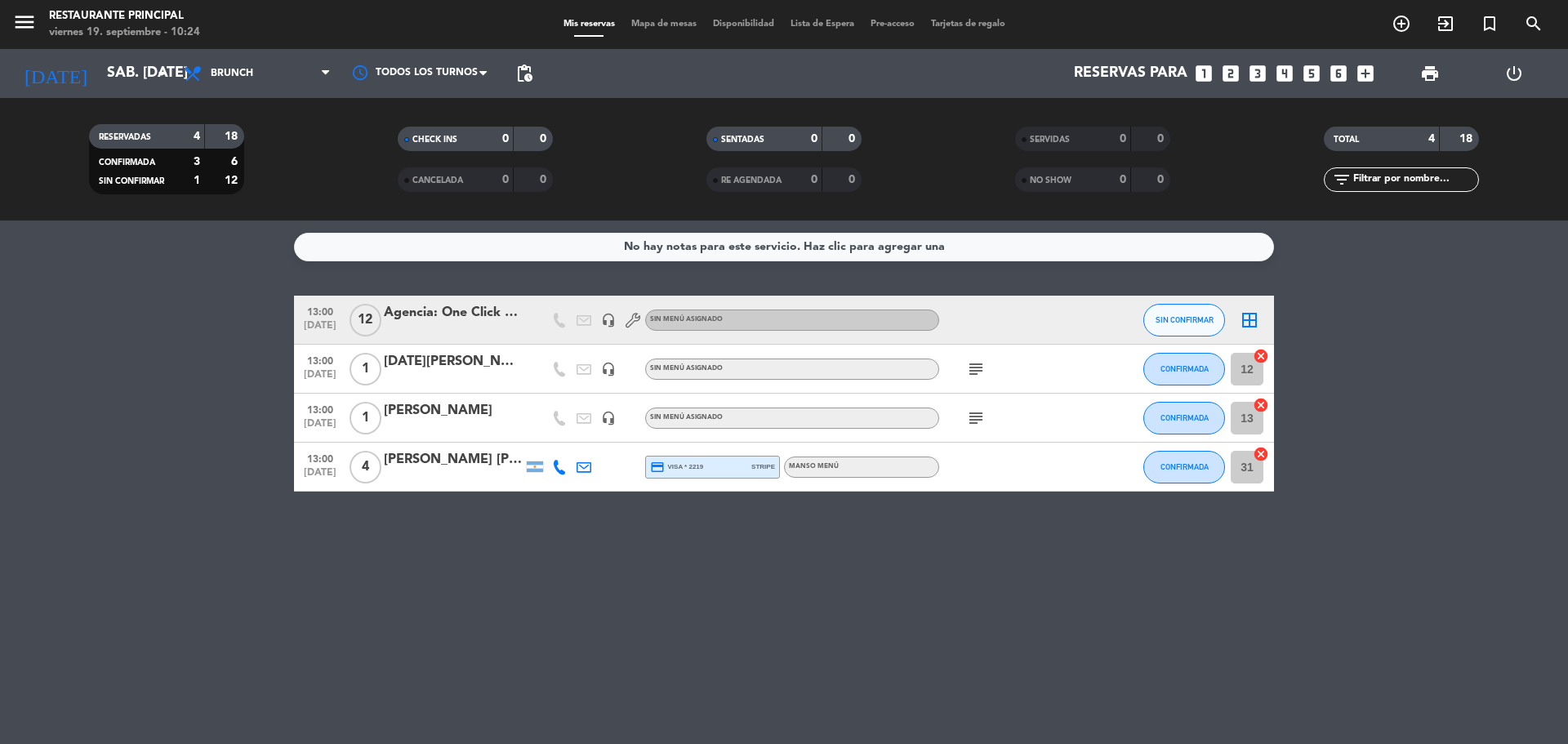
click at [984, 426] on icon "subject" at bounding box center [976, 418] width 19 height 19
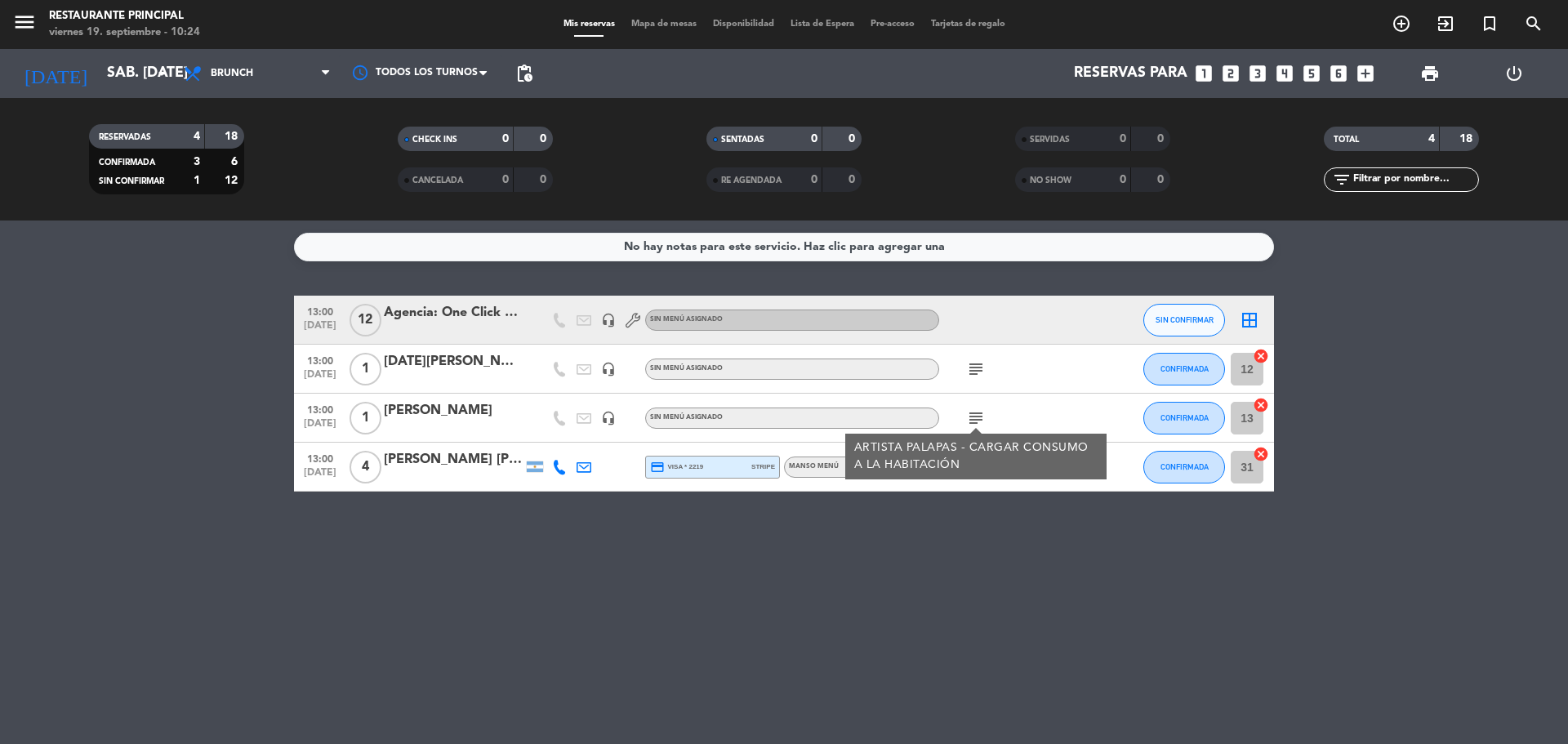
click at [960, 604] on div "No hay notas para este servicio. Haz clic para agregar una 13:00 [DATE] Agencia…" at bounding box center [784, 482] width 1568 height 524
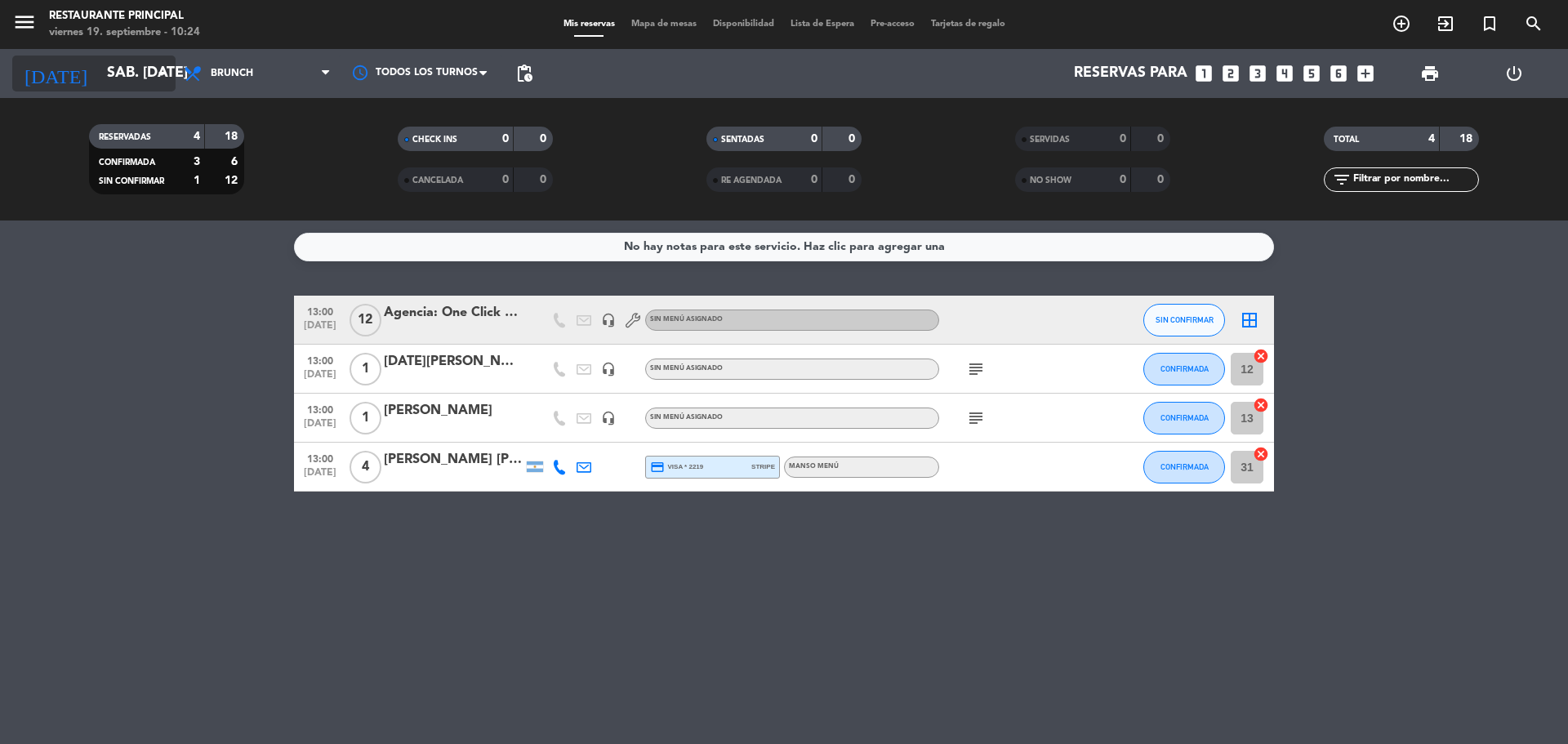
click at [147, 84] on input "sáb. [DATE]" at bounding box center [194, 73] width 190 height 32
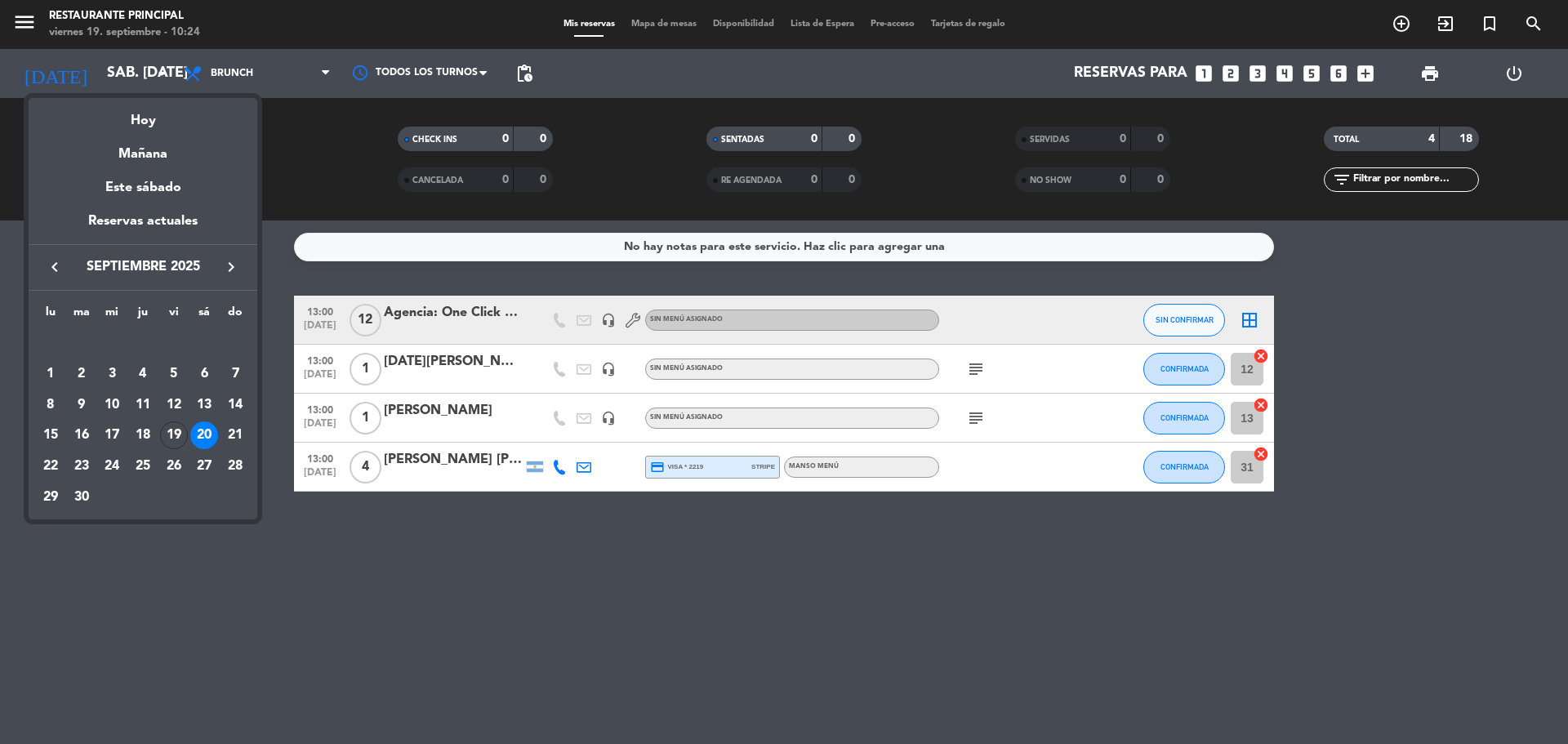
click at [171, 433] on div "19" at bounding box center [174, 435] width 28 height 28
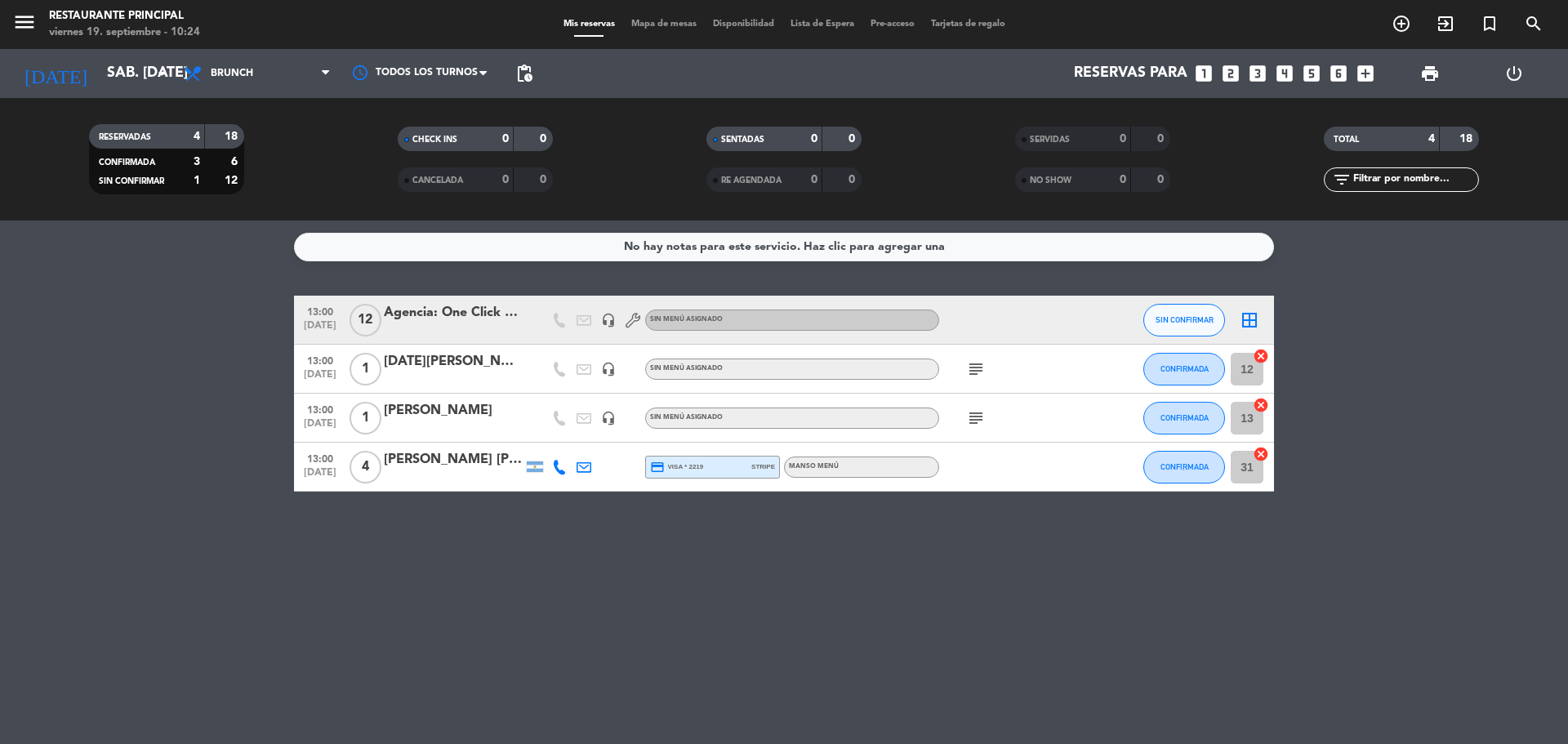
type input "vie. [DATE]"
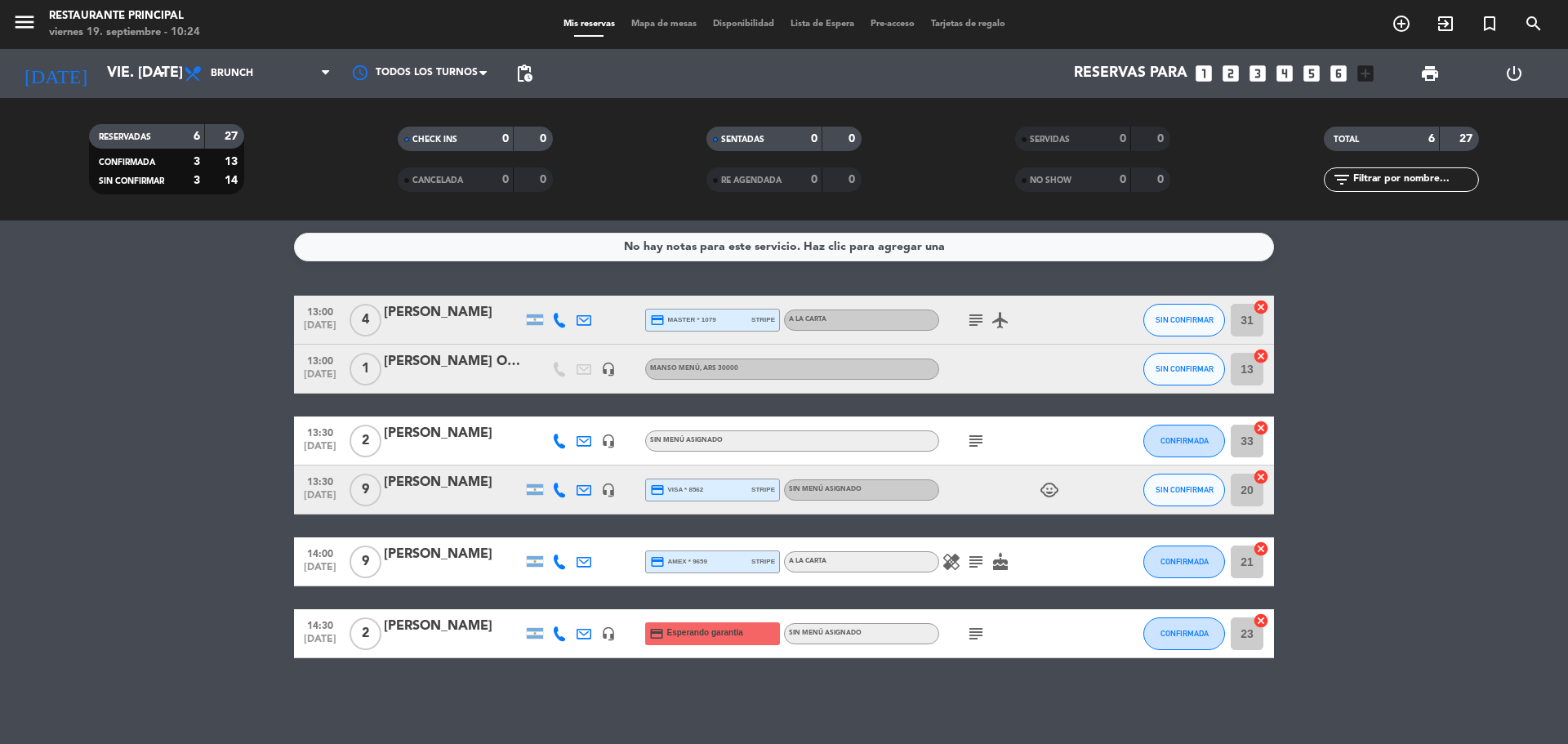
click at [952, 444] on div "subject" at bounding box center [1013, 440] width 147 height 48
click at [970, 442] on icon "subject" at bounding box center [976, 440] width 19 height 19
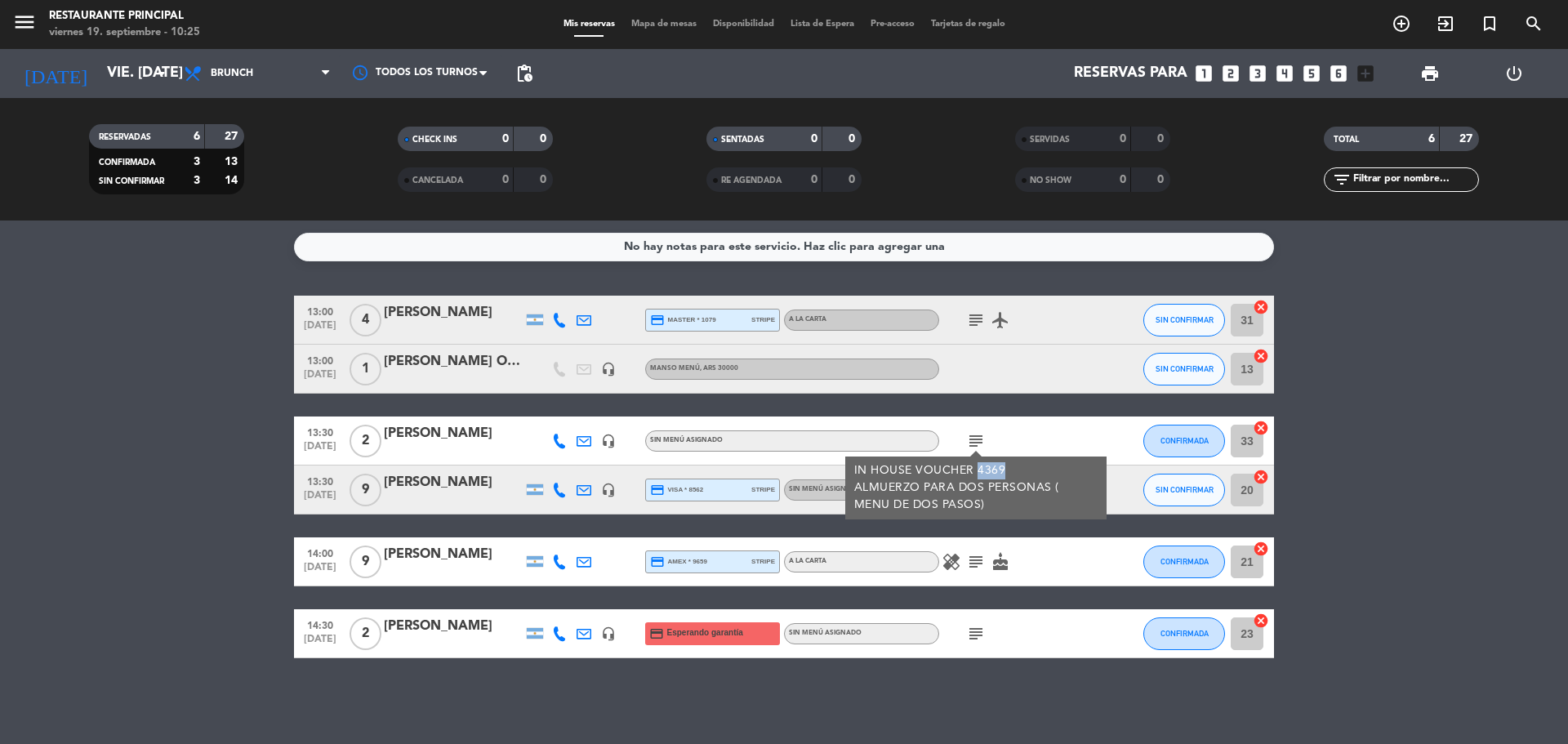
drag, startPoint x: 974, startPoint y: 467, endPoint x: 1002, endPoint y: 468, distance: 28.0
click at [1002, 468] on div "IN HOUSE VOUCHER 4369 ALMUERZO PARA DOS PERSONAS ( MENU DE DOS PASOS)" at bounding box center [977, 488] width 244 height 52
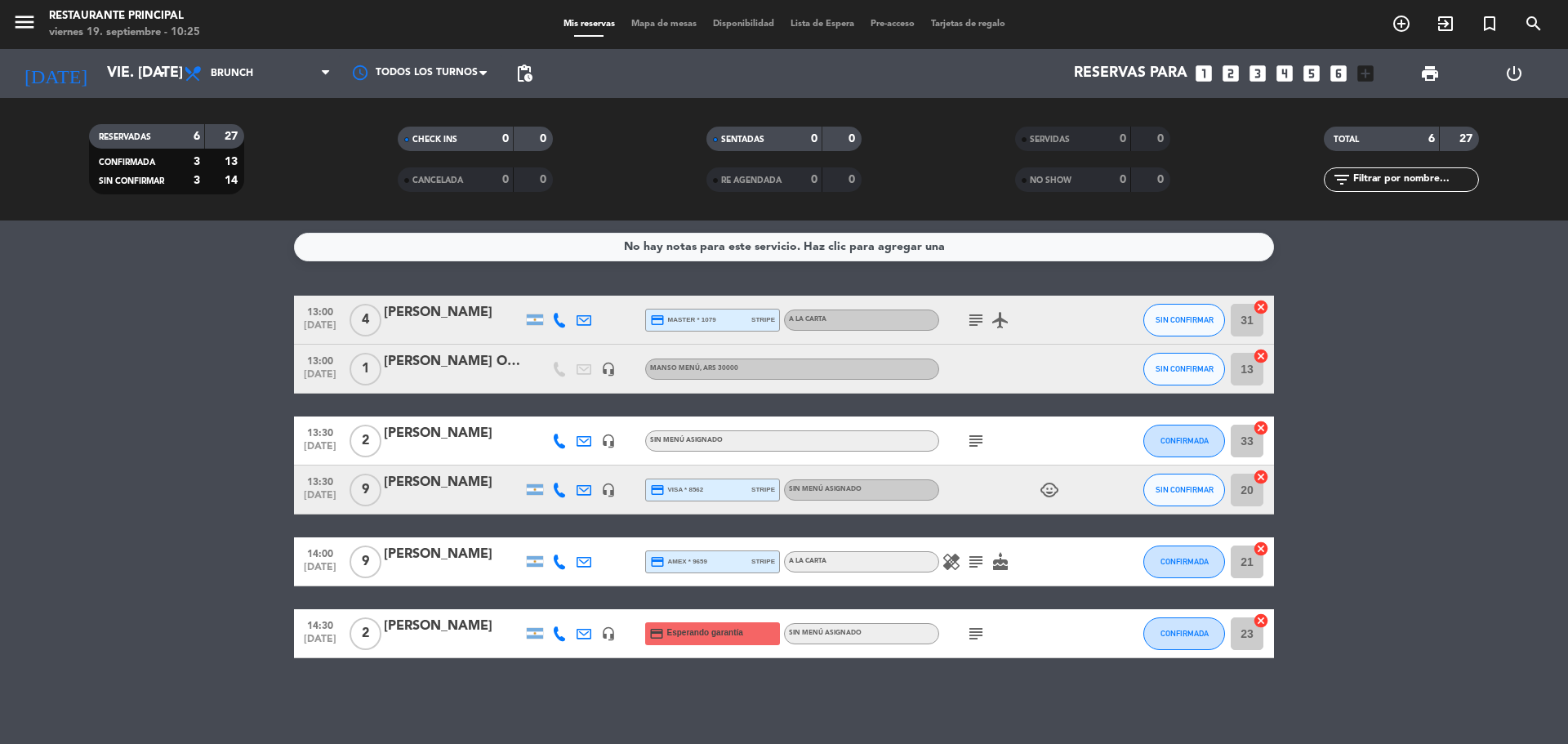
click at [977, 445] on icon "subject" at bounding box center [976, 440] width 19 height 19
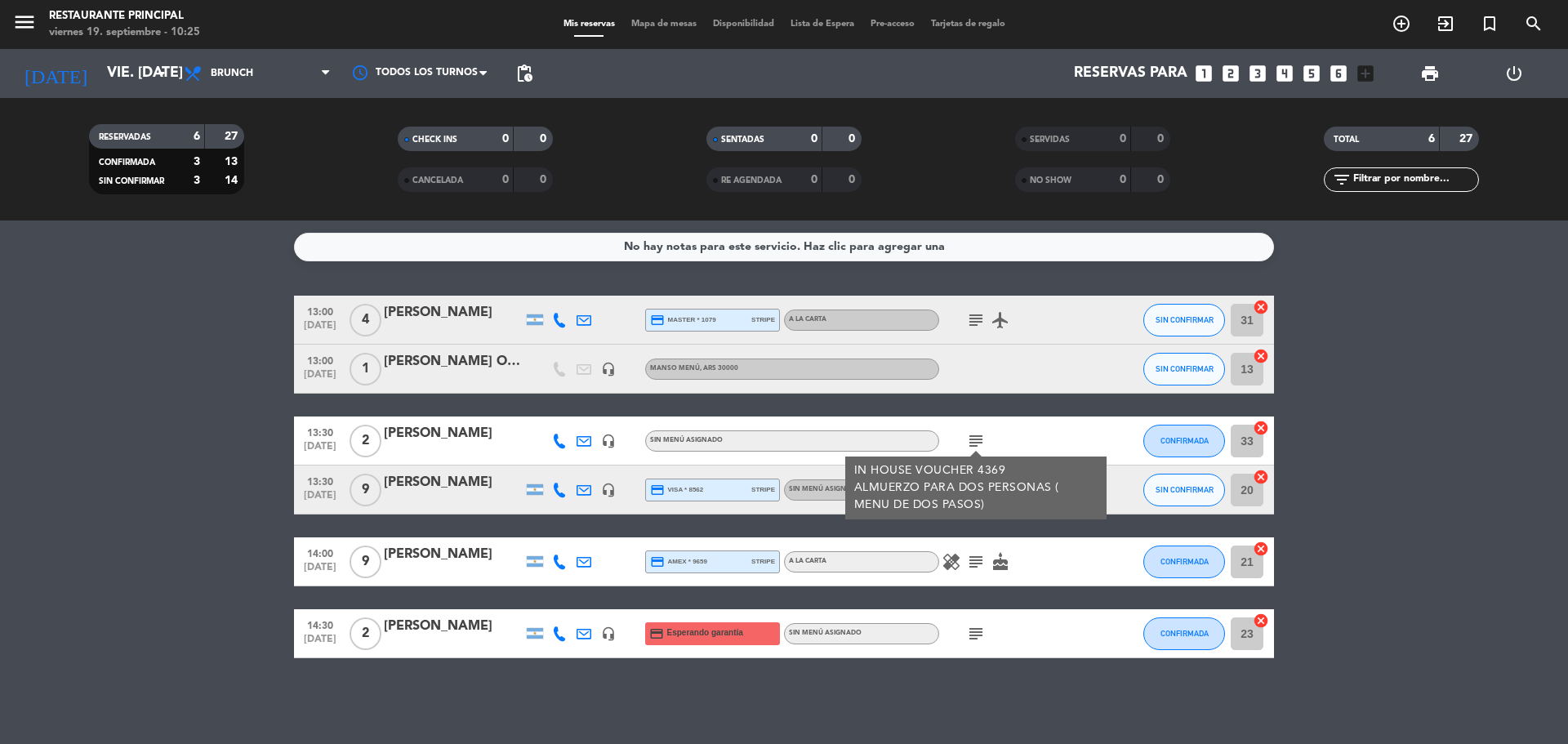
click at [1386, 301] on bookings-row "13:00 [DATE] 4 [PERSON_NAME] credit_card master * 1079 stripe A LA CARTA subjec…" at bounding box center [784, 476] width 1568 height 362
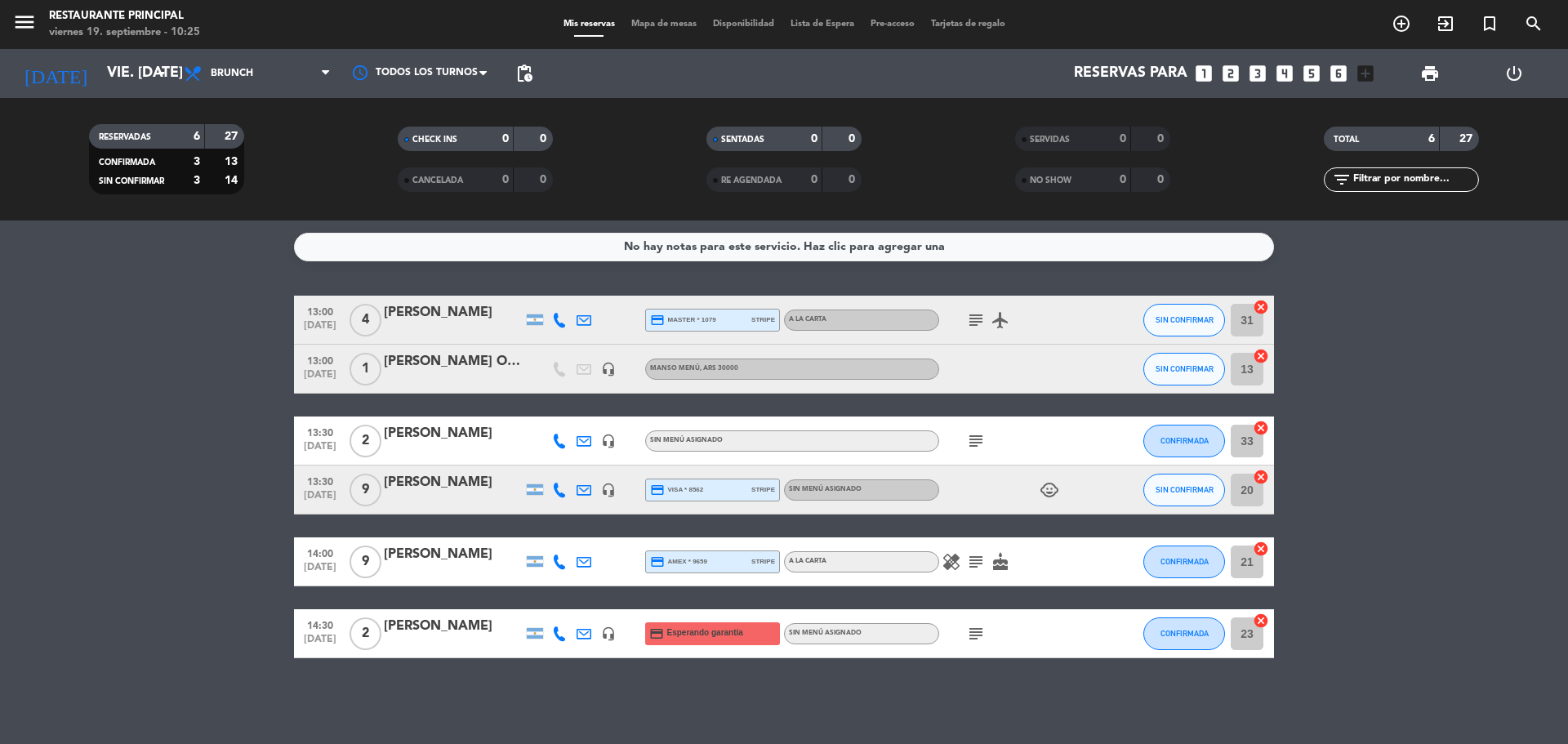
click at [971, 433] on icon "subject" at bounding box center [976, 440] width 19 height 19
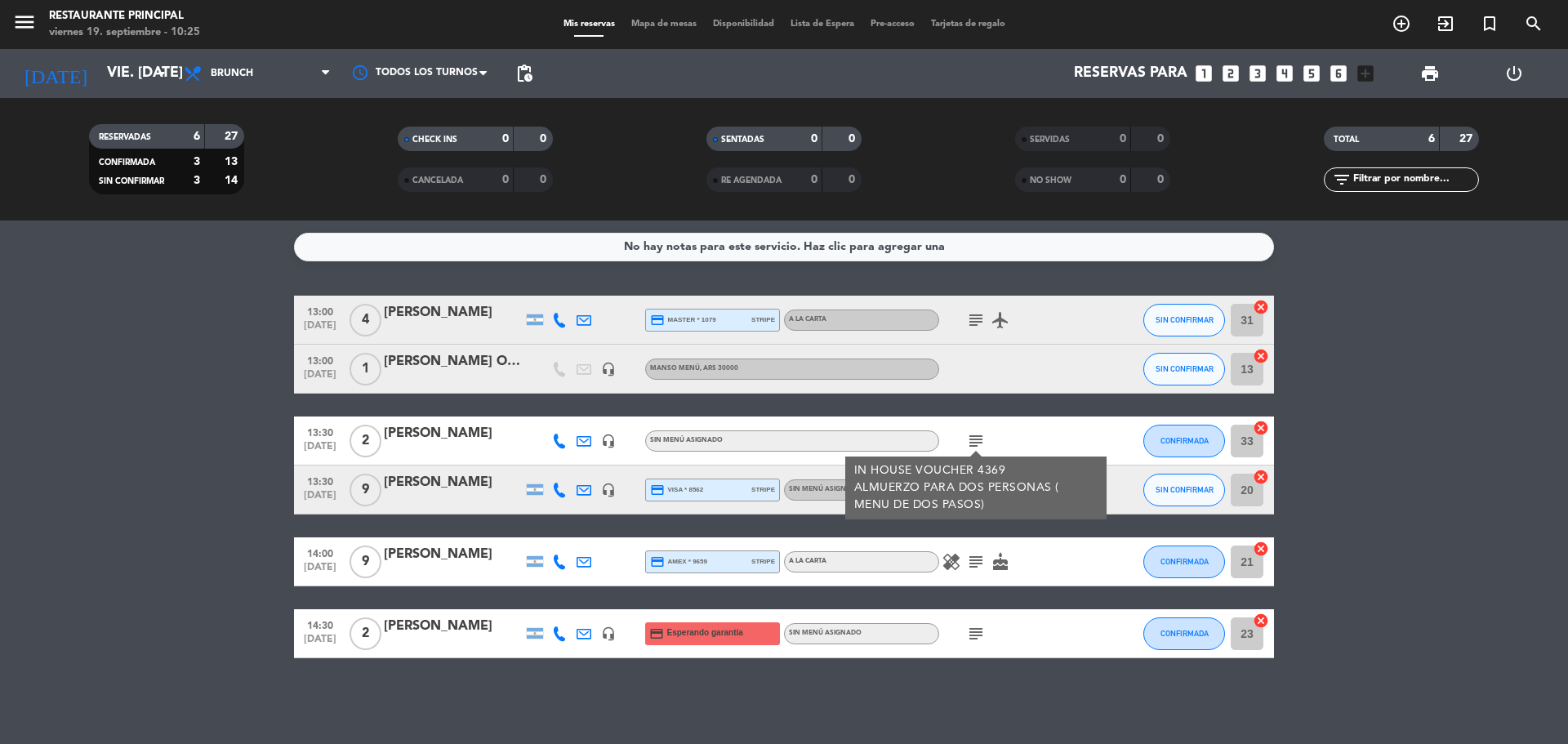
click at [1400, 361] on bookings-row "13:00 [DATE] 4 [PERSON_NAME] credit_card master * 1079 stripe A LA CARTA subjec…" at bounding box center [784, 476] width 1568 height 362
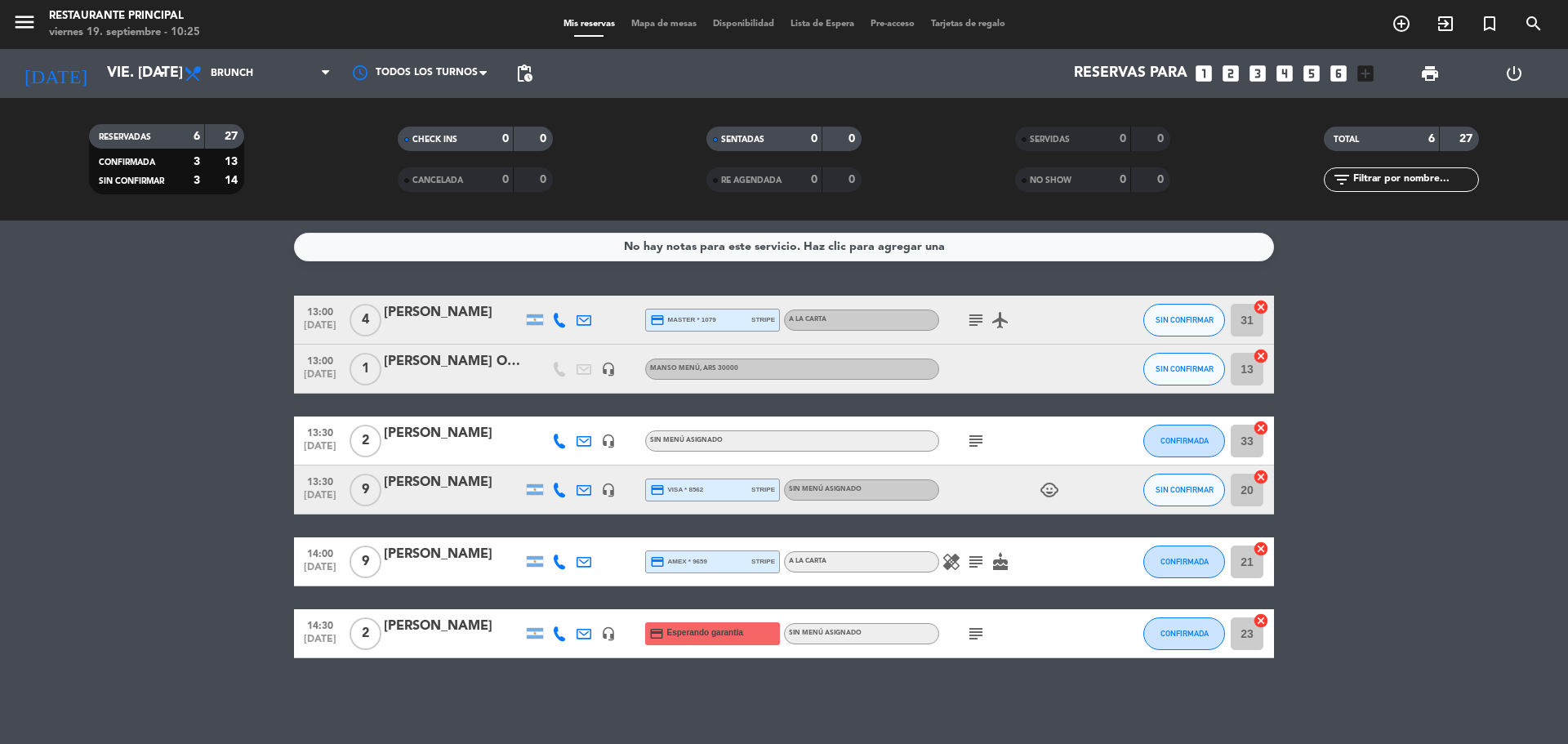
click at [946, 560] on icon "healing" at bounding box center [951, 562] width 19 height 19
click at [974, 559] on icon "subject" at bounding box center [976, 562] width 19 height 19
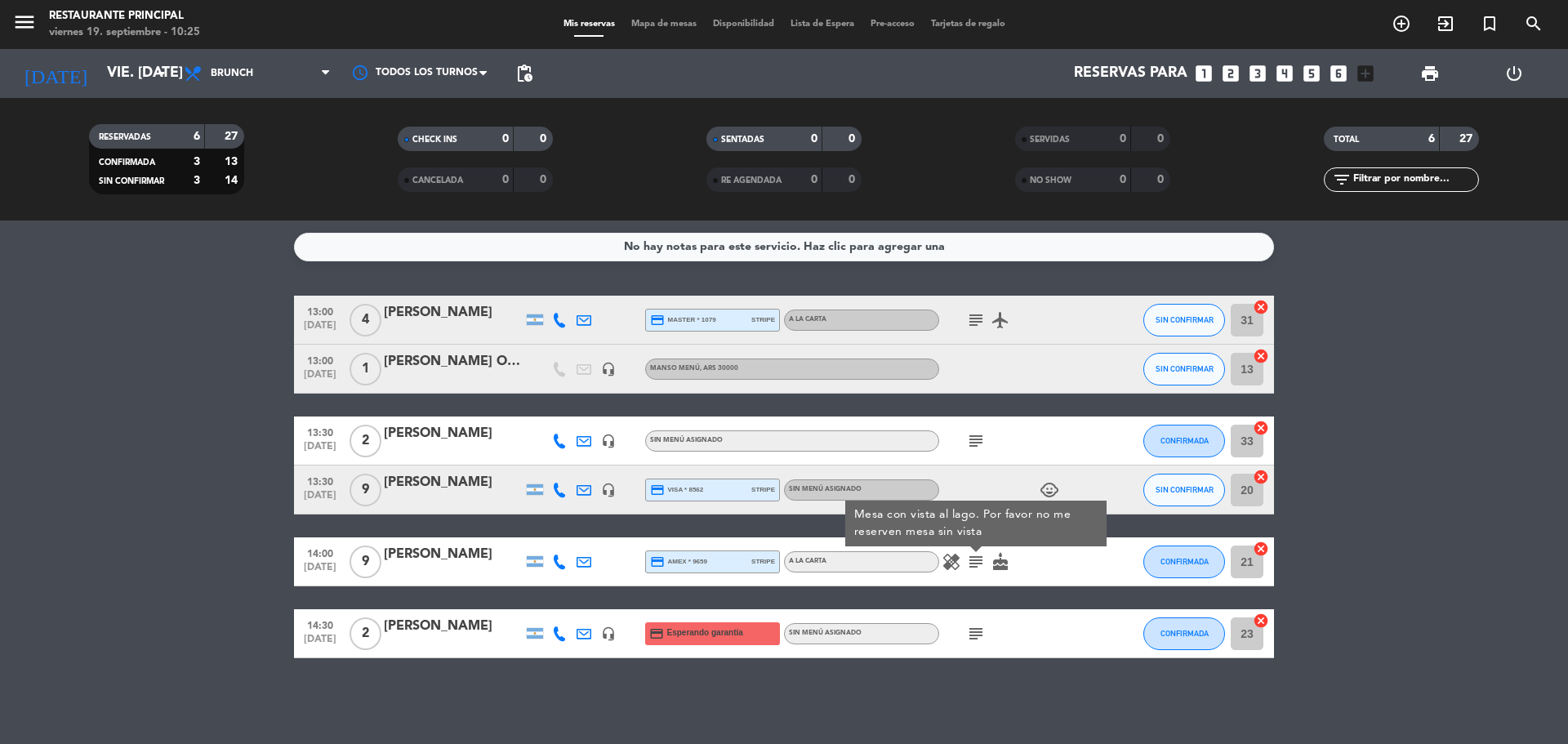
click at [998, 560] on icon "cake" at bounding box center [1000, 562] width 19 height 19
click at [960, 554] on icon "healing" at bounding box center [951, 562] width 19 height 19
click at [981, 642] on icon "subject" at bounding box center [976, 633] width 19 height 19
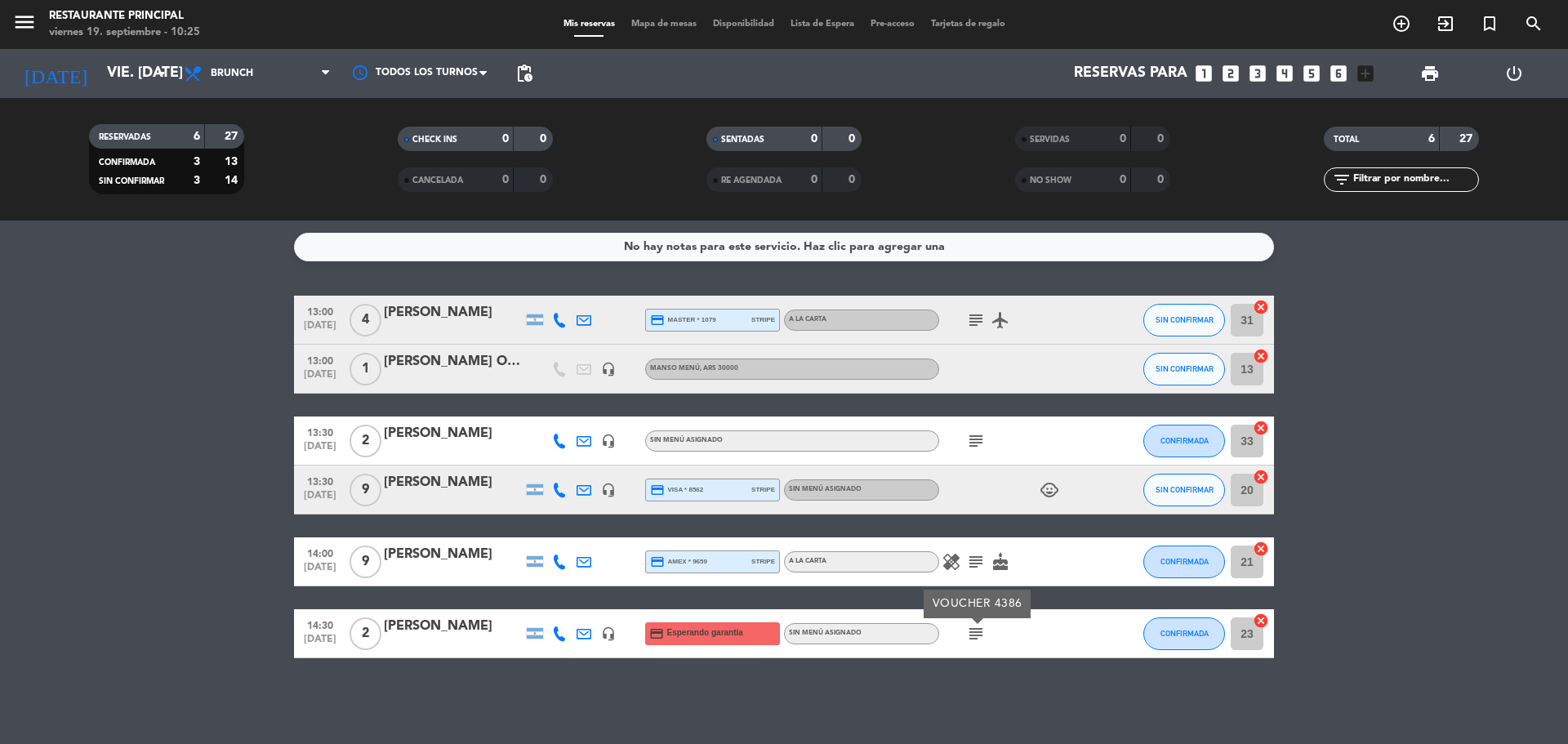
click at [1479, 442] on bookings-row "13:00 [DATE] 4 [PERSON_NAME] credit_card master * 1079 stripe A LA CARTA subjec…" at bounding box center [784, 476] width 1568 height 362
click at [973, 637] on icon "subject" at bounding box center [976, 633] width 19 height 19
click at [968, 437] on icon "subject" at bounding box center [976, 440] width 19 height 19
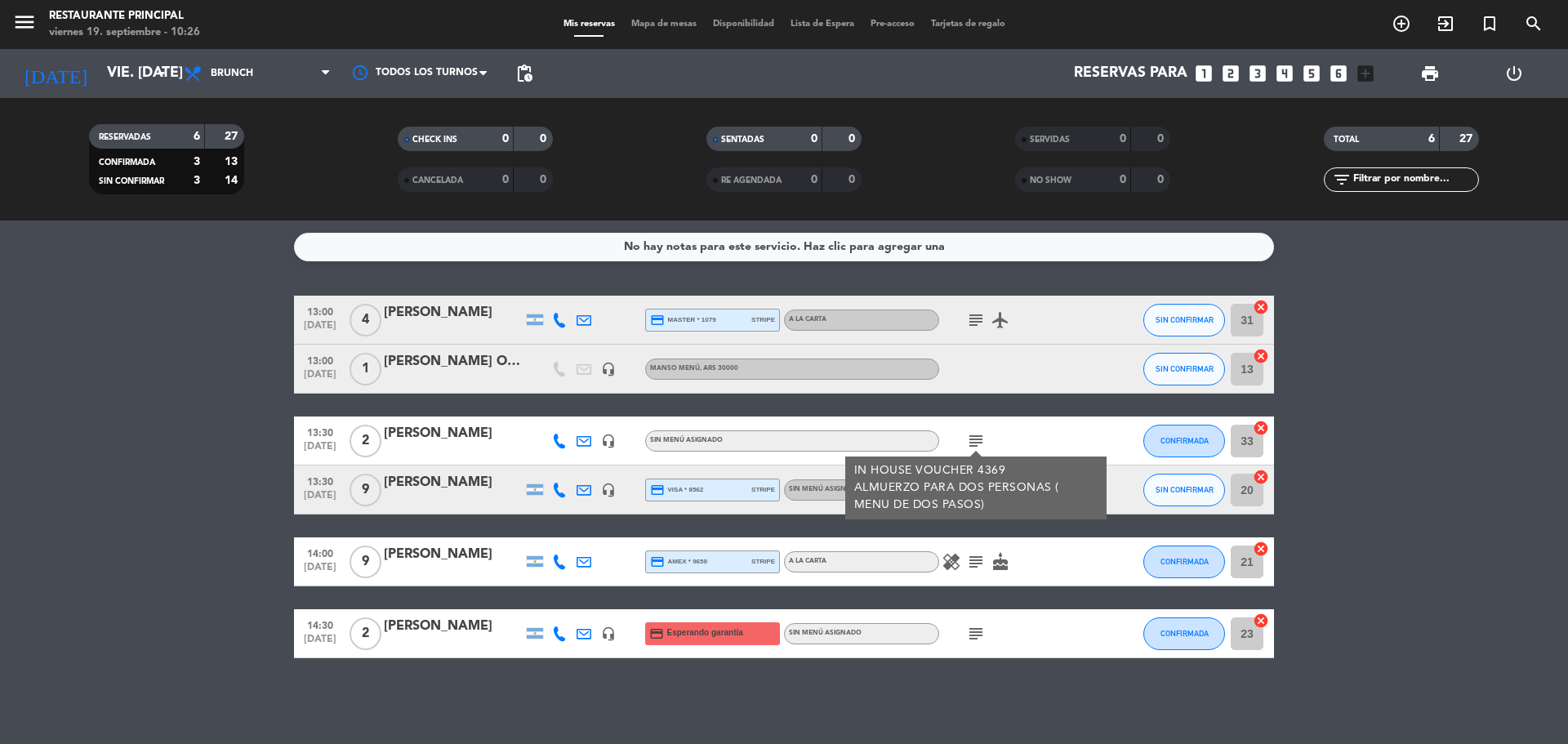
click at [1462, 417] on bookings-row "13:00 [DATE] 4 [PERSON_NAME] credit_card master * 1079 stripe A LA CARTA subjec…" at bounding box center [784, 476] width 1568 height 362
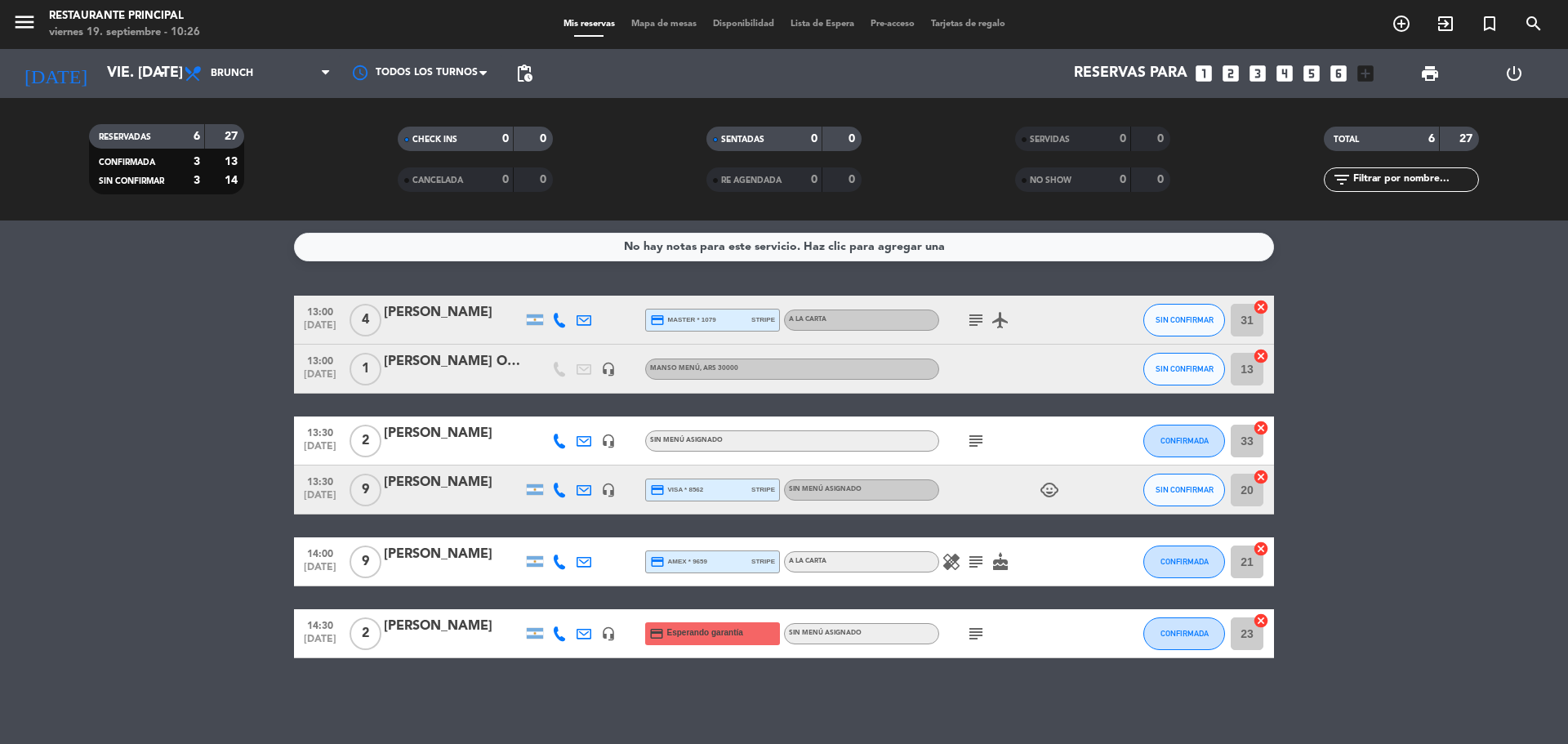
click at [969, 647] on div "subject" at bounding box center [1013, 633] width 147 height 48
click at [970, 638] on icon "subject" at bounding box center [976, 633] width 19 height 19
click at [453, 623] on div "[PERSON_NAME]" at bounding box center [453, 626] width 139 height 21
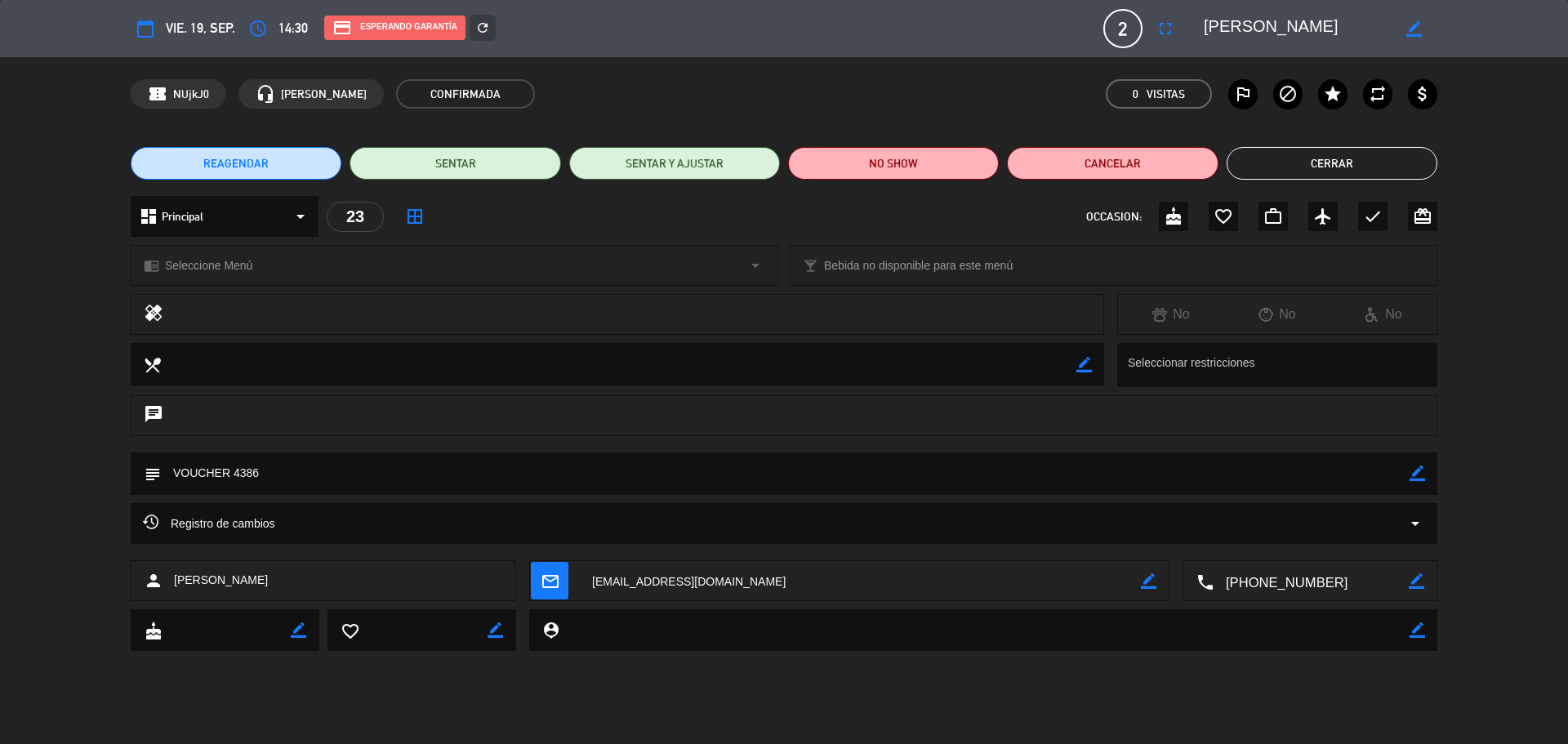
click at [1419, 476] on icon "border_color" at bounding box center [1418, 474] width 16 height 16
paste textarea "Menú de 2 pasos + servicio de agua + 1 copa de vino por persona"
type textarea "VOUCHER 4386 - Menú de 2 pasos + servicio de agua + 1 copa de vino por persona"
click at [1411, 478] on icon at bounding box center [1418, 474] width 16 height 16
